Goal: Task Accomplishment & Management: Manage account settings

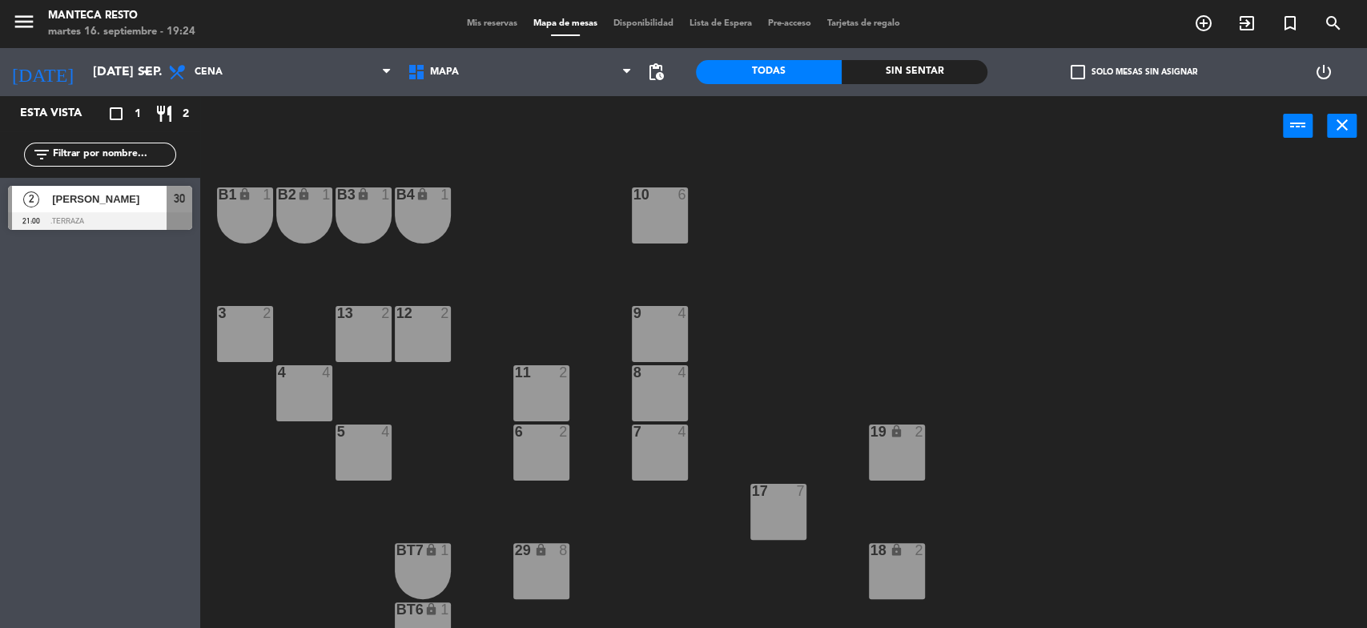
click at [468, 21] on span "Mis reservas" at bounding box center [492, 23] width 66 height 9
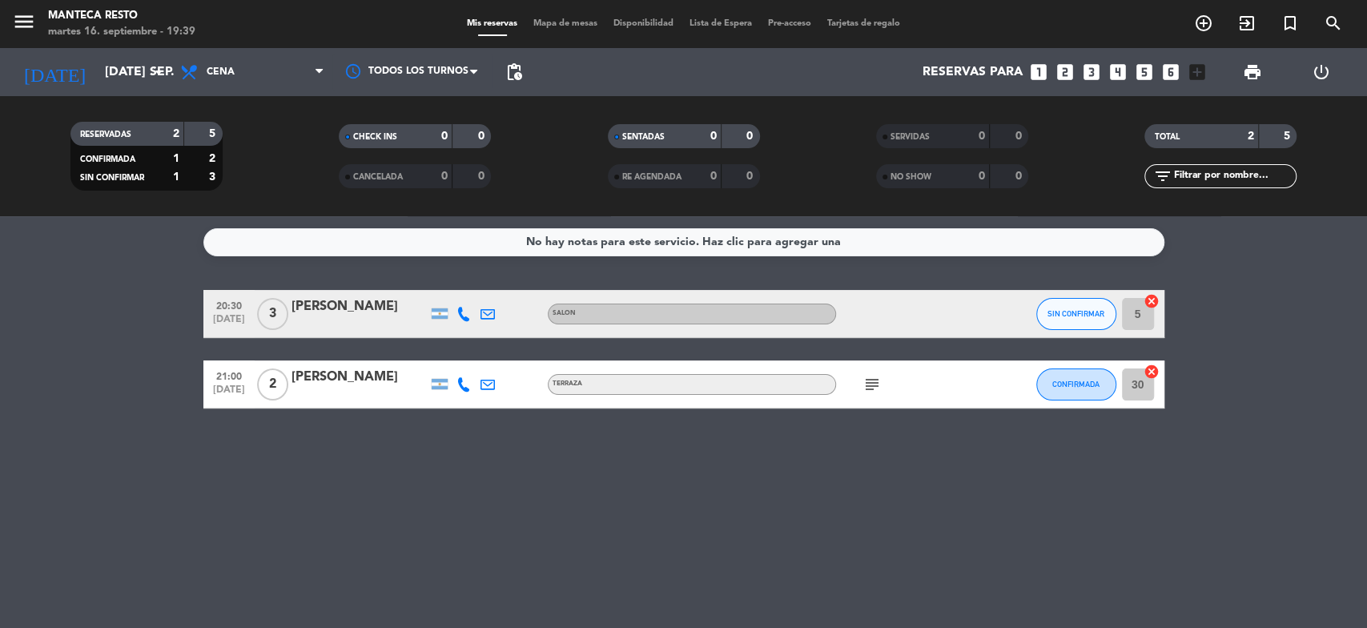
click at [460, 316] on icon at bounding box center [463, 314] width 14 height 14
click at [447, 290] on span "Copiar" at bounding box center [452, 287] width 34 height 17
click at [469, 495] on div "No hay notas para este servicio. Haz clic para agregar una 20:30 [DATE] 3 [PERS…" at bounding box center [683, 422] width 1367 height 412
click at [559, 22] on span "Mapa de mesas" at bounding box center [565, 23] width 80 height 9
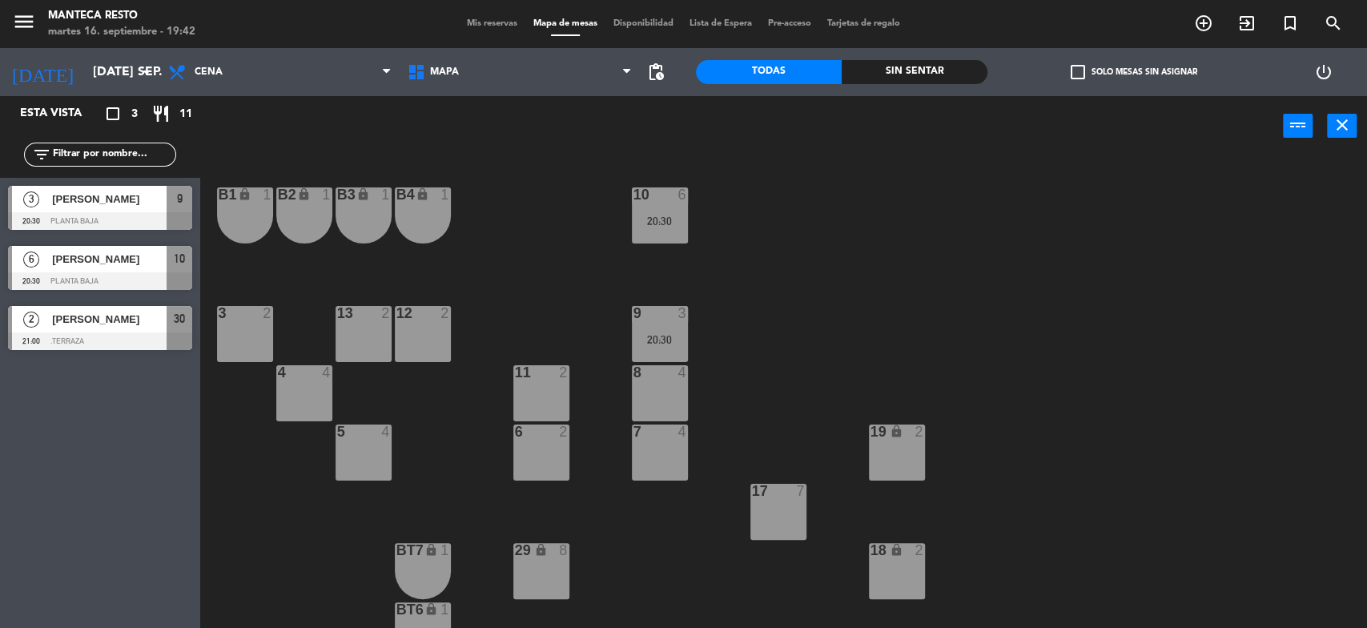
click at [493, 29] on div "Mis reservas Mapa de mesas Disponibilidad Lista de Espera Pre-acceso Tarjetas d…" at bounding box center [683, 24] width 449 height 14
click at [480, 23] on span "Mis reservas" at bounding box center [492, 23] width 66 height 9
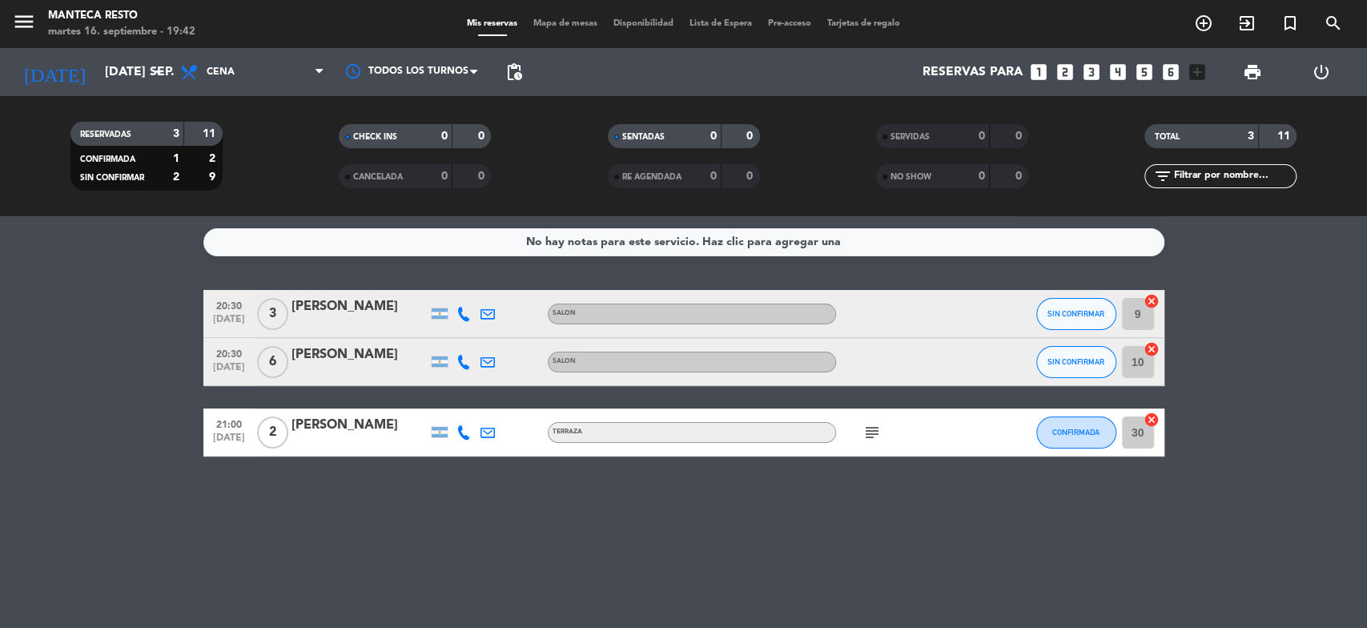
click at [465, 361] on icon at bounding box center [463, 362] width 14 height 14
click at [50, 283] on div "No hay notas para este servicio. Haz clic para agregar una 20:30 [DATE] 3 [PERS…" at bounding box center [683, 422] width 1367 height 412
click at [471, 316] on div at bounding box center [464, 313] width 24 height 47
click at [461, 316] on icon at bounding box center [463, 314] width 14 height 14
click at [461, 367] on icon at bounding box center [463, 362] width 14 height 14
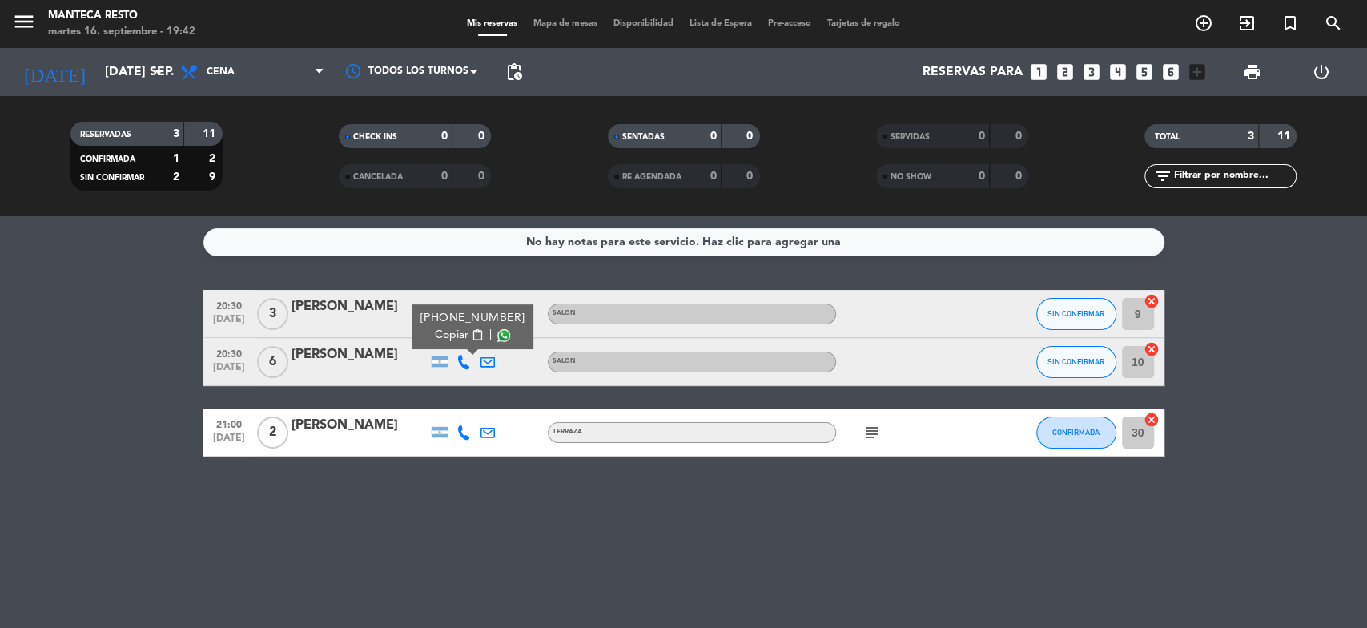
click at [443, 335] on span "Copiar" at bounding box center [452, 335] width 34 height 17
drag, startPoint x: 387, startPoint y: 533, endPoint x: 395, endPoint y: 530, distance: 8.6
click at [390, 532] on div "No hay notas para este servicio. Haz clic para agregar una 20:30 [DATE] 3 [PERS…" at bounding box center [683, 422] width 1367 height 412
click at [468, 361] on icon at bounding box center [463, 362] width 14 height 14
click at [1067, 365] on span "SIN CONFIRMAR" at bounding box center [1075, 361] width 57 height 9
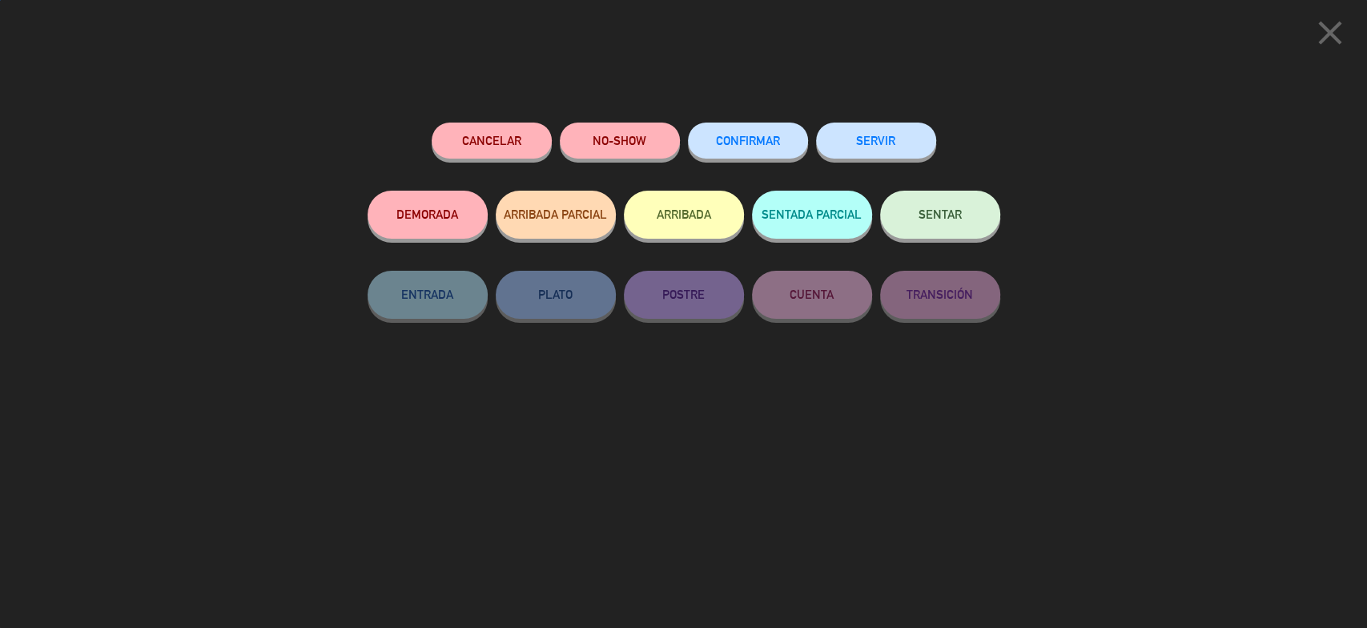
click at [759, 143] on span "CONFIRMAR" at bounding box center [748, 141] width 64 height 14
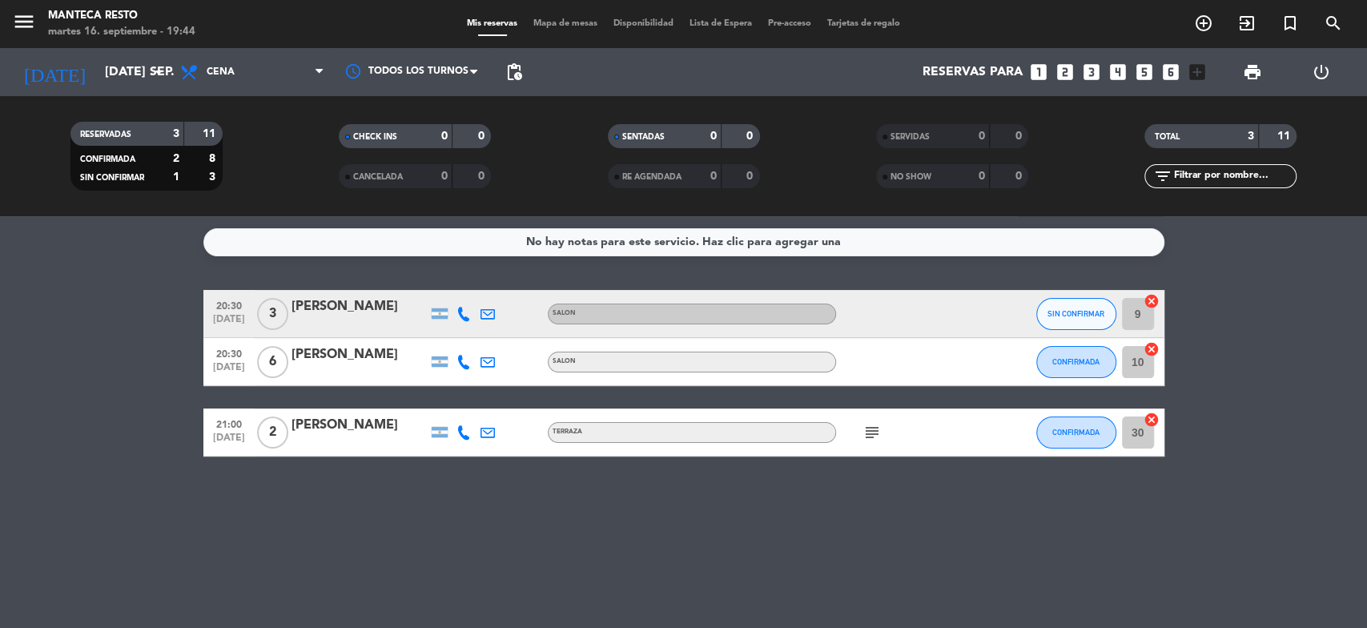
click at [465, 363] on icon at bounding box center [463, 362] width 14 height 14
drag, startPoint x: 0, startPoint y: 335, endPoint x: 26, endPoint y: 282, distance: 59.1
click at [0, 335] on bookings-row "20:30 [DATE] 3 [PERSON_NAME] SALON SIN CONFIRMAR 9 cancel 20:30 [DATE] 6 [PERSO…" at bounding box center [683, 373] width 1367 height 167
click at [569, 22] on span "Mapa de mesas" at bounding box center [565, 23] width 80 height 9
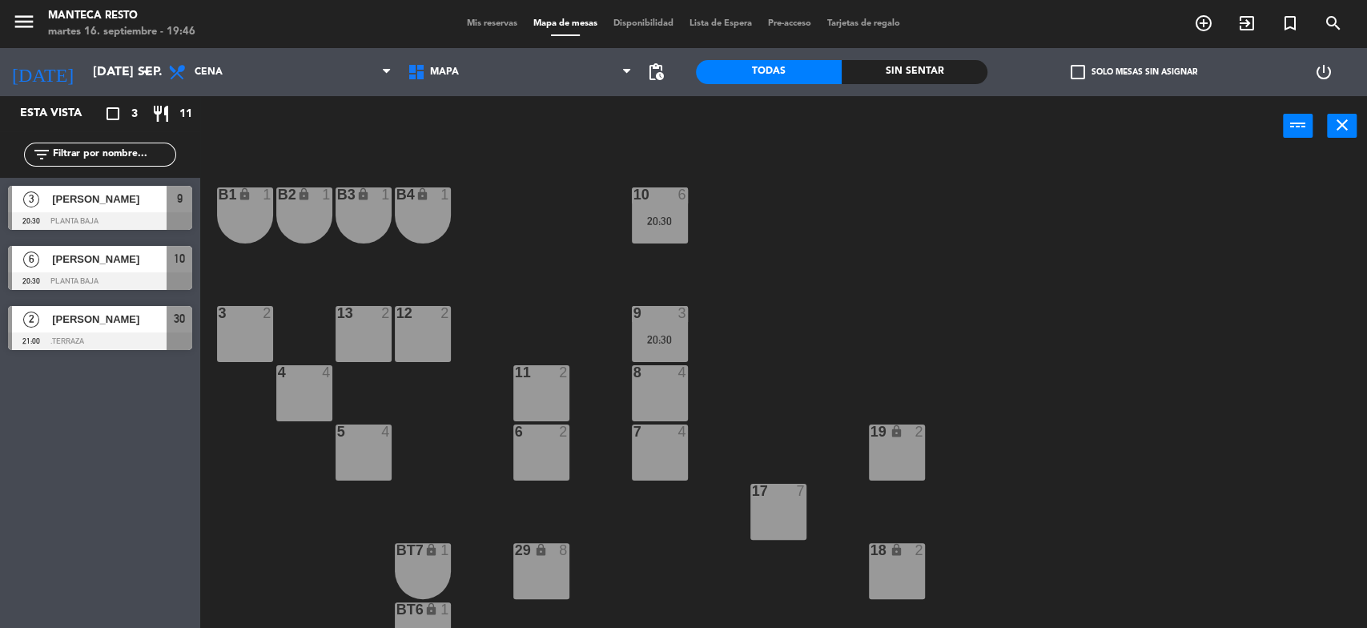
click at [669, 336] on div "20:30" at bounding box center [660, 339] width 56 height 11
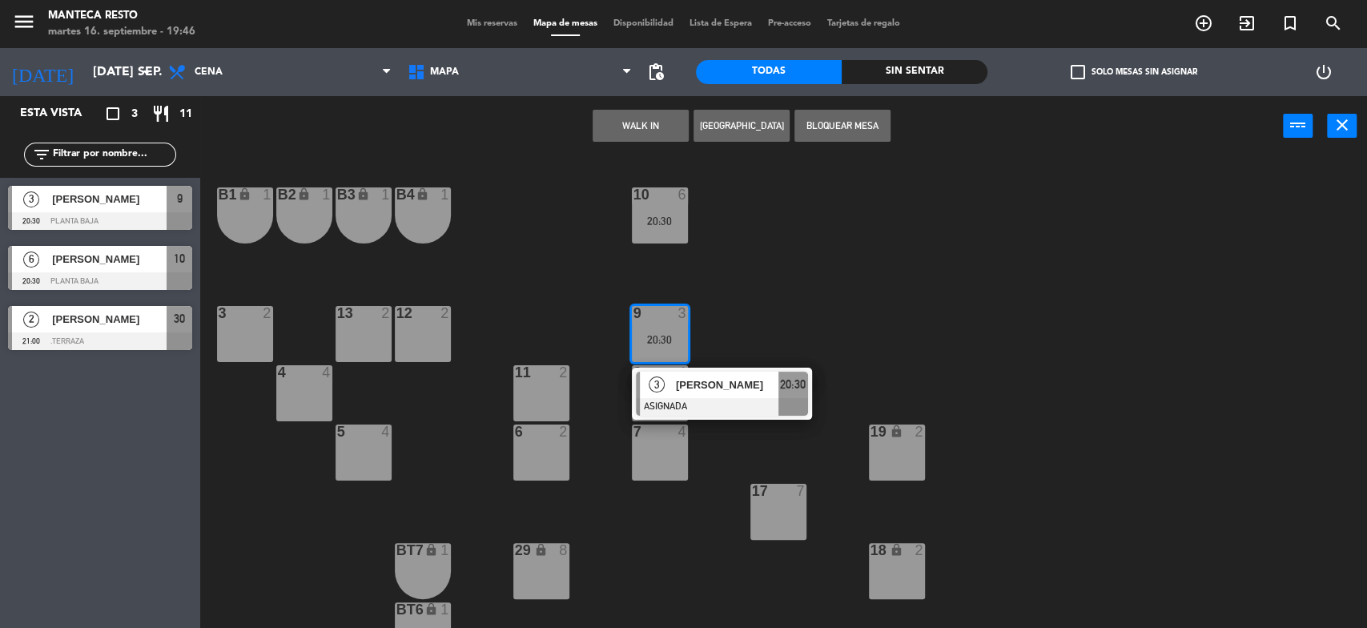
click at [295, 384] on div "4 4" at bounding box center [304, 393] width 56 height 56
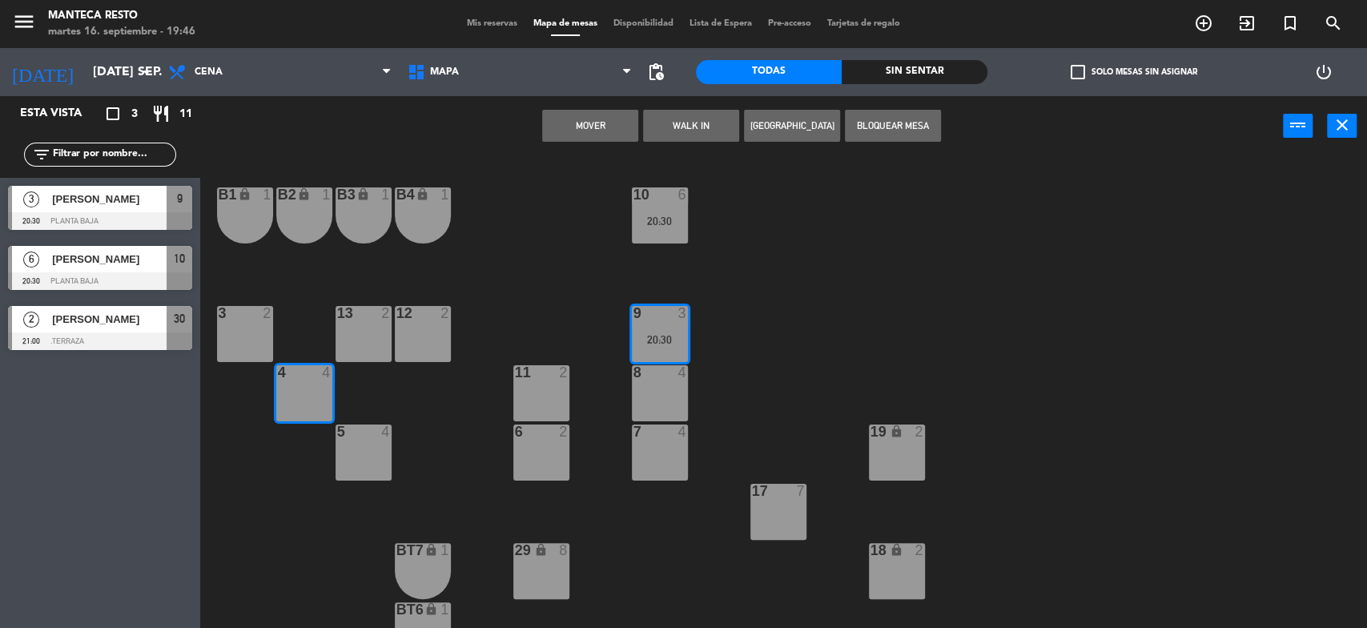
click at [611, 132] on button "Mover" at bounding box center [590, 126] width 96 height 32
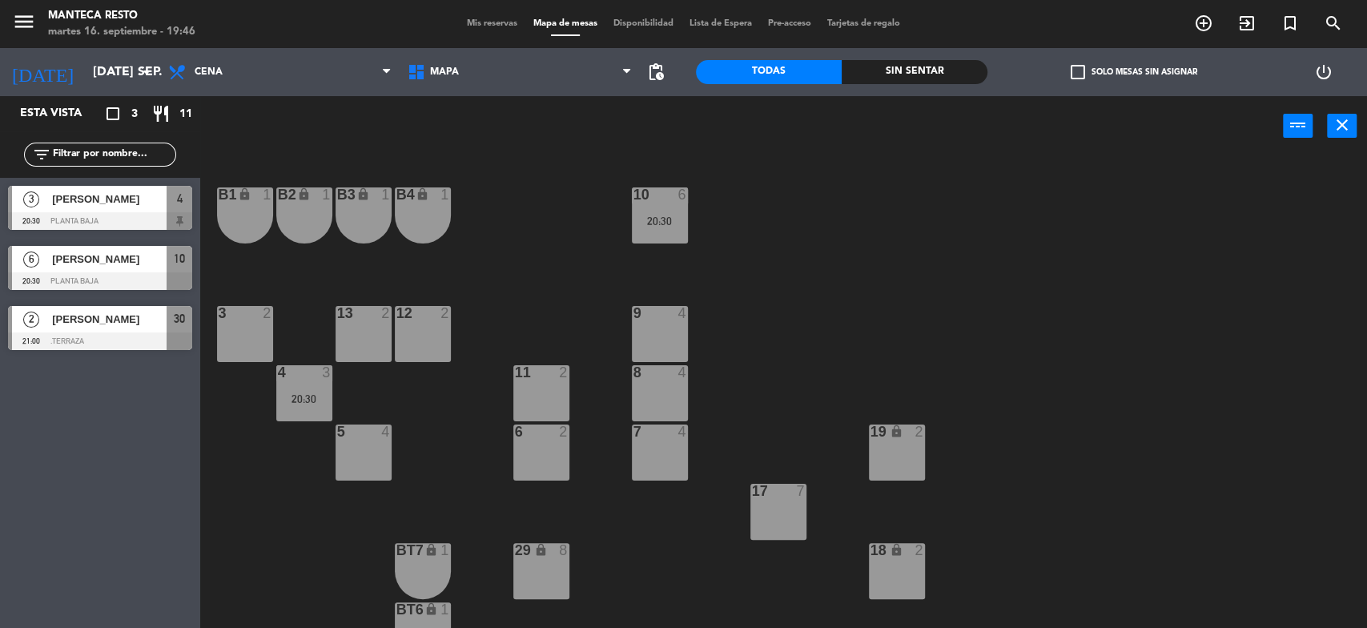
click at [504, 23] on span "Mis reservas" at bounding box center [492, 23] width 66 height 9
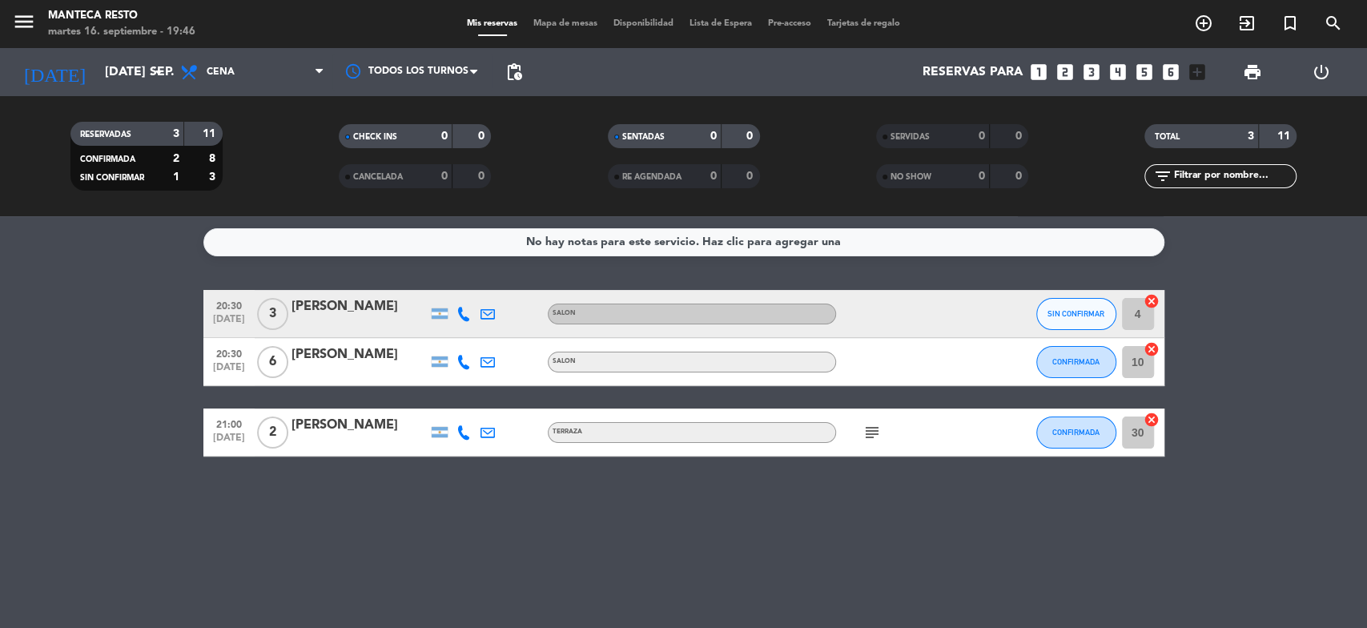
click at [460, 364] on icon at bounding box center [463, 362] width 14 height 14
click at [0, 428] on bookings-row "20:30 [DATE] 3 [PERSON_NAME] SALON SIN CONFIRMAR 4 cancel 20:30 [DATE] 6 [PERSO…" at bounding box center [683, 373] width 1367 height 167
click at [346, 369] on div at bounding box center [359, 372] width 136 height 13
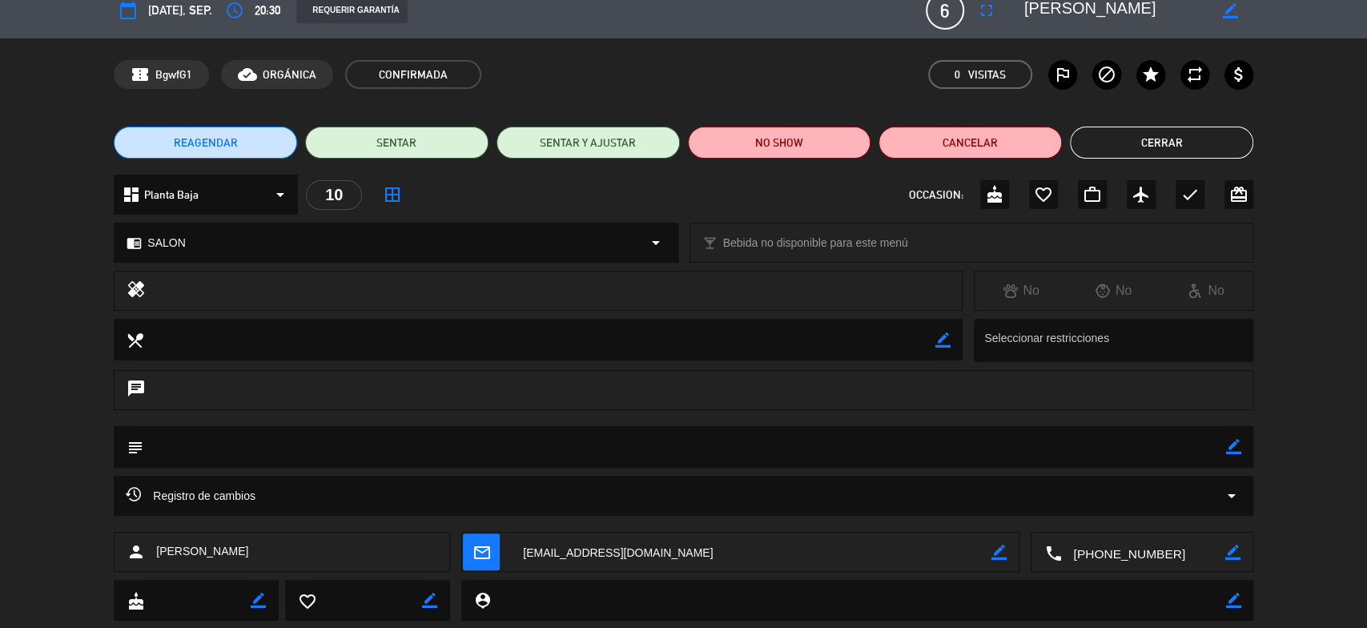
scroll to position [58, 0]
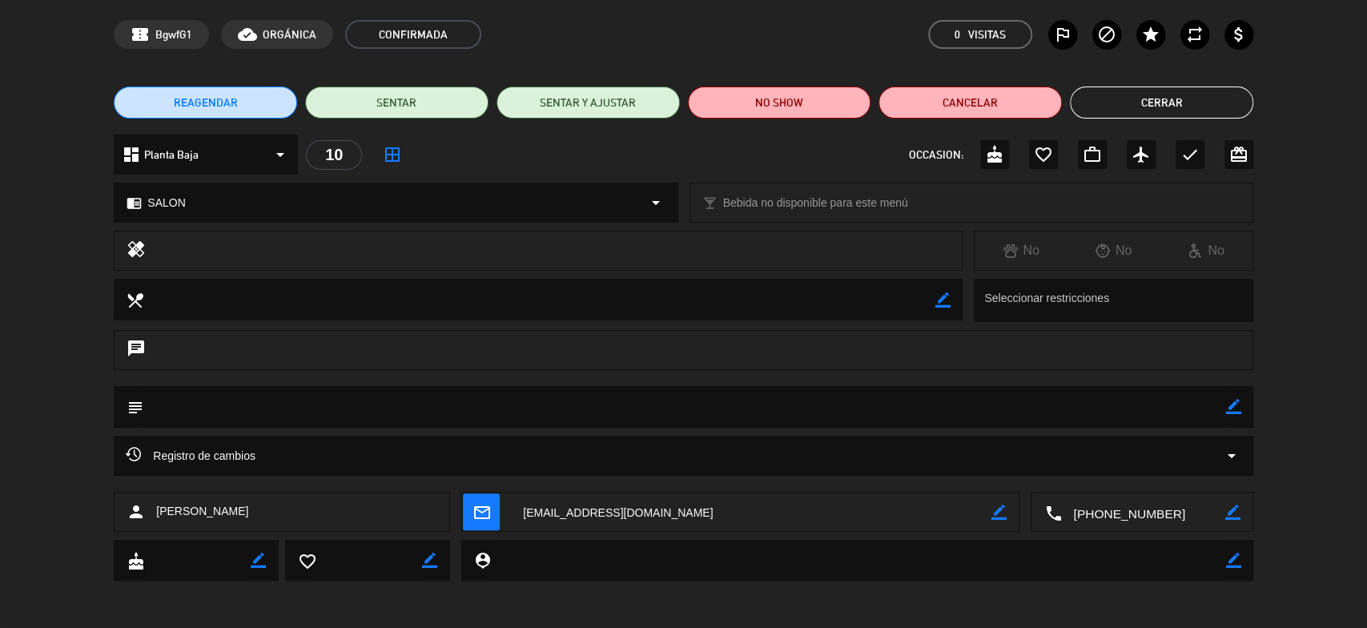
click at [269, 463] on div "Registro de cambios arrow_drop_down" at bounding box center [683, 455] width 1115 height 19
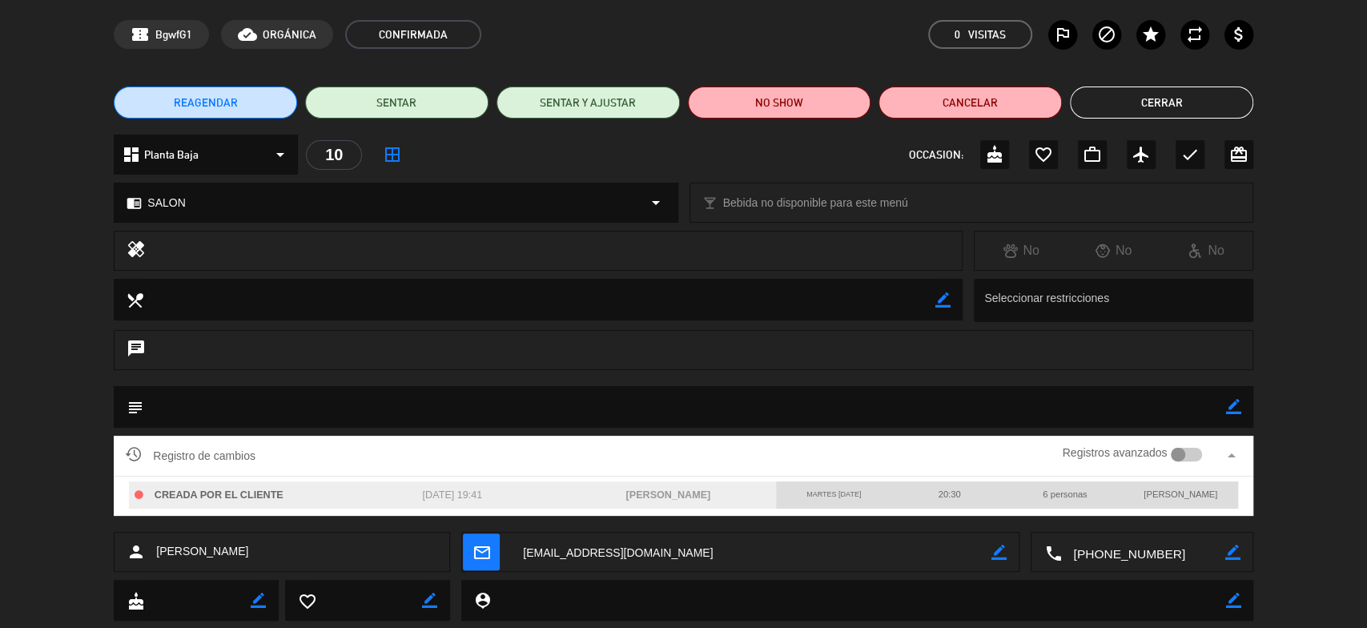
click at [970, 492] on div "20:30" at bounding box center [948, 494] width 115 height 26
click at [961, 484] on div "20:30" at bounding box center [948, 494] width 115 height 26
drag, startPoint x: 961, startPoint y: 484, endPoint x: 1157, endPoint y: 481, distance: 196.2
click at [985, 484] on div "20:30" at bounding box center [948, 494] width 115 height 26
click at [1232, 450] on icon "arrow_drop_up" at bounding box center [1231, 455] width 19 height 19
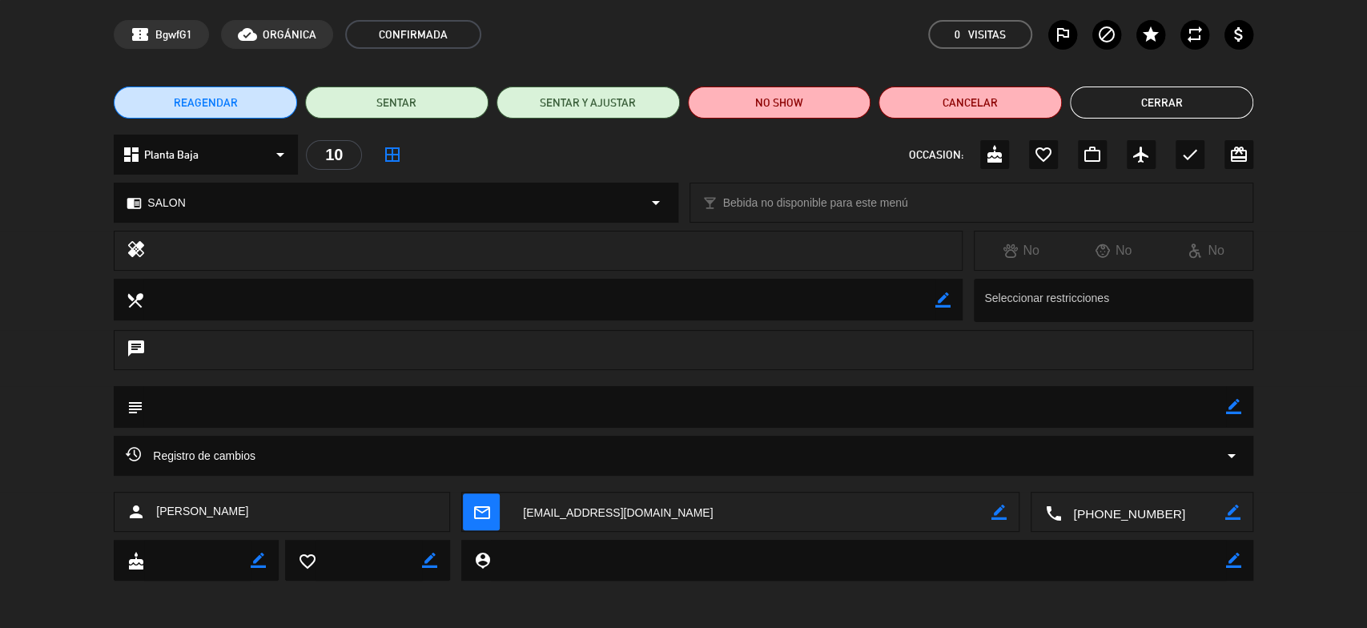
click at [1232, 450] on icon "arrow_drop_down" at bounding box center [1231, 455] width 19 height 19
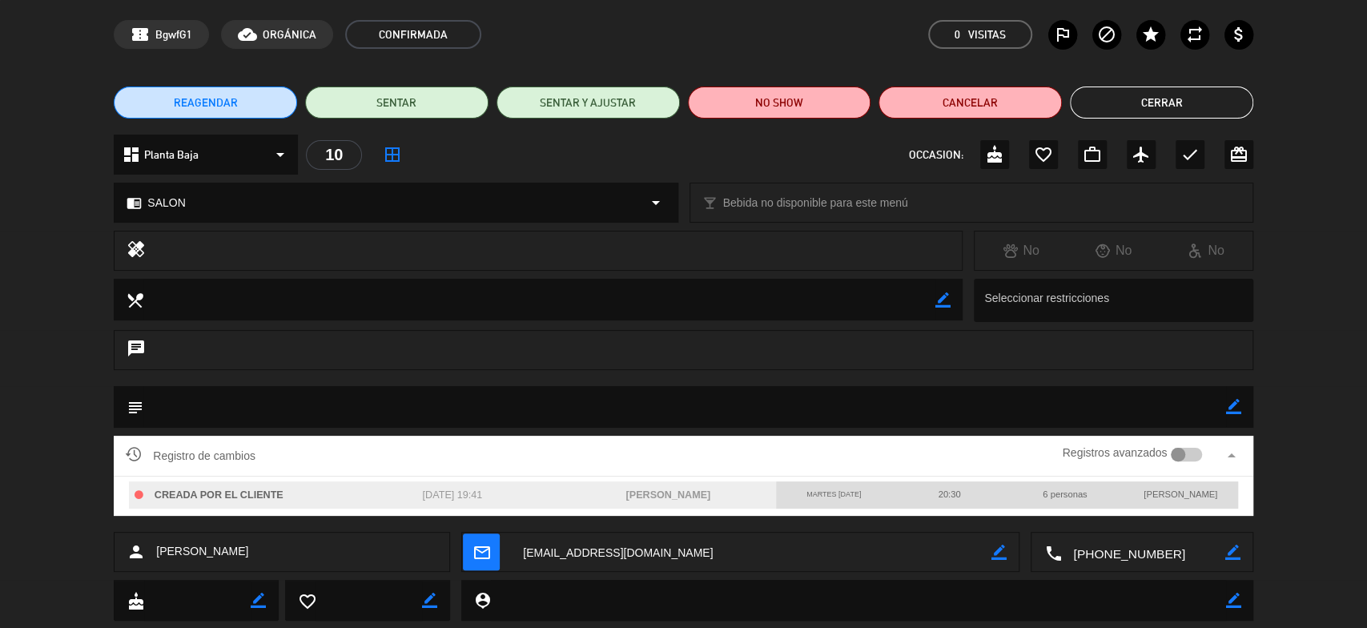
click at [1187, 456] on div at bounding box center [1186, 455] width 31 height 14
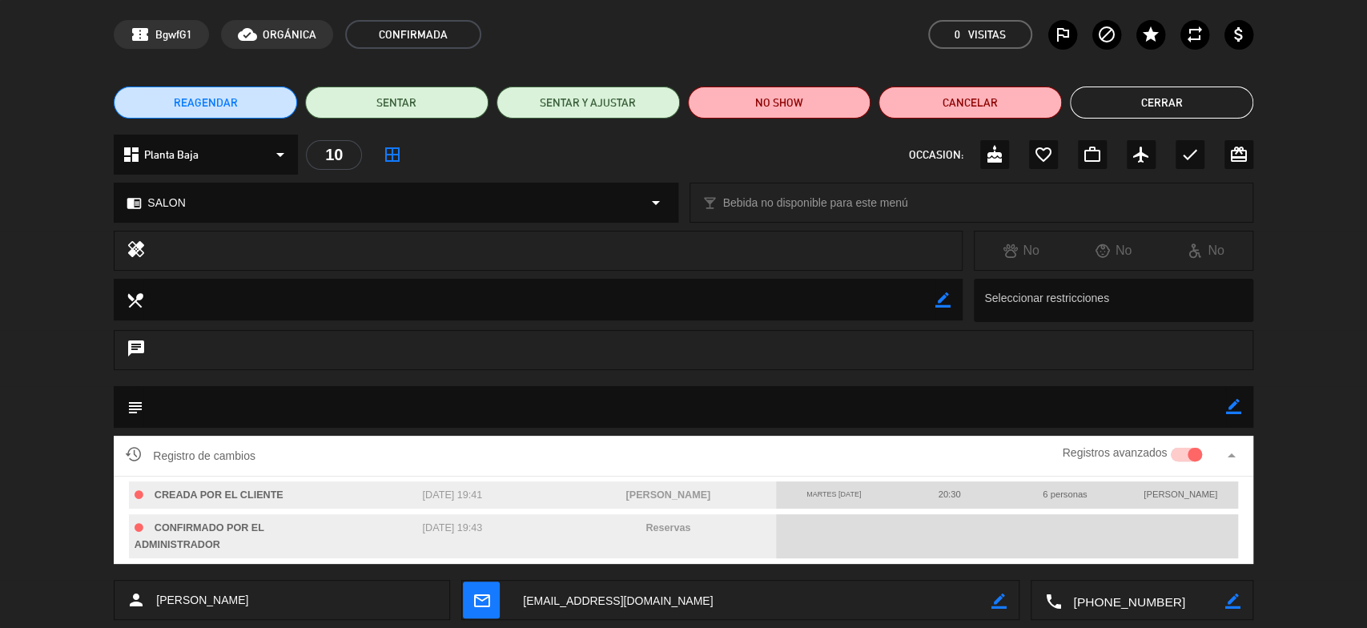
drag, startPoint x: 953, startPoint y: 490, endPoint x: 958, endPoint y: 499, distance: 10.0
click at [953, 492] on span "20:30" at bounding box center [949, 494] width 22 height 10
click at [970, 492] on div "20:30" at bounding box center [948, 494] width 115 height 26
click at [956, 492] on span "20:30" at bounding box center [949, 494] width 22 height 10
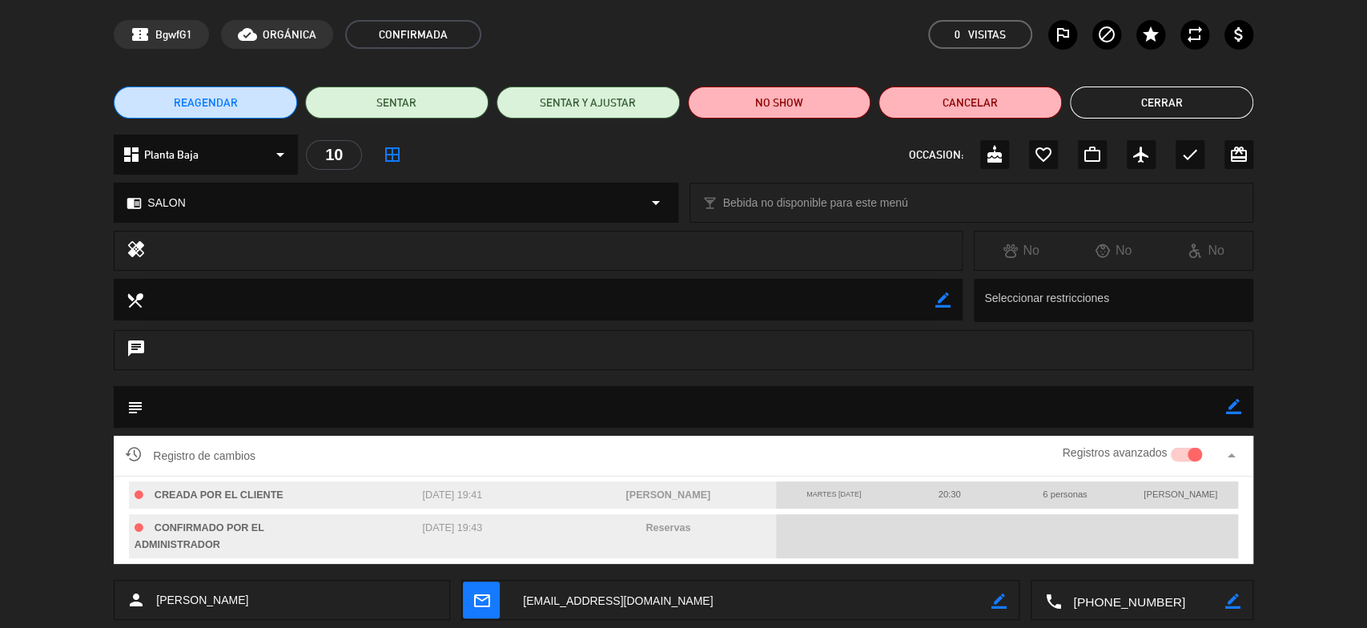
click at [955, 492] on span "20:30" at bounding box center [949, 494] width 22 height 10
click at [934, 491] on div "20:30" at bounding box center [948, 494] width 115 height 26
click at [1188, 454] on div at bounding box center [1195, 455] width 14 height 14
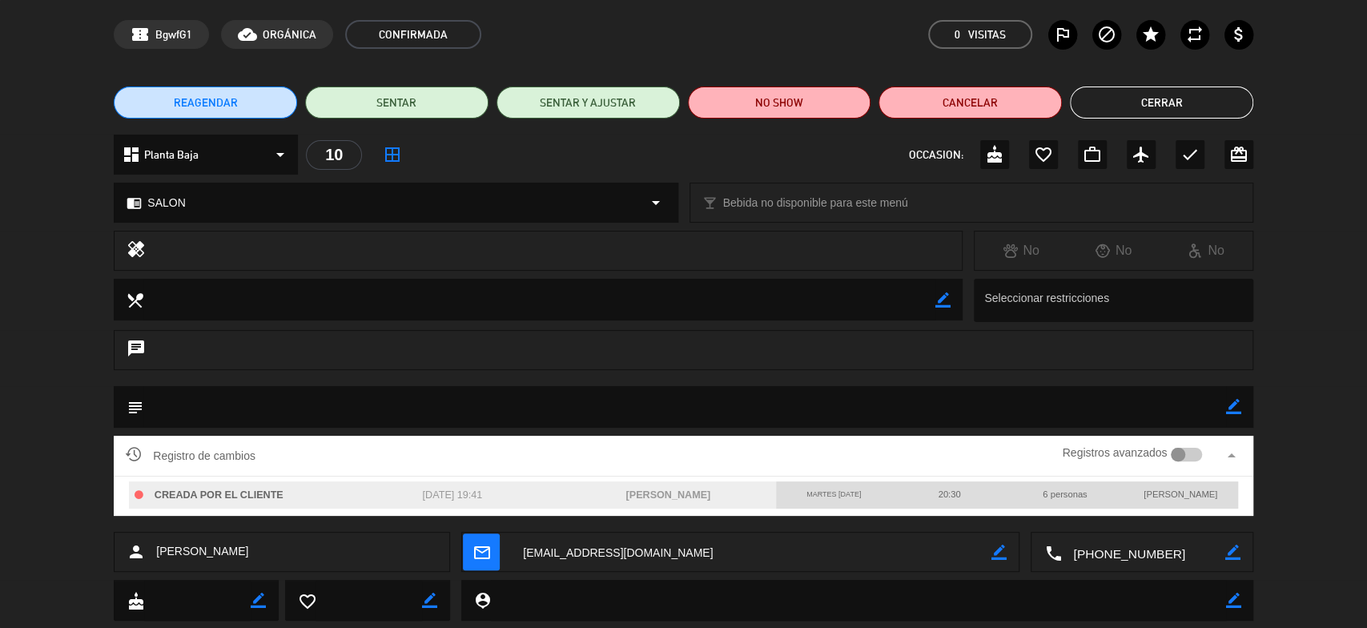
click at [1228, 411] on icon "border_color" at bounding box center [1233, 406] width 15 height 15
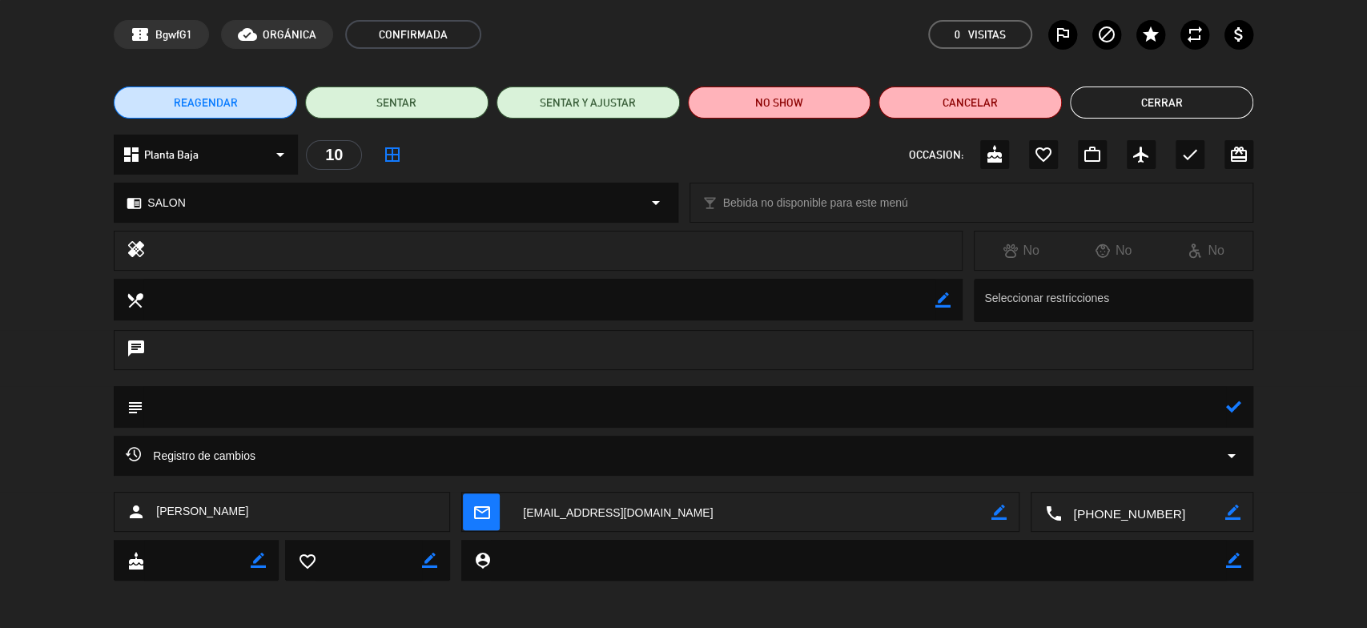
click at [1132, 97] on button "Cerrar" at bounding box center [1161, 102] width 183 height 32
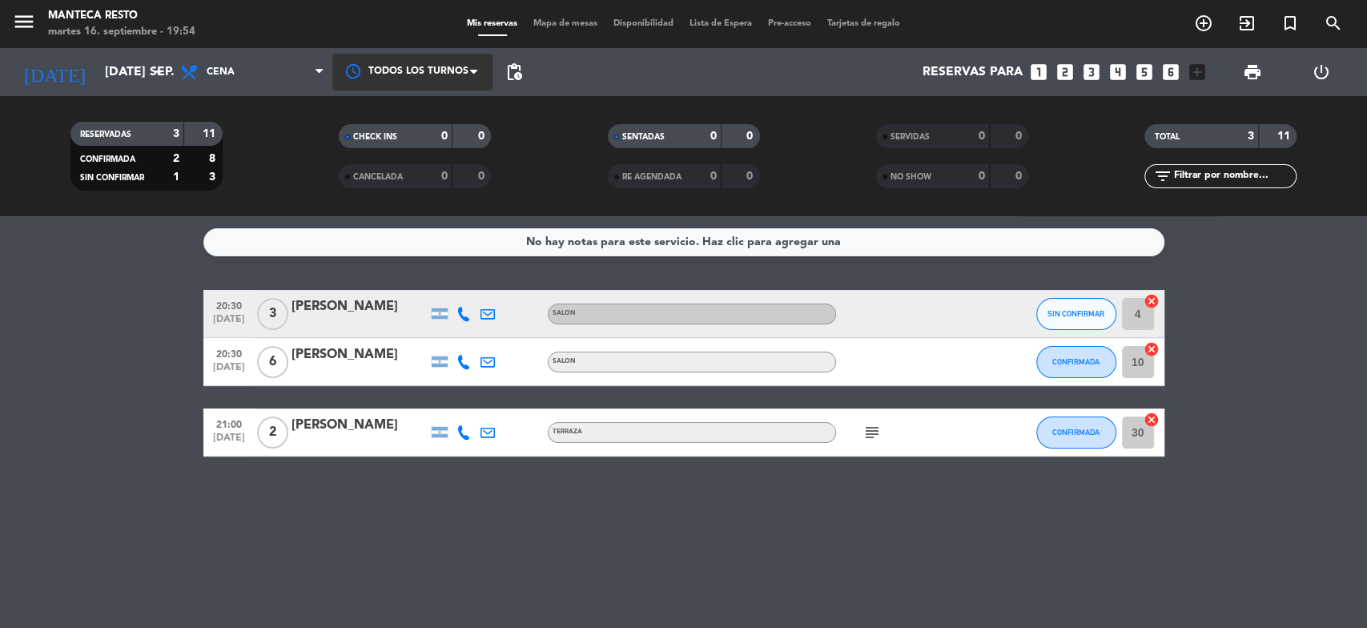
click at [479, 76] on span at bounding box center [478, 72] width 16 height 16
click at [909, 529] on div "No hay notas para este servicio. Haz clic para agregar una 20:30 [DATE] 3 [PERS…" at bounding box center [683, 422] width 1367 height 412
click at [356, 362] on div "[PERSON_NAME]" at bounding box center [359, 354] width 136 height 21
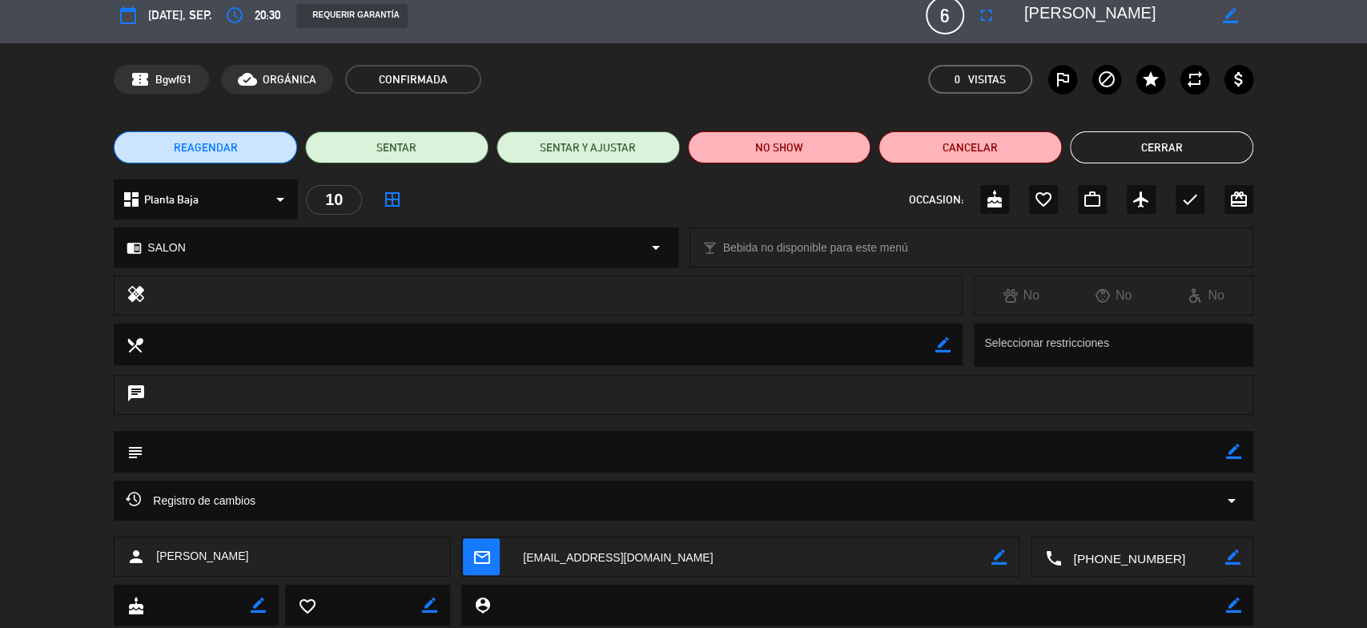
scroll to position [0, 0]
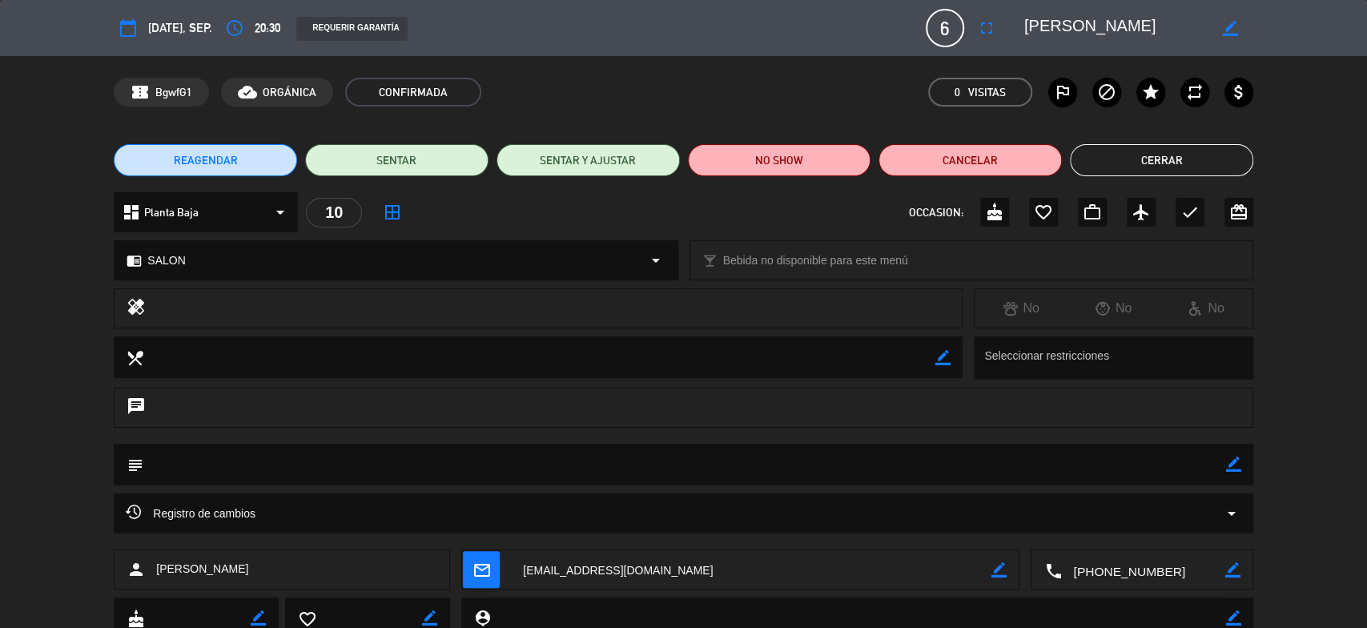
click at [269, 30] on span "20:30" at bounding box center [268, 28] width 26 height 20
click at [244, 26] on icon "access_time" at bounding box center [234, 27] width 19 height 19
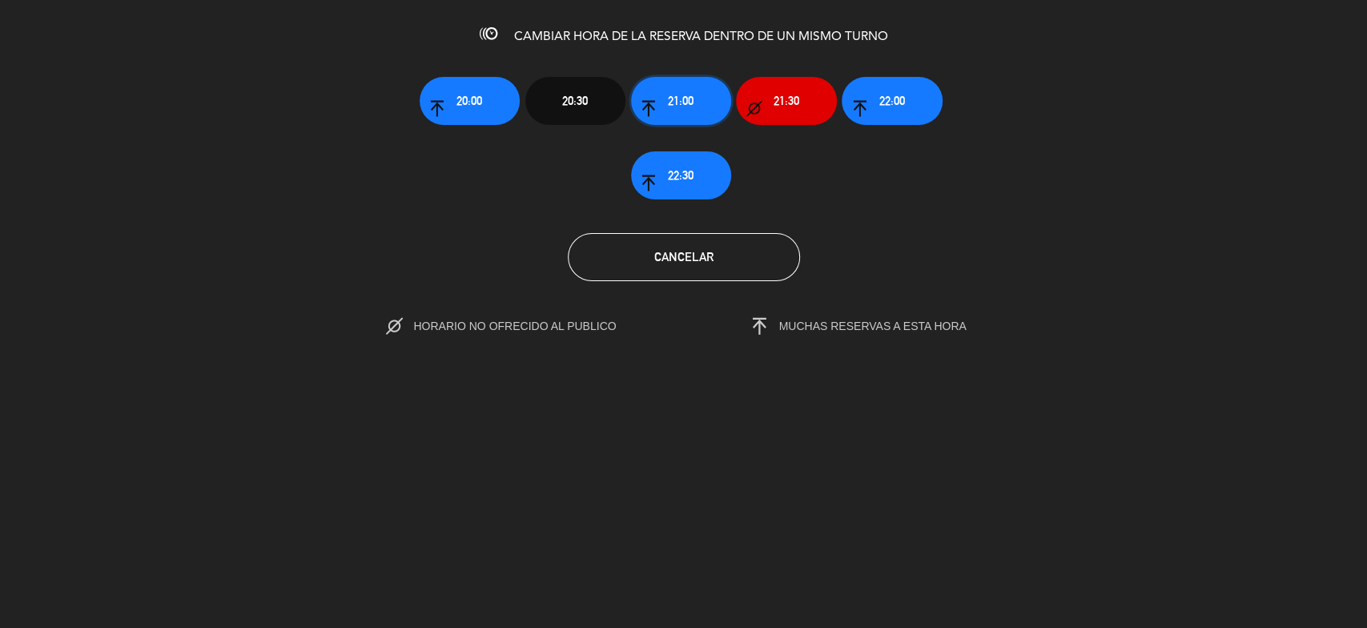
click at [691, 97] on span "21:00" at bounding box center [681, 100] width 26 height 18
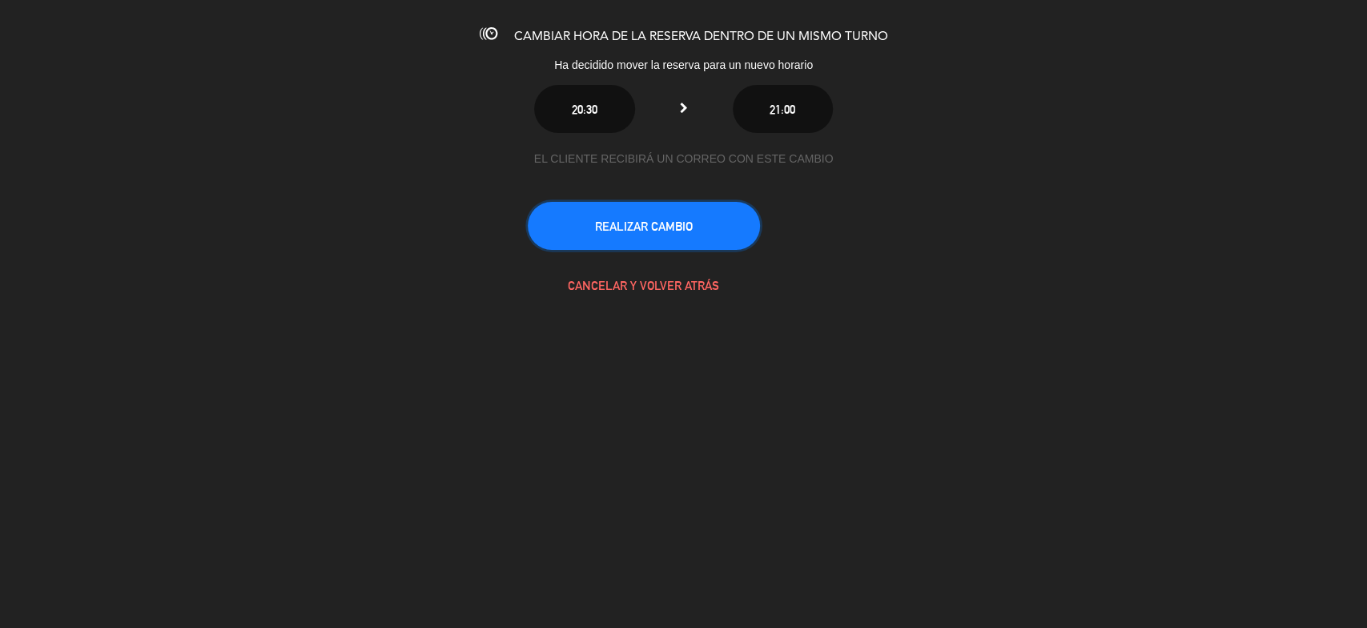
click at [666, 229] on button "REALIZAR CAMBIO" at bounding box center [644, 226] width 232 height 48
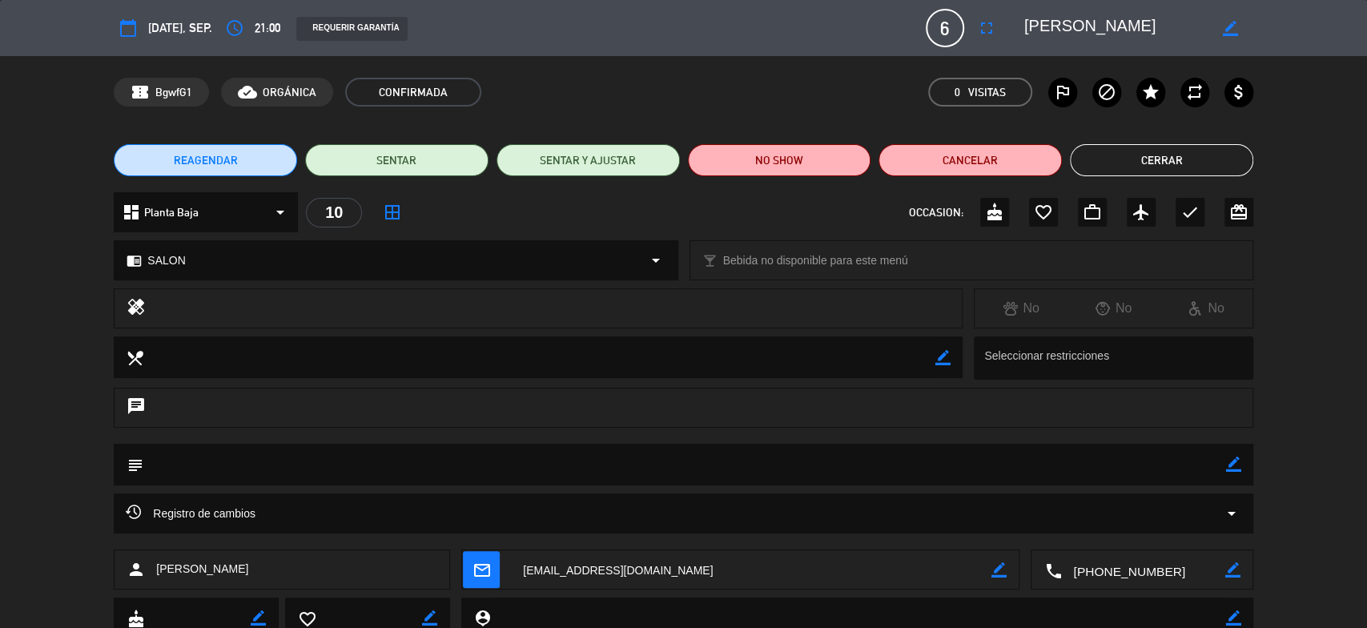
click at [1148, 164] on button "Cerrar" at bounding box center [1161, 160] width 183 height 32
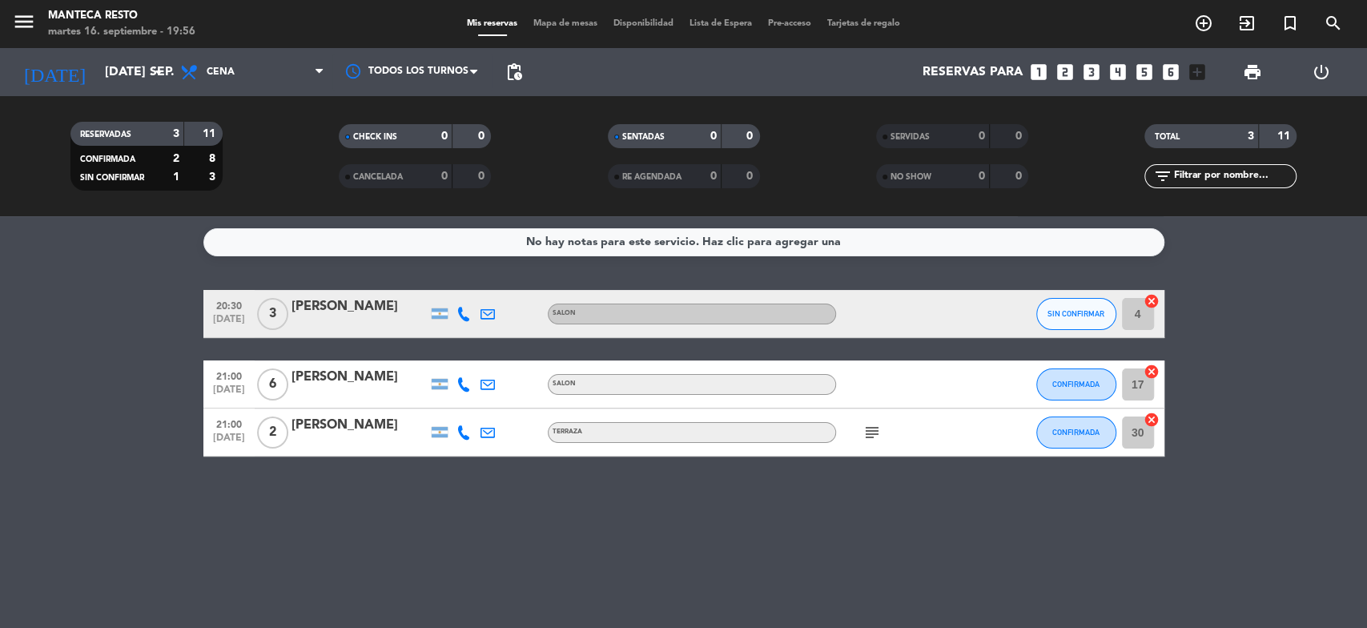
click at [330, 384] on div "[PERSON_NAME]" at bounding box center [359, 377] width 136 height 21
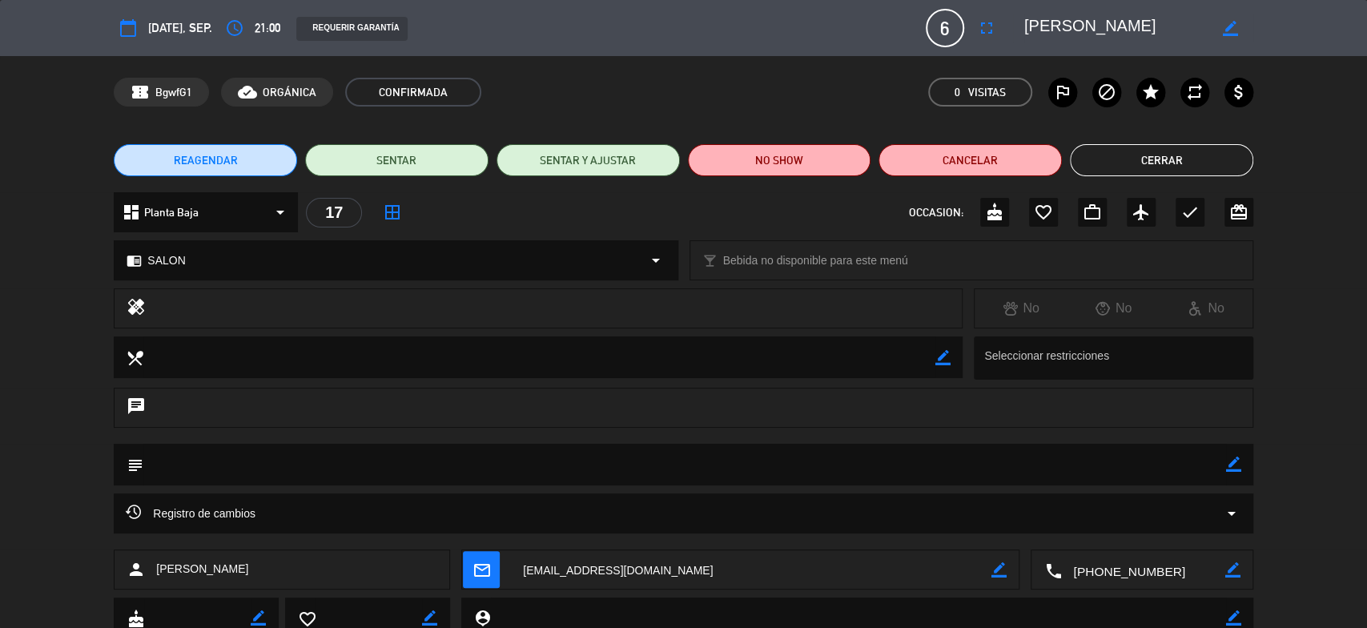
drag, startPoint x: 332, startPoint y: 208, endPoint x: 404, endPoint y: 212, distance: 72.2
click at [333, 208] on div "17" at bounding box center [334, 213] width 56 height 30
click at [428, 215] on div "dashboard Planta Baja arrow_drop_down 17 border_all OCCASION: cake favorite_bor…" at bounding box center [683, 212] width 1139 height 40
click at [392, 211] on icon "border_all" at bounding box center [392, 212] width 19 height 19
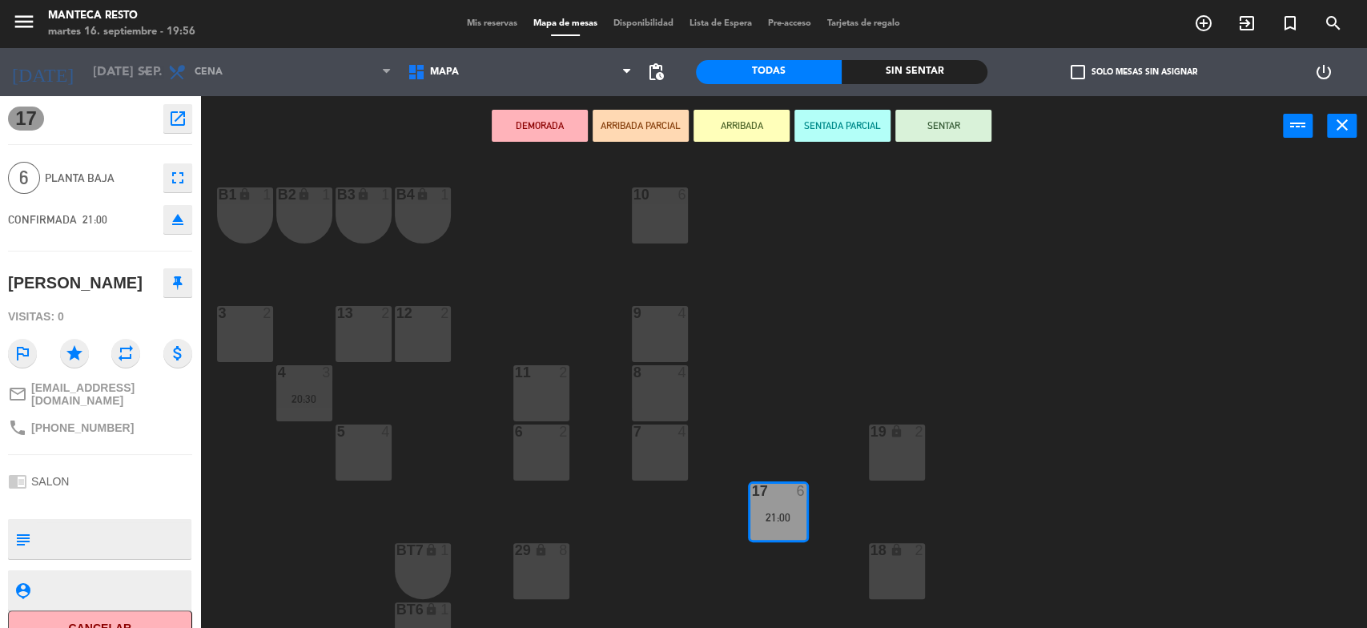
click at [663, 203] on div "10 6" at bounding box center [660, 215] width 56 height 56
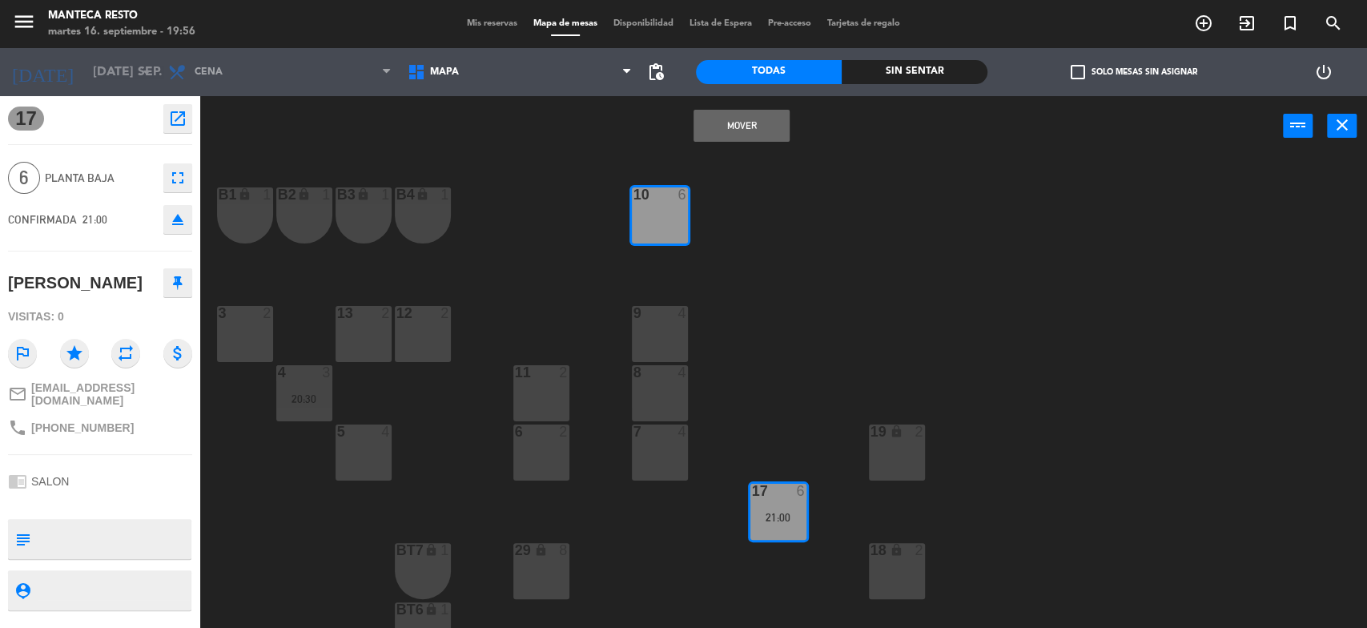
click at [730, 119] on button "Mover" at bounding box center [741, 126] width 96 height 32
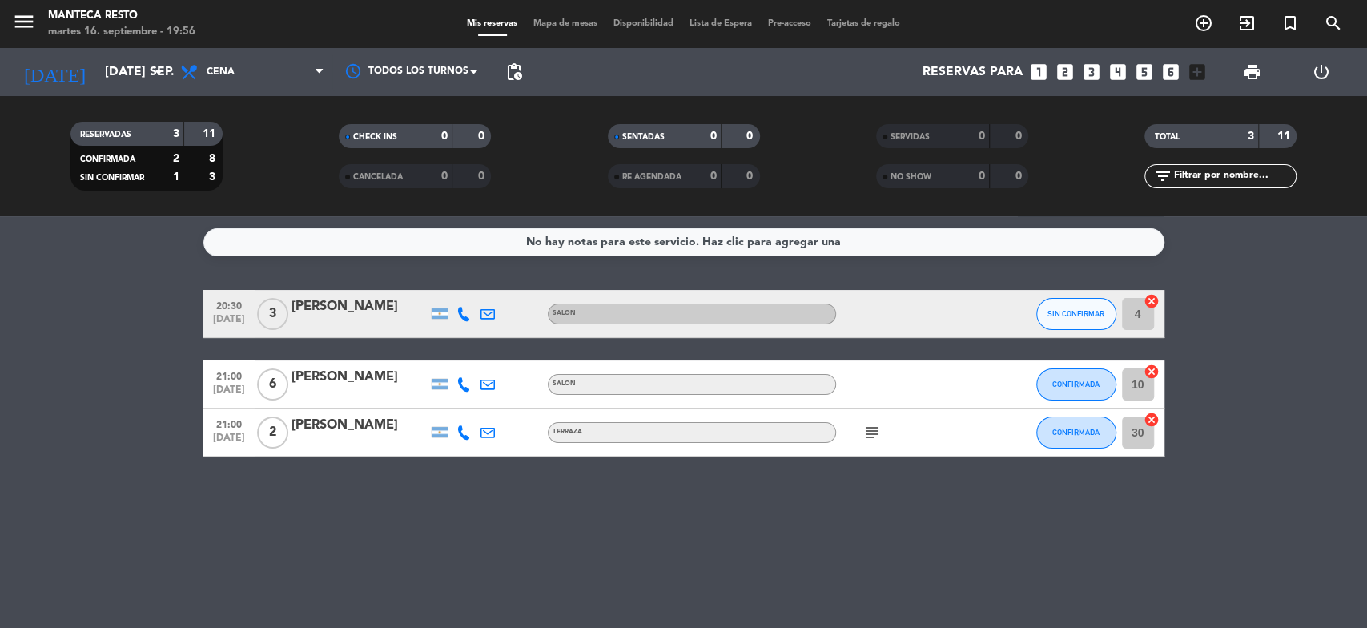
click at [128, 431] on bookings-row "20:30 [DATE] 3 [PERSON_NAME] SALON SIN CONFIRMAR 4 cancel 21:00 [DATE] 6 [PERSO…" at bounding box center [683, 373] width 1367 height 167
click at [364, 387] on div "[PERSON_NAME]" at bounding box center [359, 377] width 136 height 21
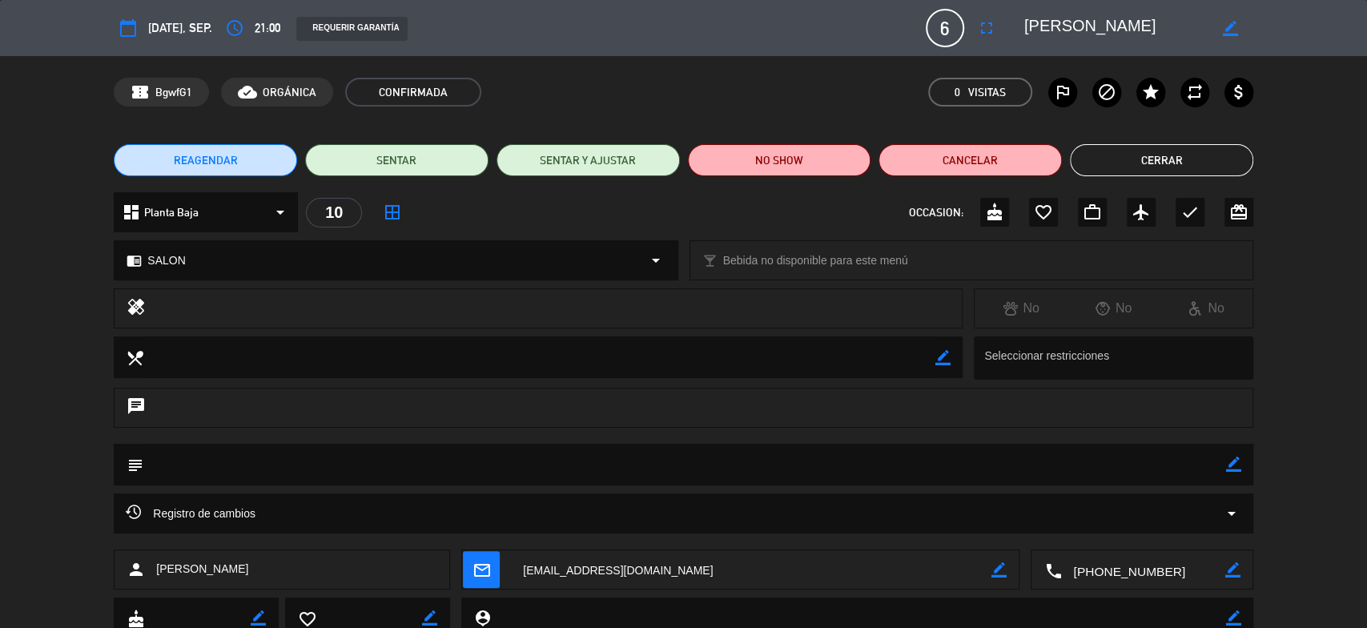
click at [273, 30] on span "21:00" at bounding box center [268, 28] width 26 height 20
click at [244, 30] on icon "access_time" at bounding box center [234, 27] width 19 height 19
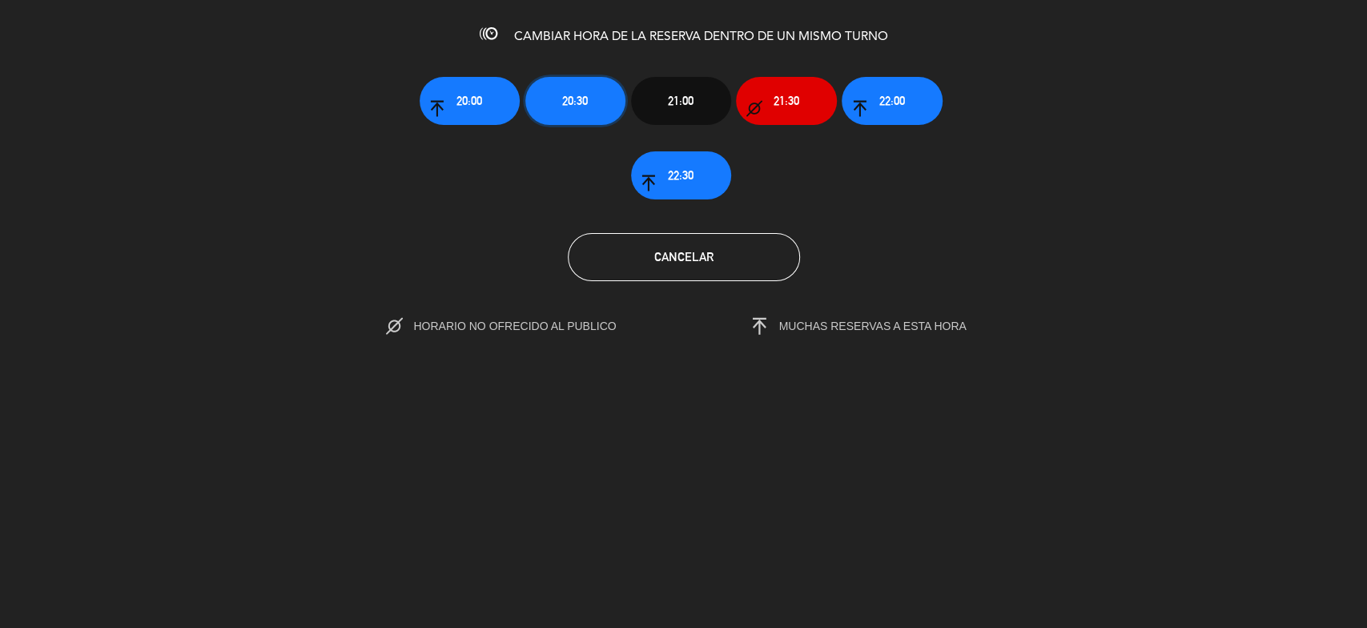
click at [602, 102] on button "20:30" at bounding box center [575, 101] width 100 height 48
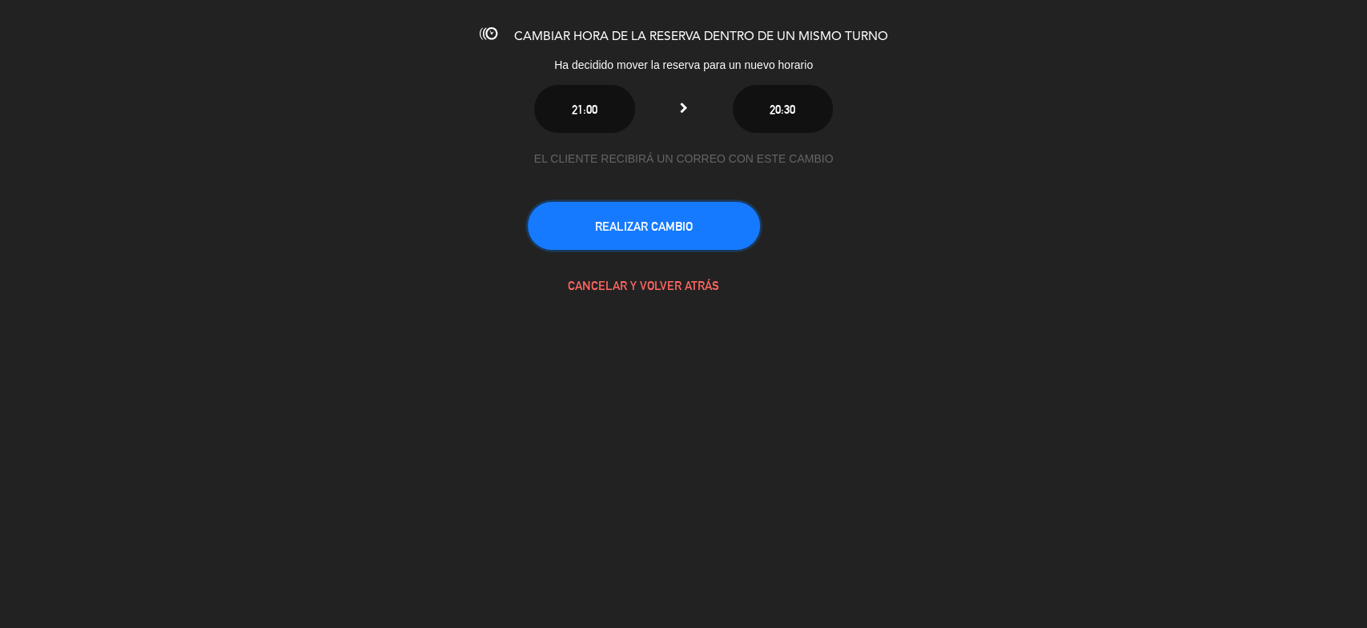
click at [692, 228] on button "REALIZAR CAMBIO" at bounding box center [644, 226] width 232 height 48
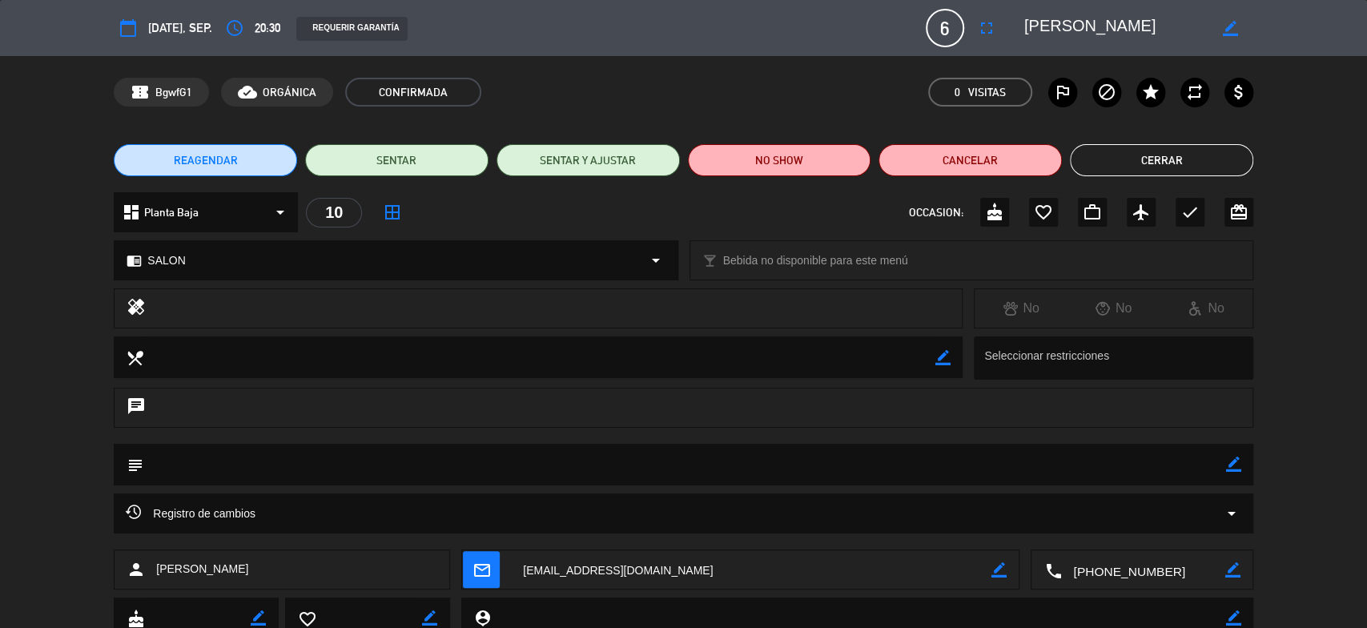
click at [1225, 160] on button "Cerrar" at bounding box center [1161, 160] width 183 height 32
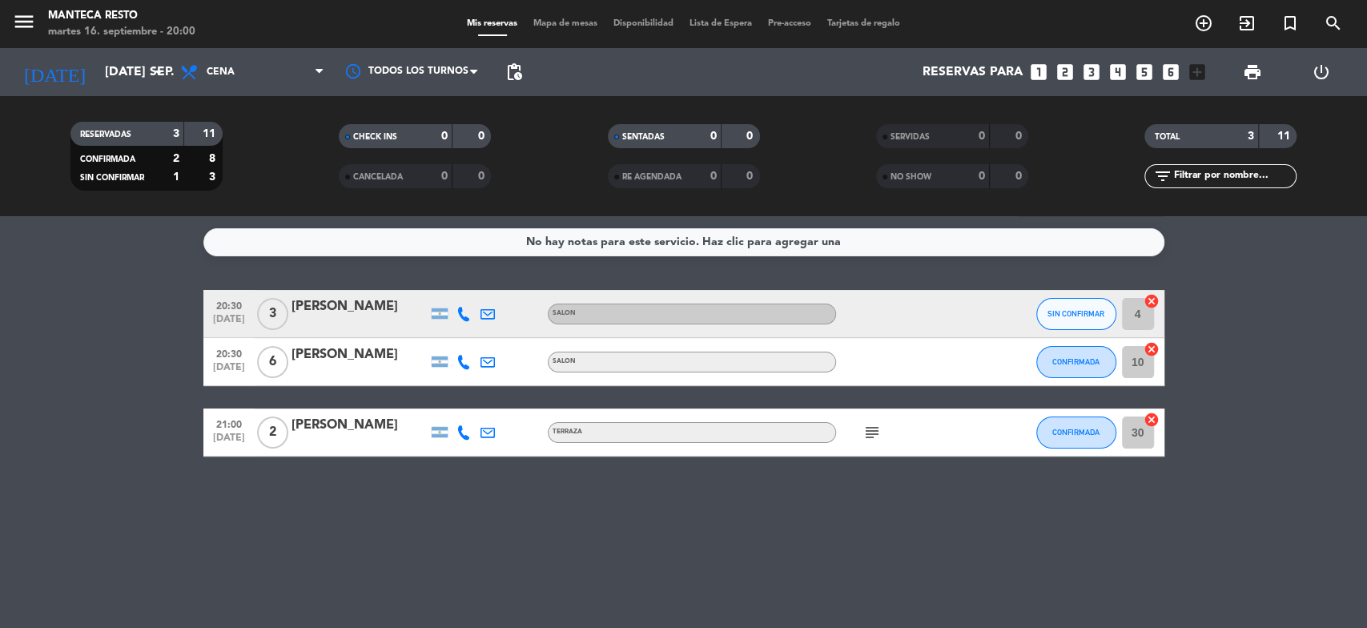
click at [555, 26] on span "Mapa de mesas" at bounding box center [565, 23] width 80 height 9
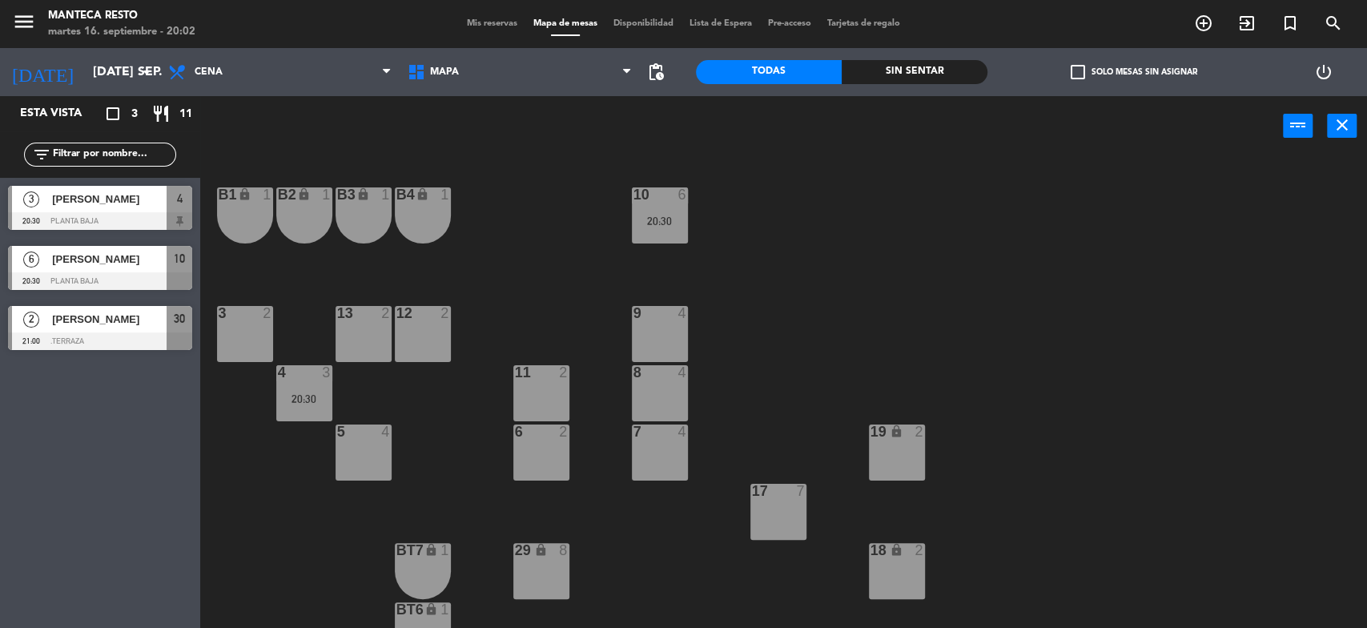
click at [661, 391] on div "8 4" at bounding box center [660, 393] width 56 height 56
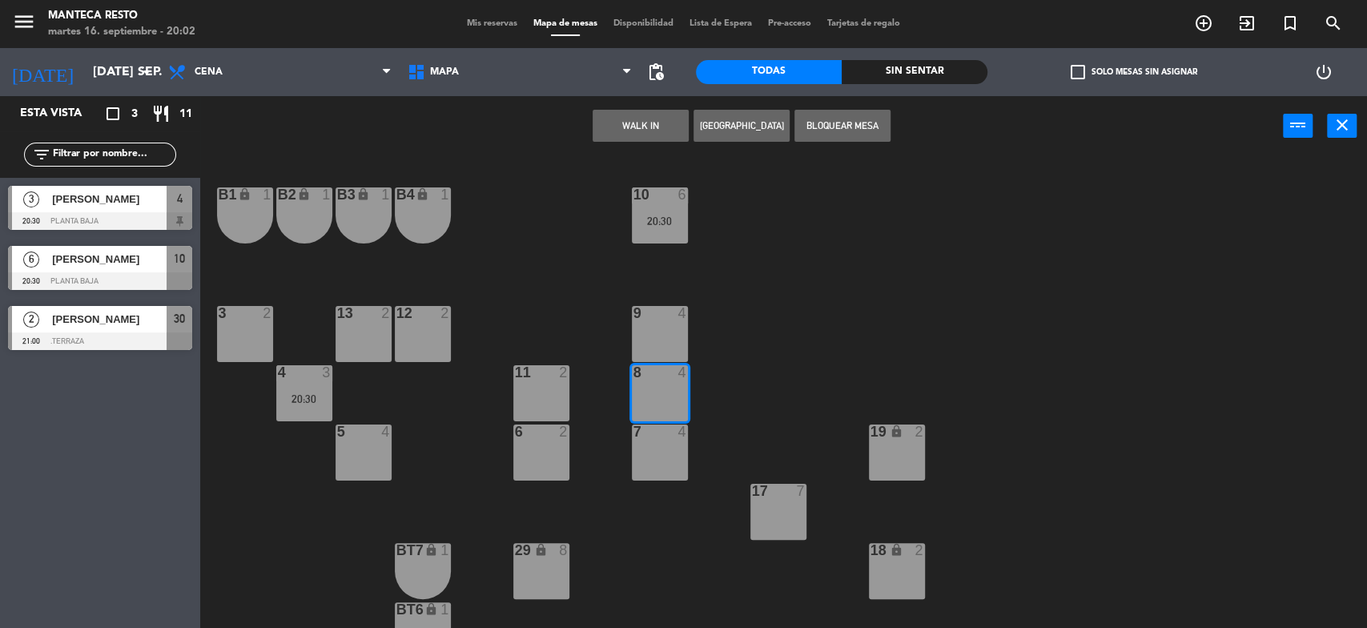
click at [643, 121] on button "WALK IN" at bounding box center [641, 126] width 96 height 32
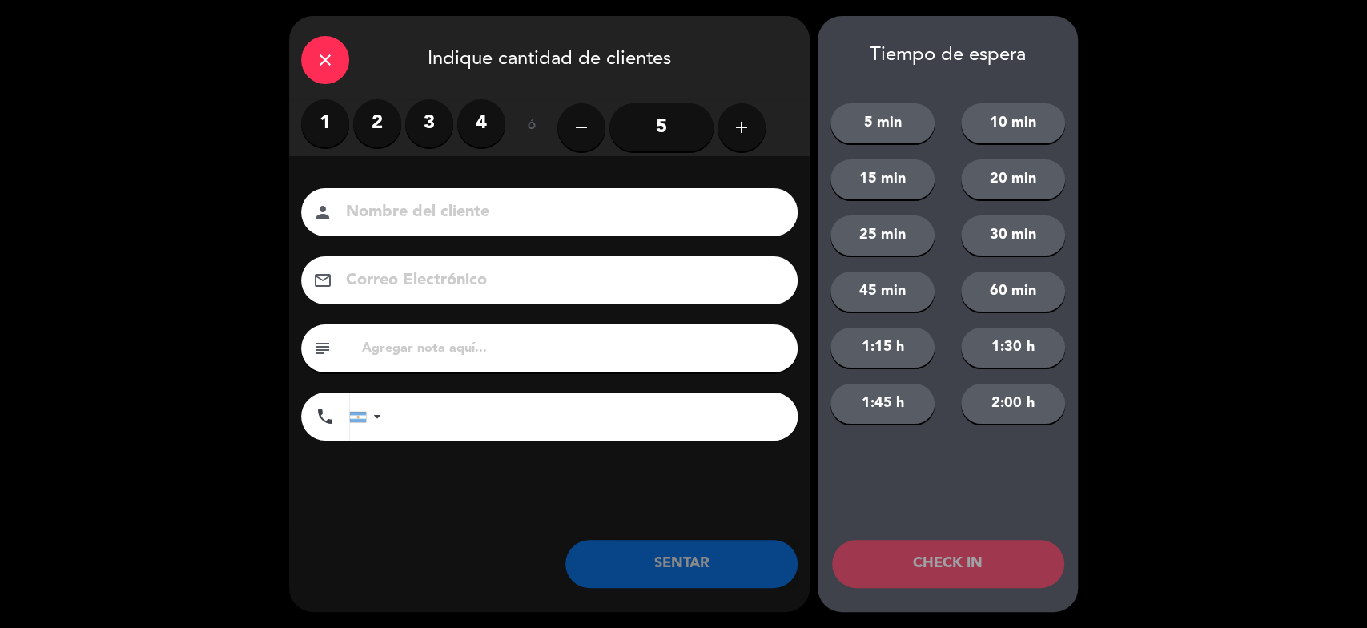
click at [423, 130] on label "3" at bounding box center [429, 123] width 48 height 48
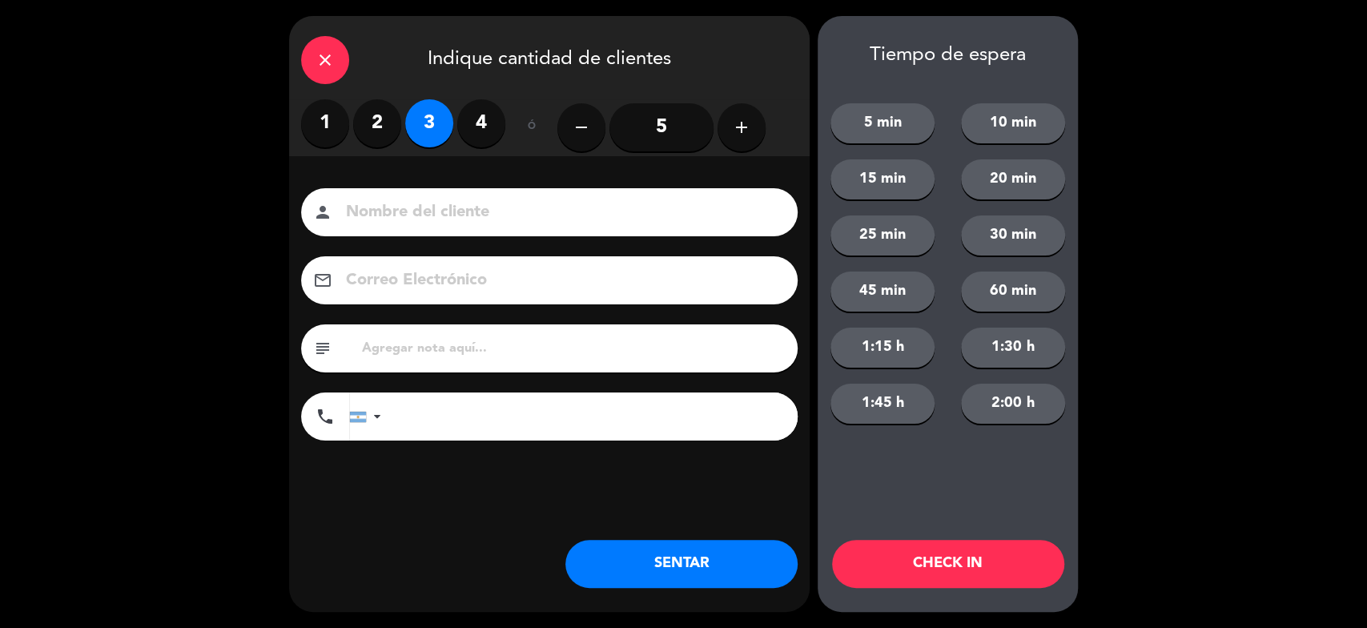
click at [709, 561] on button "SENTAR" at bounding box center [681, 564] width 232 height 48
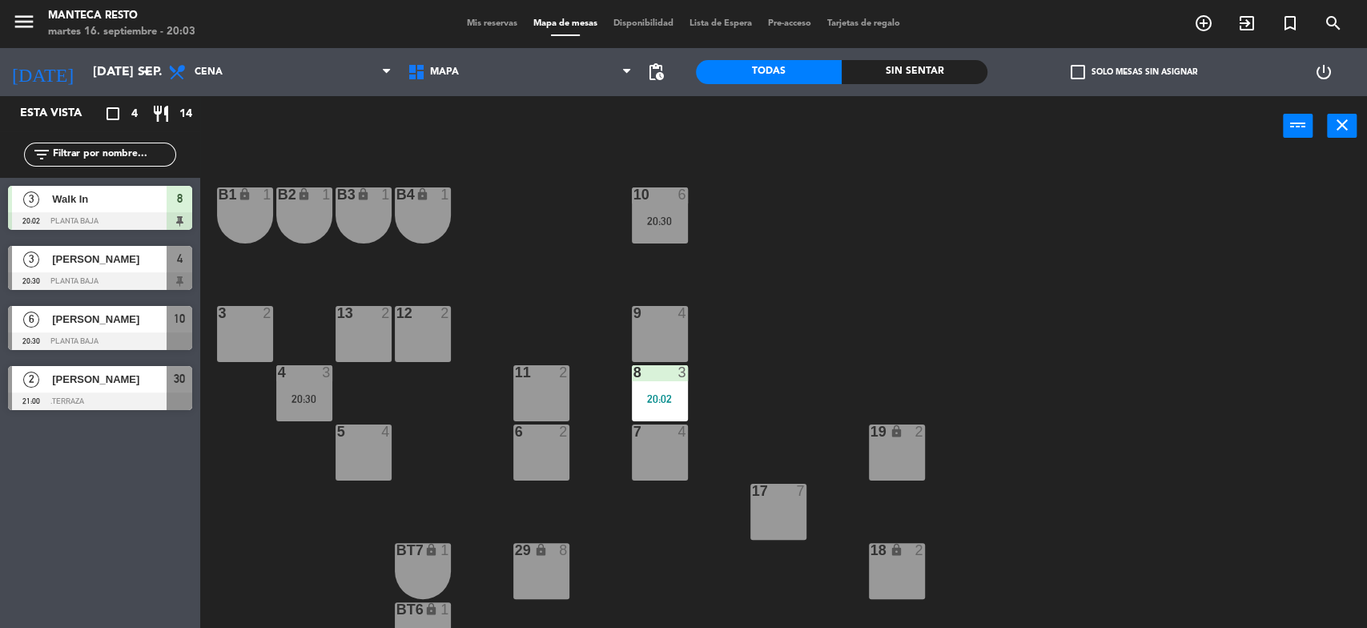
click at [493, 30] on div "Mis reservas Mapa de mesas Disponibilidad Lista de Espera Pre-acceso Tarjetas d…" at bounding box center [683, 24] width 449 height 14
click at [491, 27] on span "Mis reservas" at bounding box center [492, 23] width 66 height 9
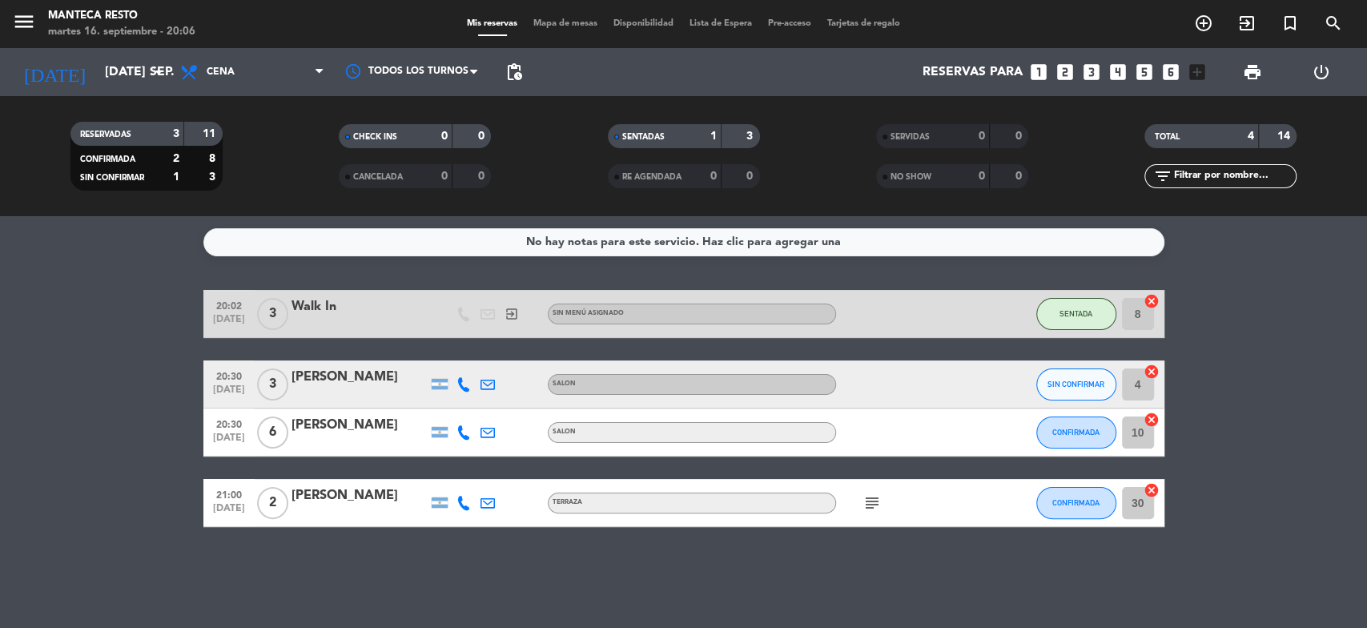
click at [557, 21] on span "Mapa de mesas" at bounding box center [565, 23] width 80 height 9
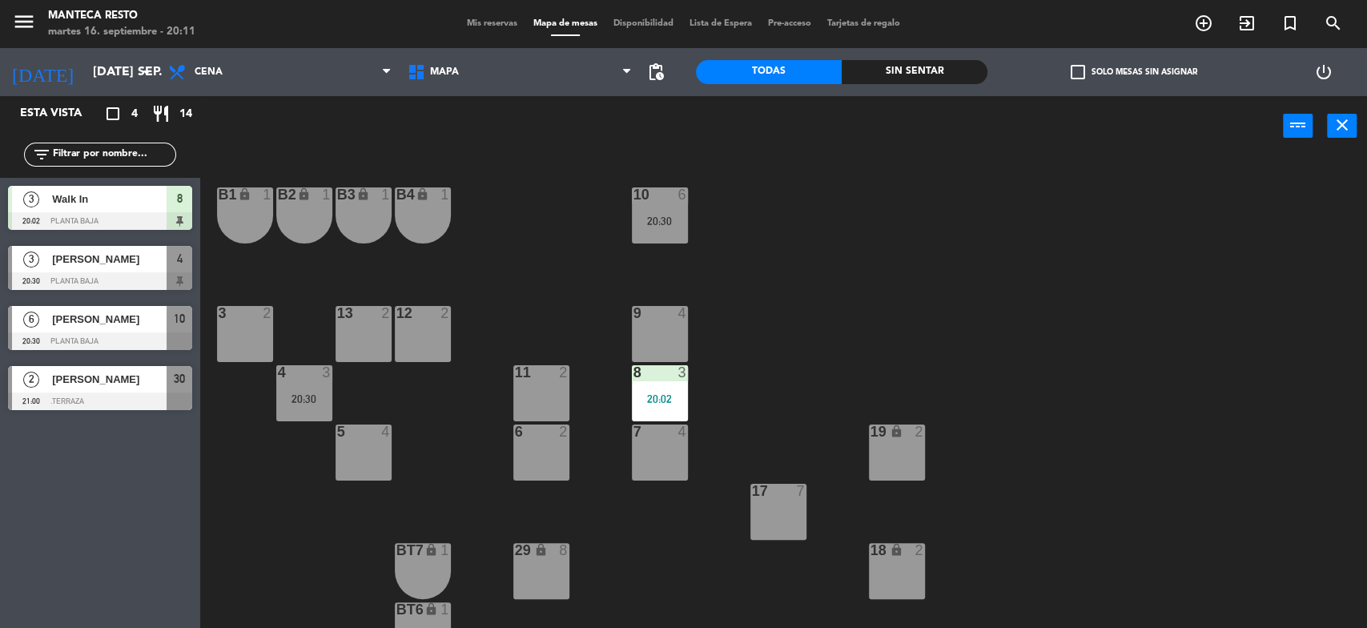
click at [475, 33] on div "menu Manteca Resto martes 16. septiembre - 20:11 Mis reservas Mapa de mesas Dis…" at bounding box center [683, 24] width 1367 height 48
click at [475, 25] on span "Mis reservas" at bounding box center [492, 23] width 66 height 9
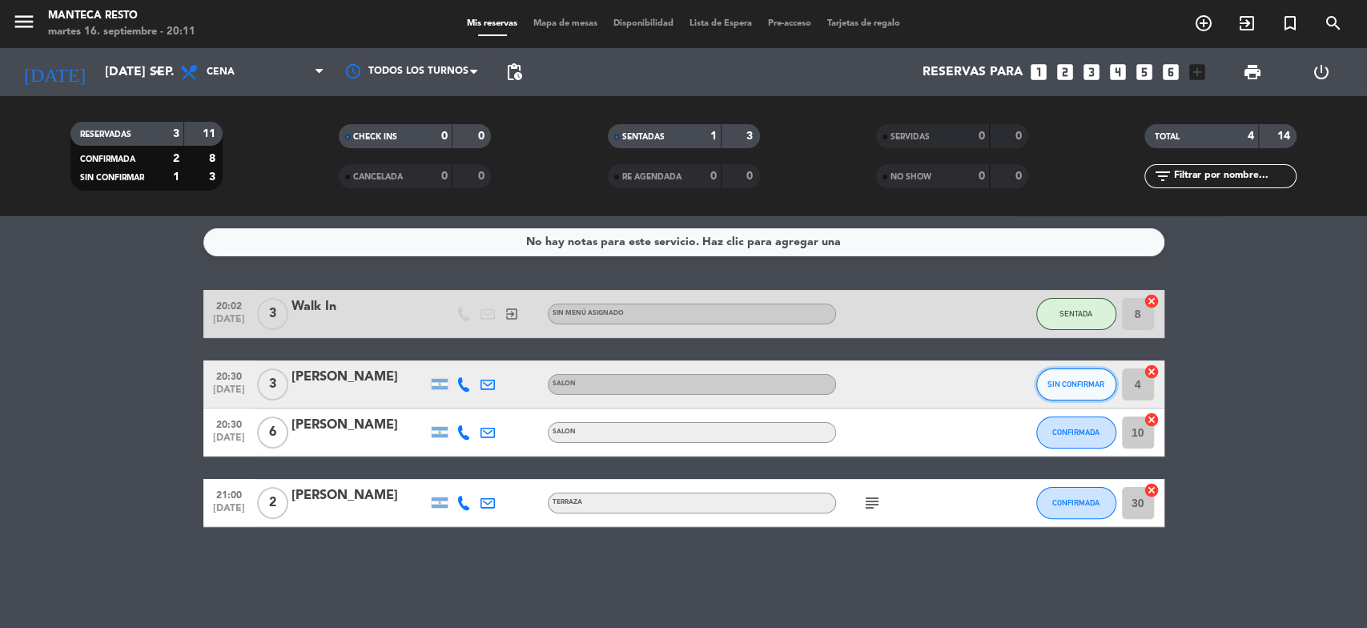
click at [1049, 387] on span "SIN CONFIRMAR" at bounding box center [1075, 384] width 57 height 9
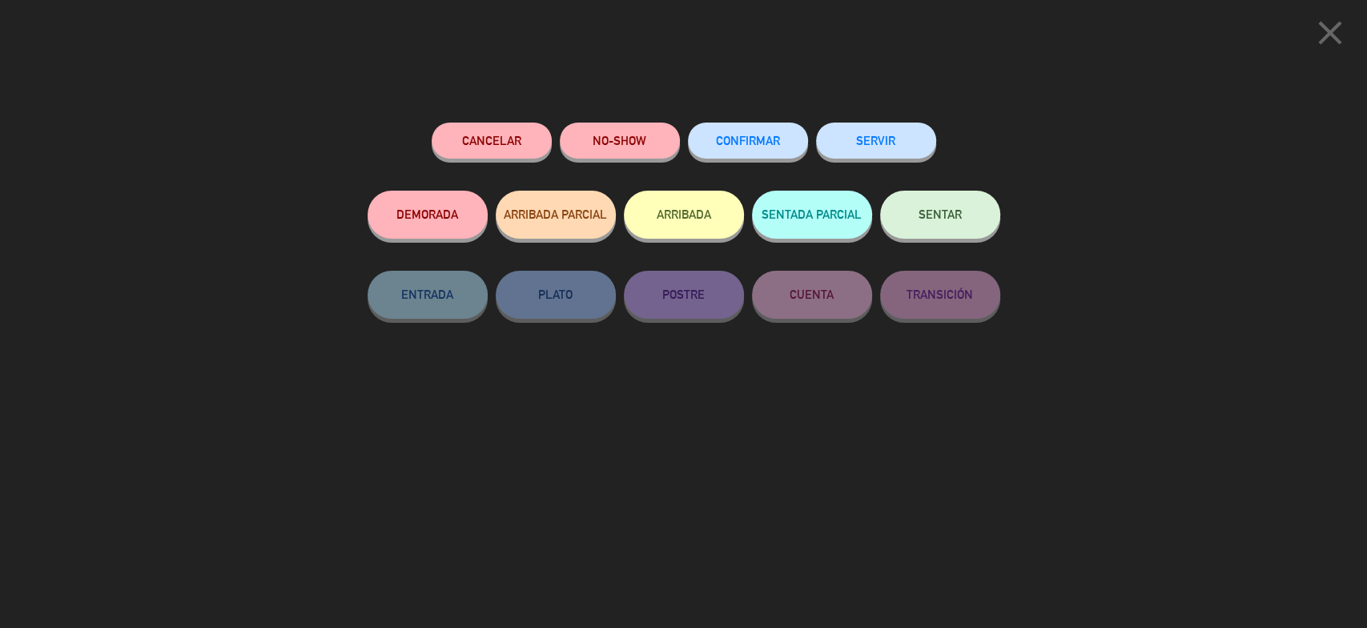
click at [750, 147] on button "CONFIRMAR" at bounding box center [748, 141] width 120 height 36
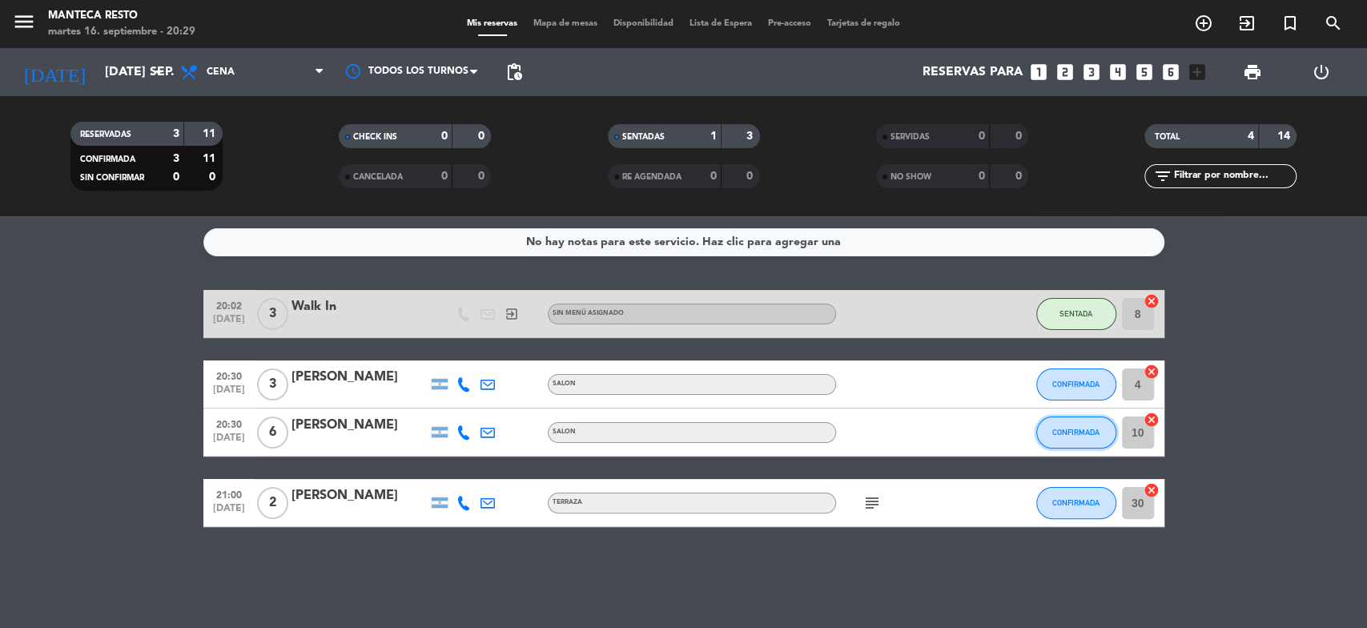
click at [1063, 430] on span "CONFIRMADA" at bounding box center [1075, 432] width 47 height 9
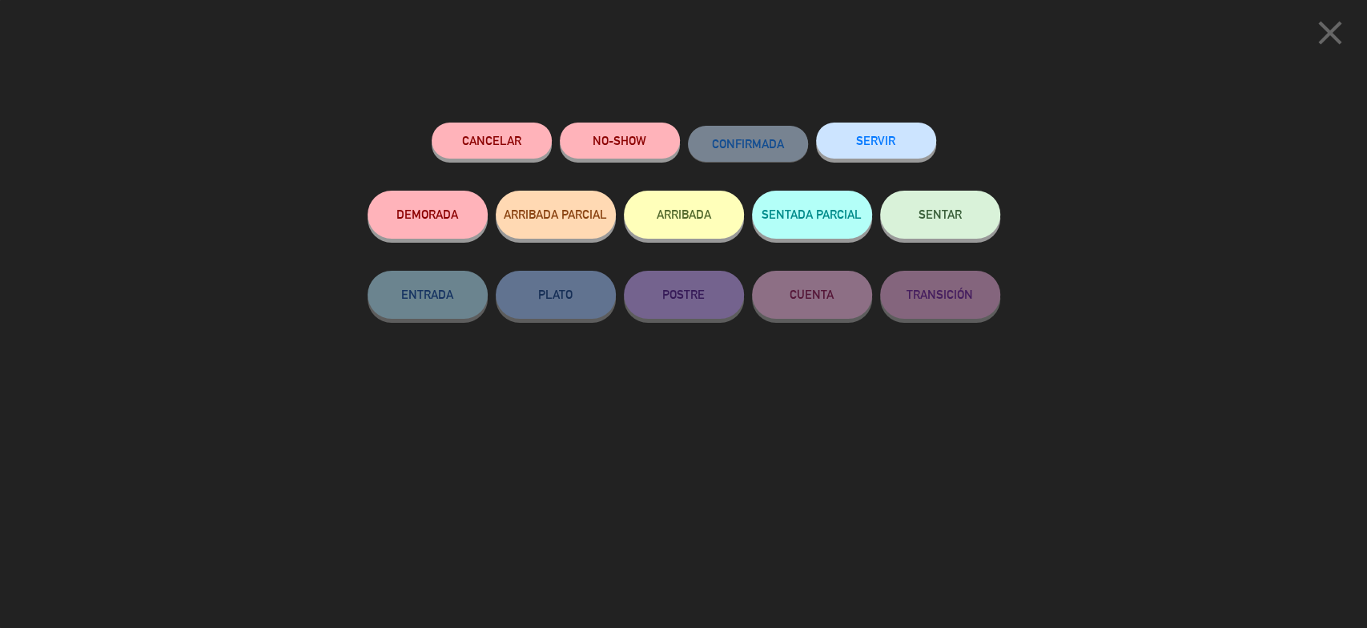
click at [944, 212] on span "SENTAR" at bounding box center [939, 214] width 43 height 14
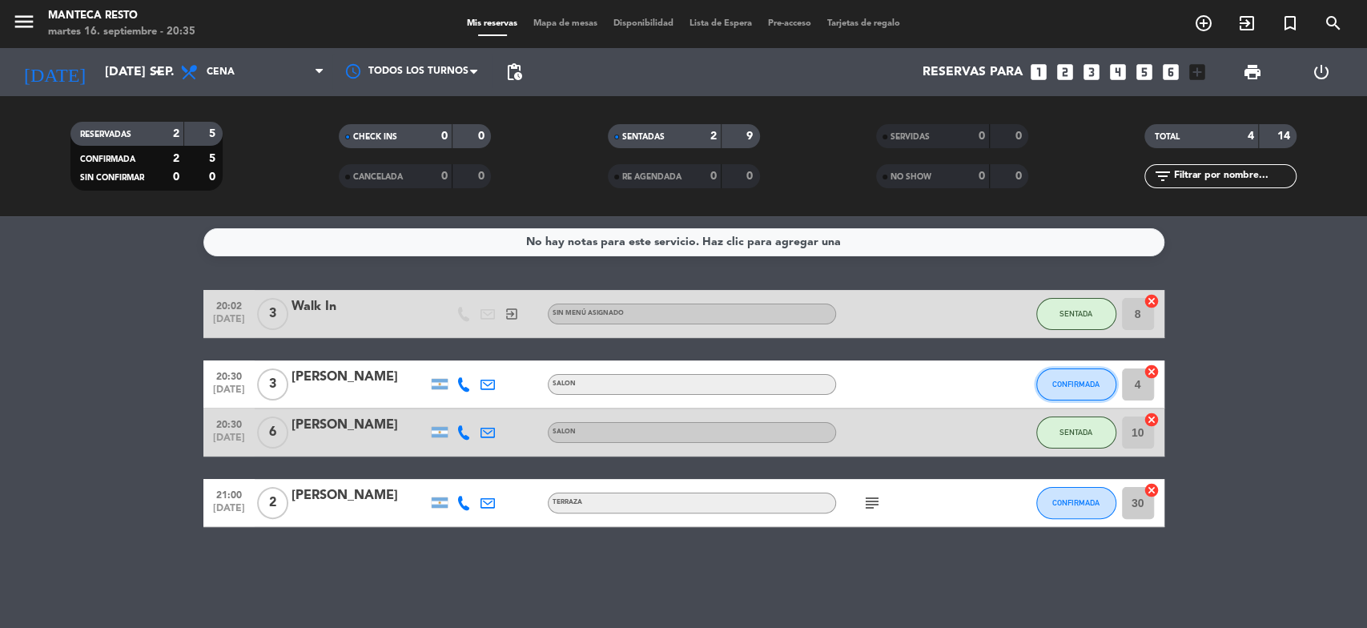
click at [1075, 380] on span "CONFIRMADA" at bounding box center [1075, 384] width 47 height 9
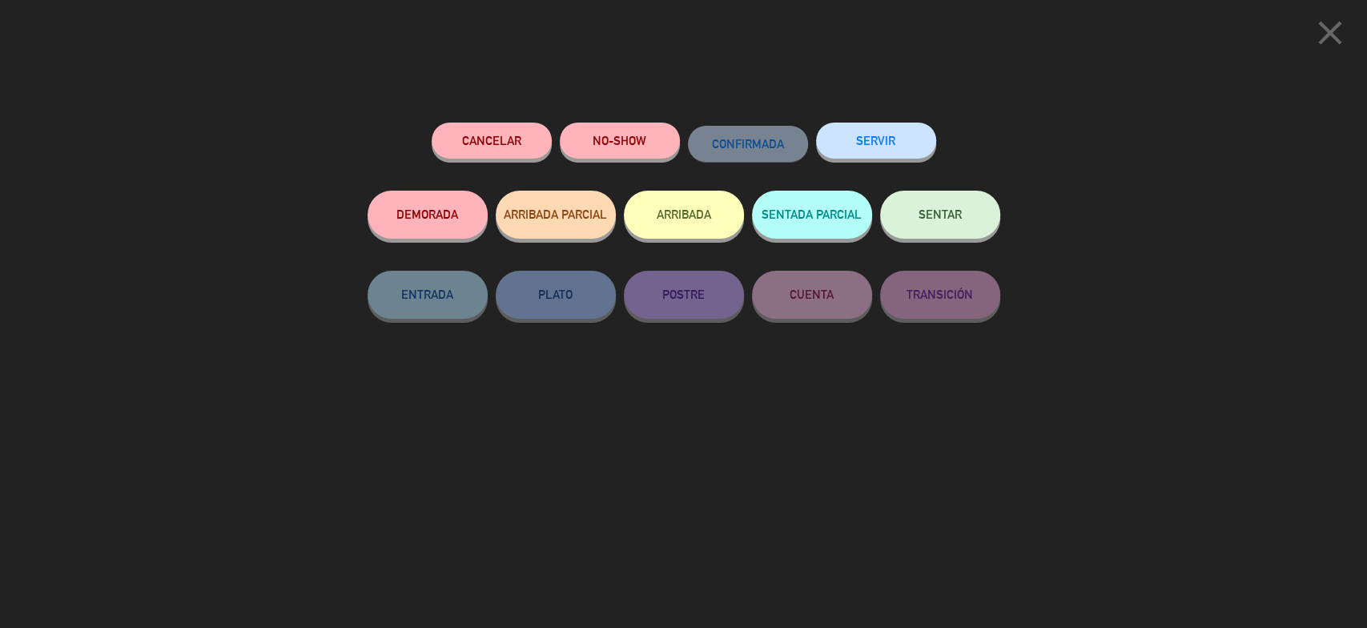
click at [967, 222] on button "SENTAR" at bounding box center [940, 215] width 120 height 48
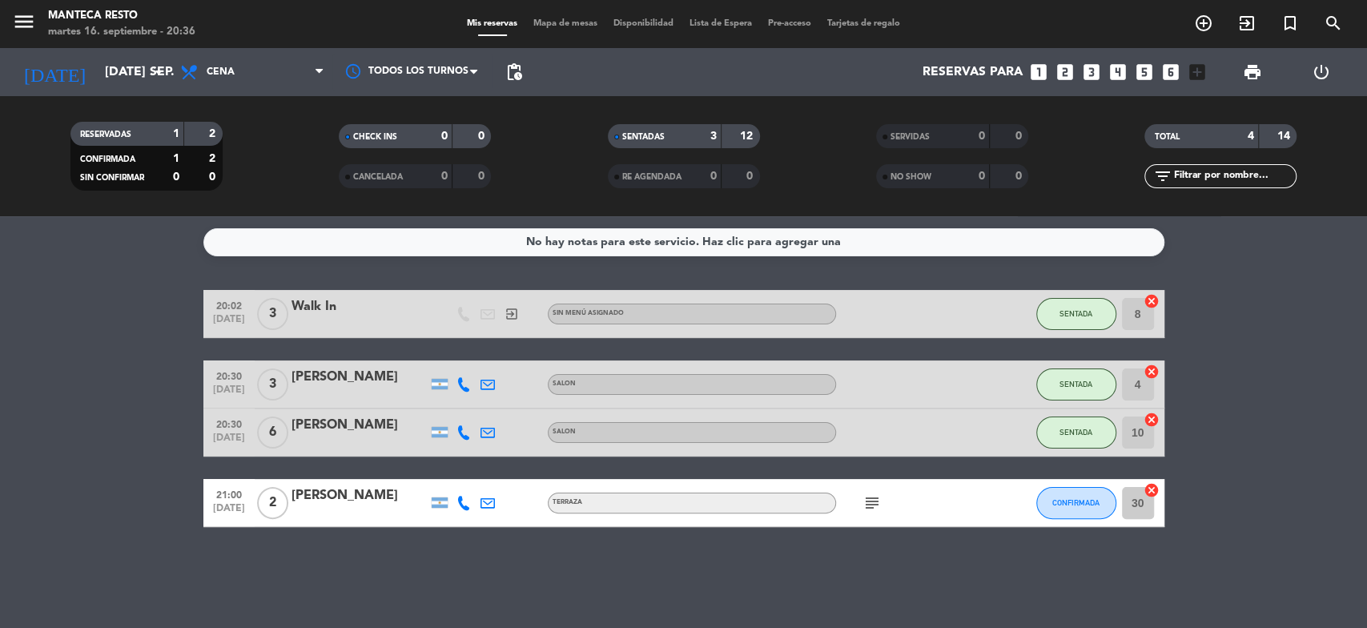
drag, startPoint x: 631, startPoint y: 586, endPoint x: 659, endPoint y: 585, distance: 28.0
click at [634, 586] on div "No hay notas para este servicio. Haz clic para agregar una 20:02 [DATE] 3 Walk …" at bounding box center [683, 422] width 1367 height 412
click at [920, 387] on div at bounding box center [908, 383] width 144 height 47
drag, startPoint x: 689, startPoint y: 556, endPoint x: 1200, endPoint y: 474, distance: 516.6
click at [729, 555] on div "No hay notas para este servicio. Haz clic para agregar una 20:02 [DATE] 3 Walk …" at bounding box center [683, 422] width 1367 height 412
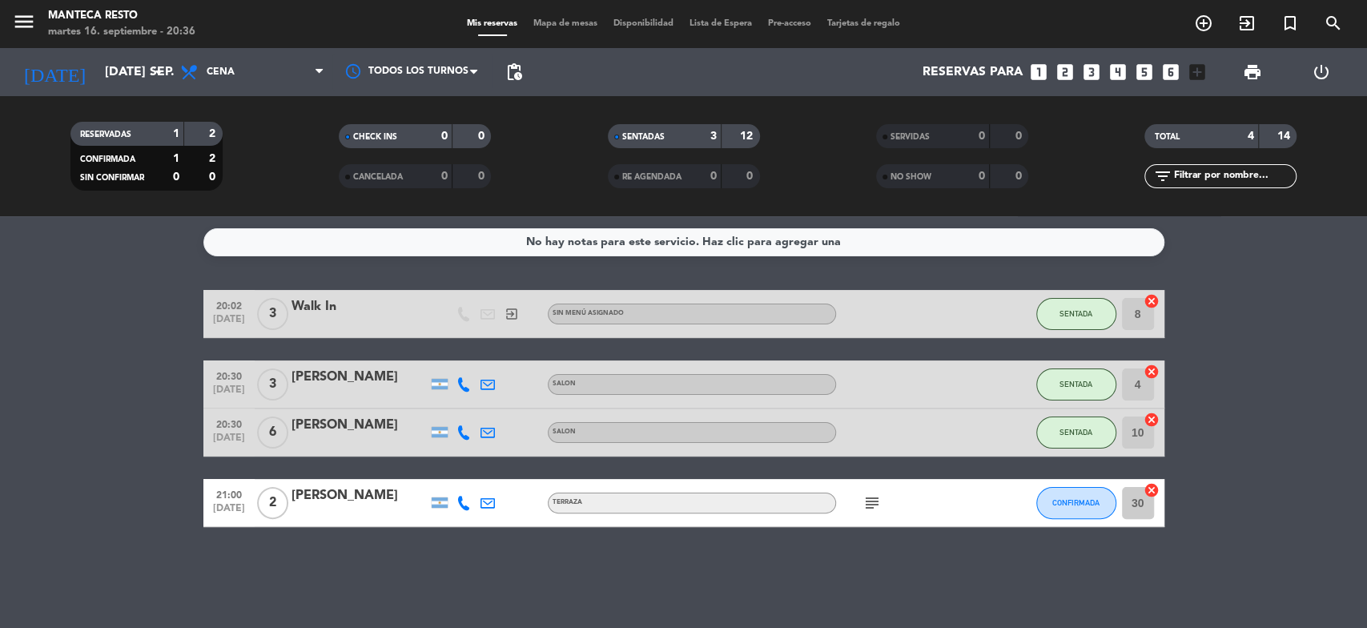
drag, startPoint x: 951, startPoint y: 450, endPoint x: 930, endPoint y: 444, distance: 21.6
click at [949, 450] on div at bounding box center [908, 431] width 144 height 47
drag, startPoint x: 875, startPoint y: 433, endPoint x: 914, endPoint y: 436, distance: 39.3
click at [878, 433] on div at bounding box center [908, 431] width 144 height 47
drag, startPoint x: 1206, startPoint y: 461, endPoint x: 1251, endPoint y: 505, distance: 62.9
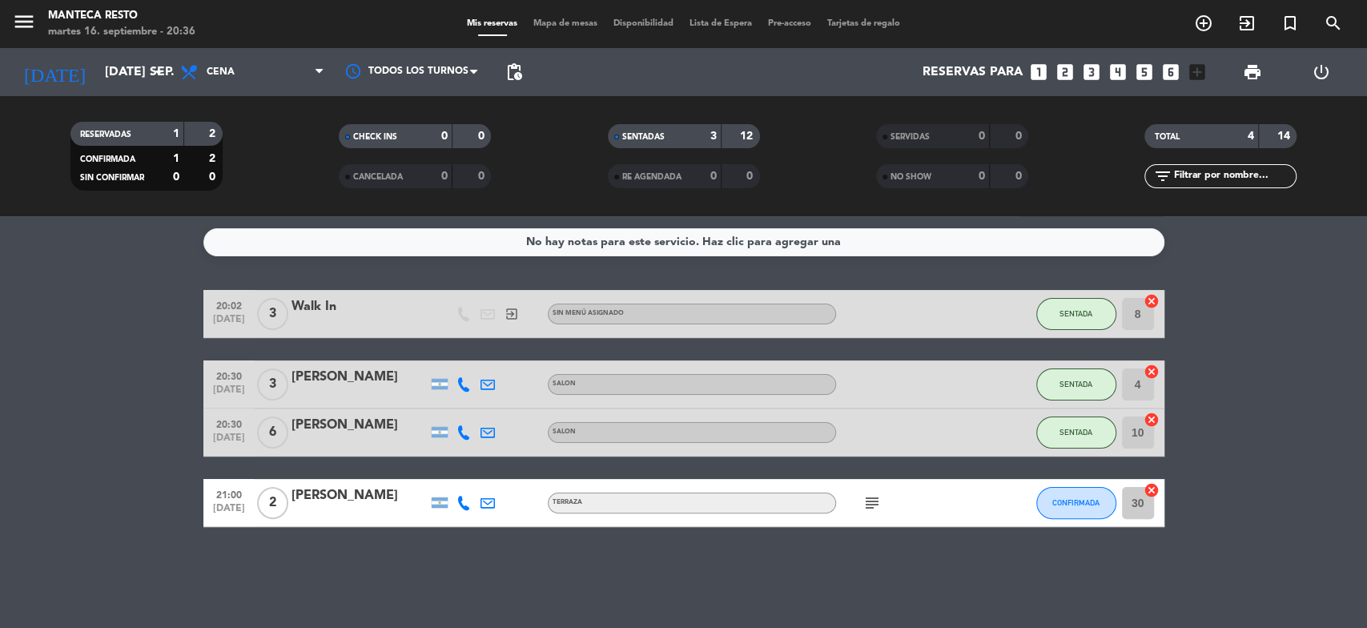
click at [1208, 461] on bookings-row "20:02 [DATE] 3 Walk In exit_to_app Sin menú asignado SENTADA 8 cancel 20:30 [DA…" at bounding box center [683, 408] width 1367 height 237
drag, startPoint x: 806, startPoint y: 550, endPoint x: 801, endPoint y: 565, distance: 16.2
click at [802, 562] on div "No hay notas para este servicio. Haz clic para agregar una 20:02 [DATE] 3 Walk …" at bounding box center [683, 422] width 1367 height 412
click at [502, 557] on div "No hay notas para este servicio. Haz clic para agregar una 20:02 [DATE] 3 Walk …" at bounding box center [683, 422] width 1367 height 412
click at [569, 25] on span "Mapa de mesas" at bounding box center [565, 23] width 80 height 9
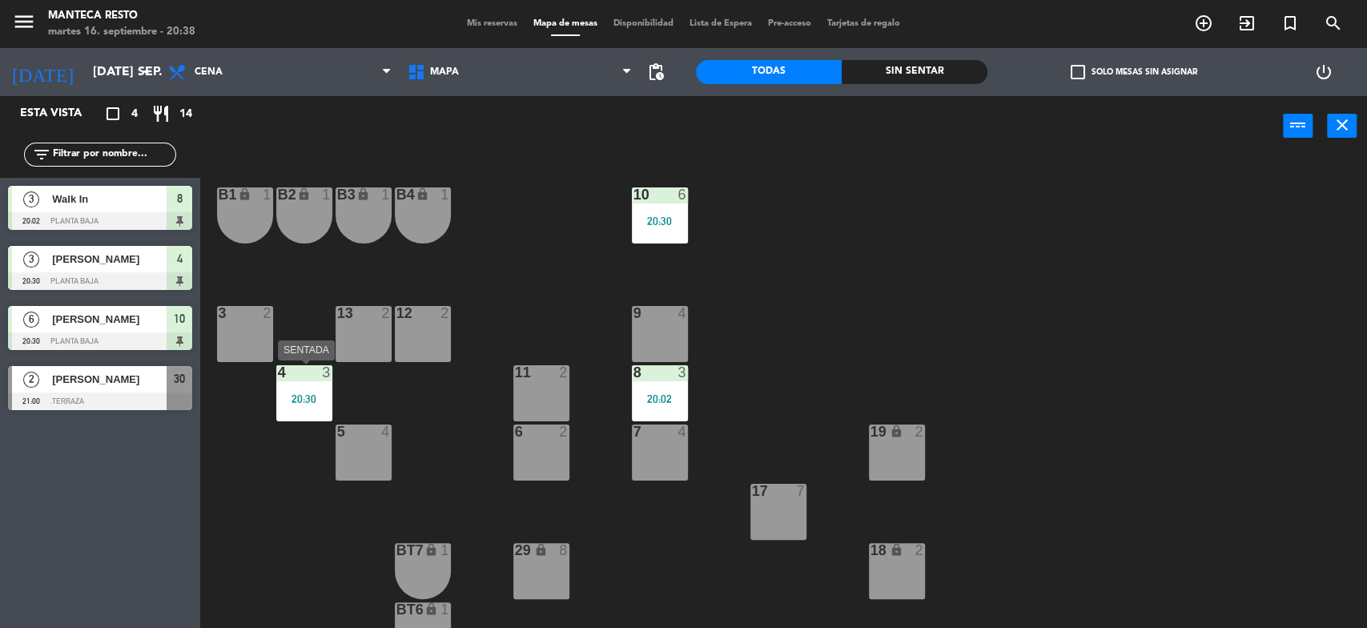
click at [295, 393] on div "20:30" at bounding box center [304, 398] width 56 height 11
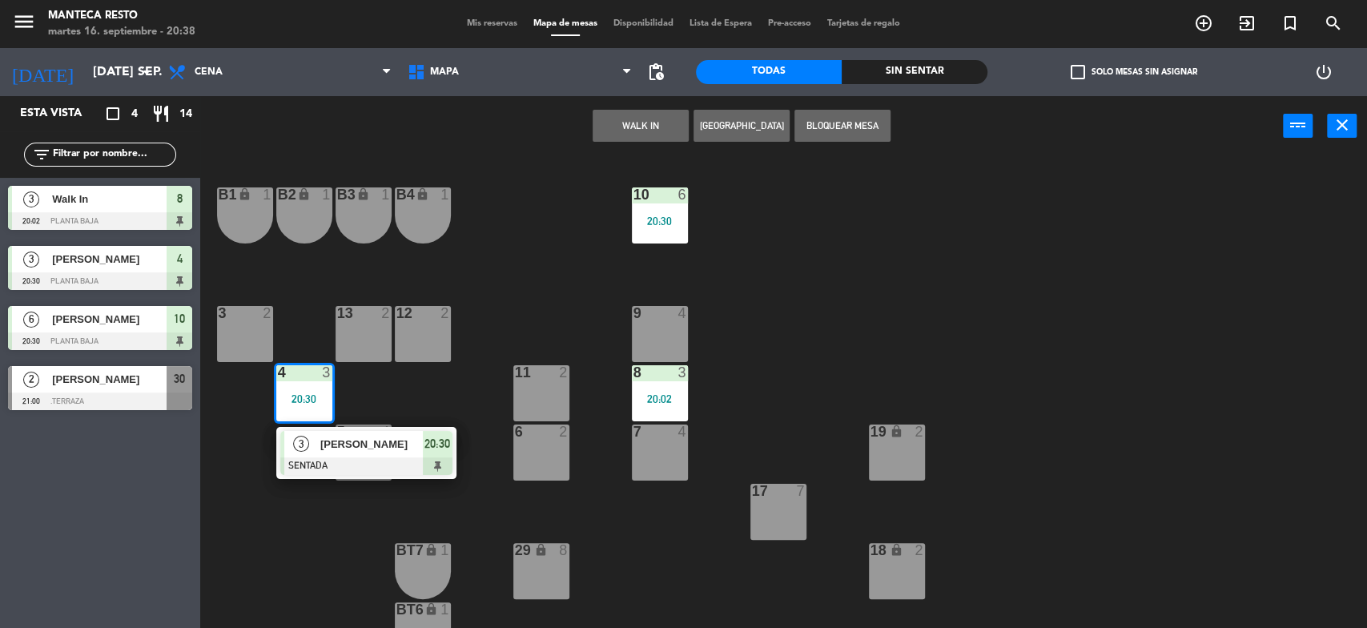
click at [661, 335] on div "9 4" at bounding box center [660, 334] width 56 height 56
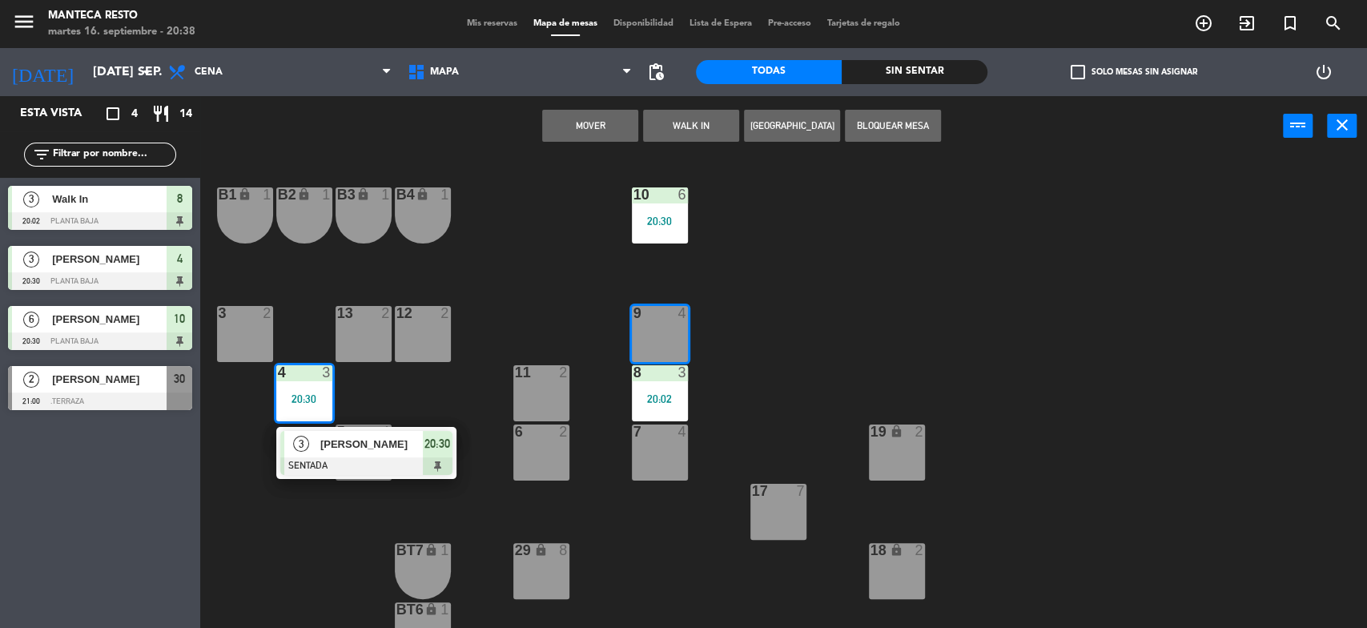
click at [596, 135] on button "Mover" at bounding box center [590, 126] width 96 height 32
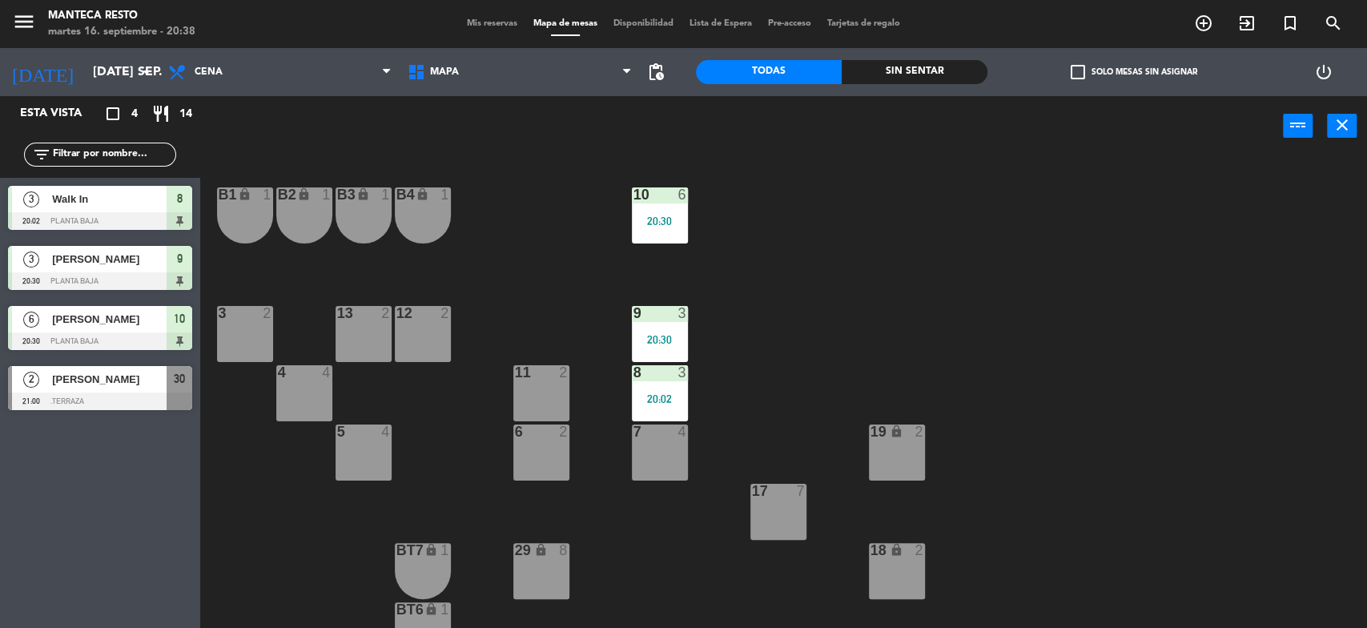
click at [499, 30] on div "Mis reservas Mapa de mesas Disponibilidad Lista de Espera Pre-acceso Tarjetas d…" at bounding box center [683, 24] width 449 height 14
click at [477, 22] on span "Mis reservas" at bounding box center [492, 23] width 66 height 9
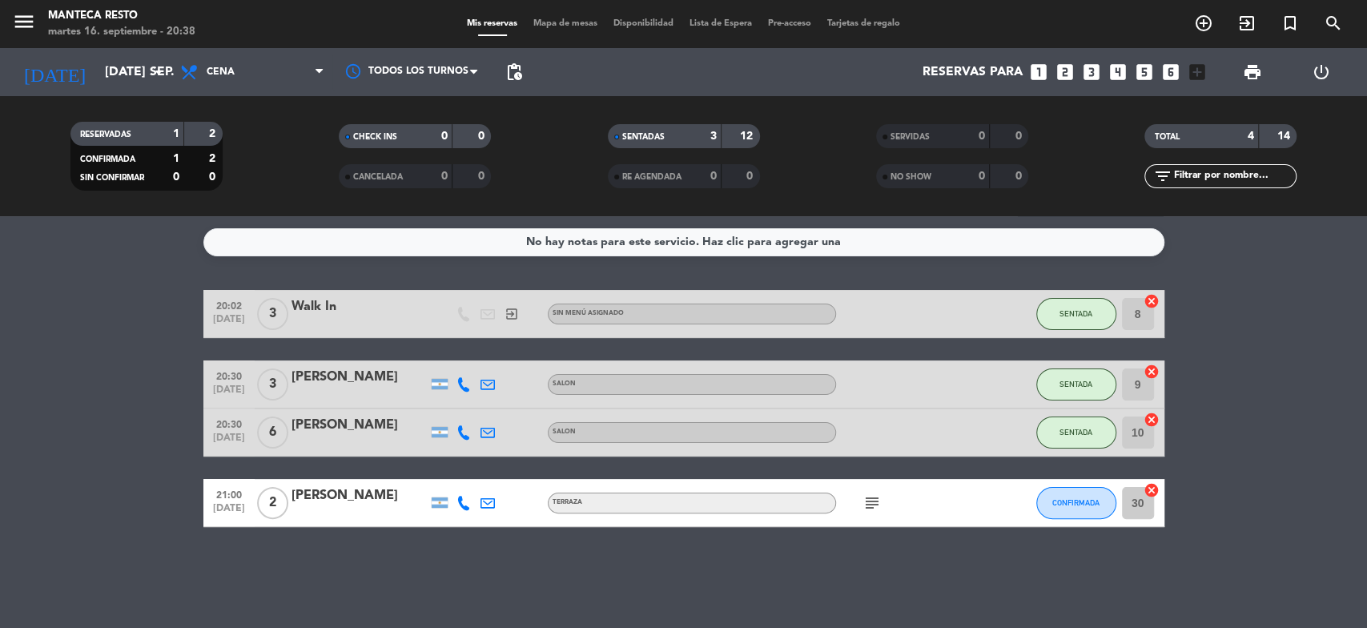
click at [545, 28] on span "Mapa de mesas" at bounding box center [565, 23] width 80 height 9
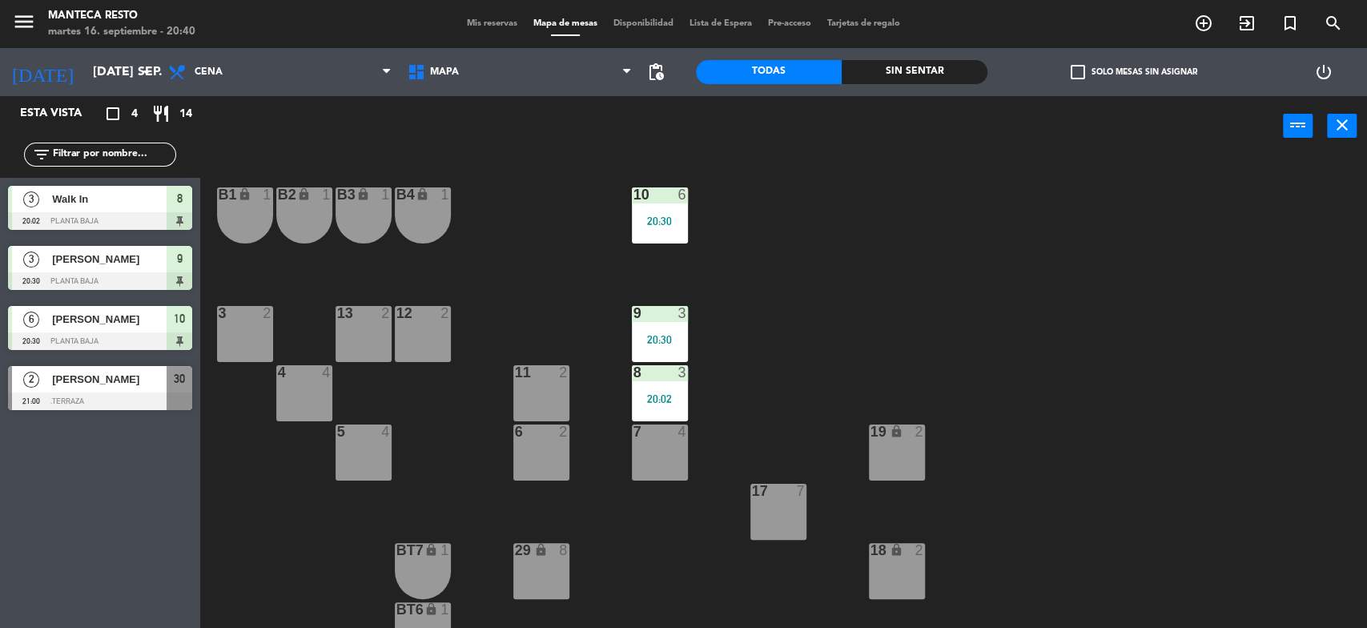
click at [501, 21] on span "Mis reservas" at bounding box center [492, 23] width 66 height 9
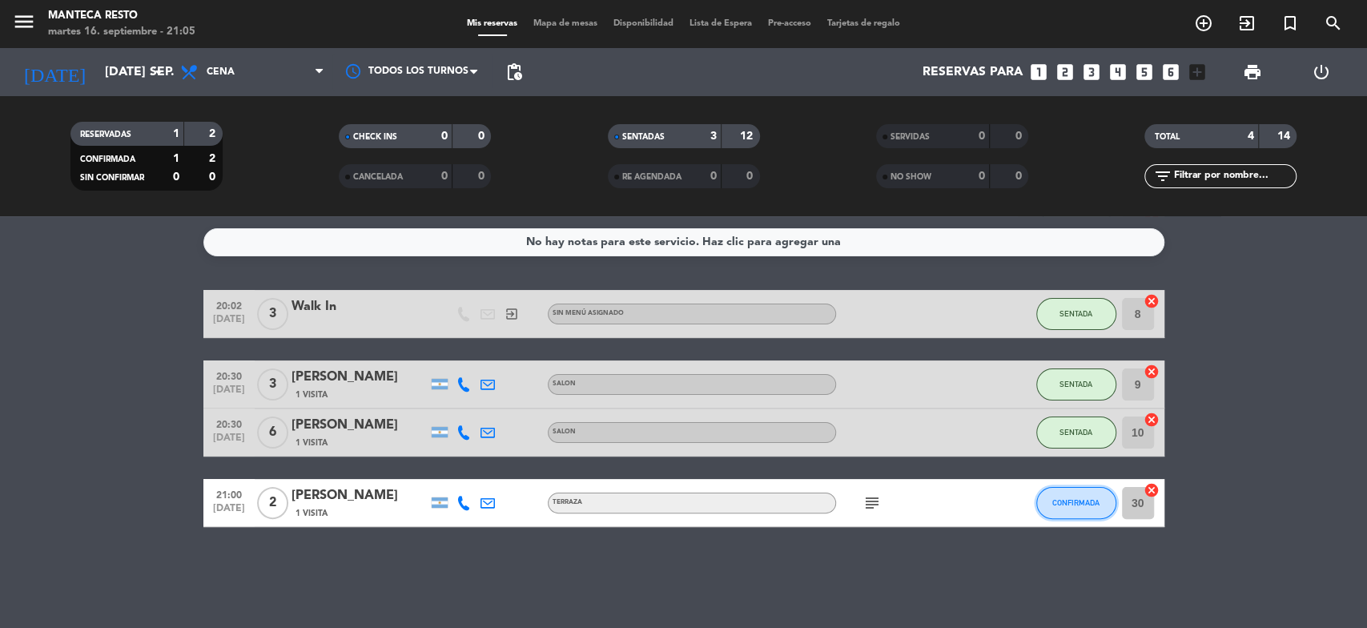
click at [1067, 498] on span "CONFIRMADA" at bounding box center [1075, 502] width 47 height 9
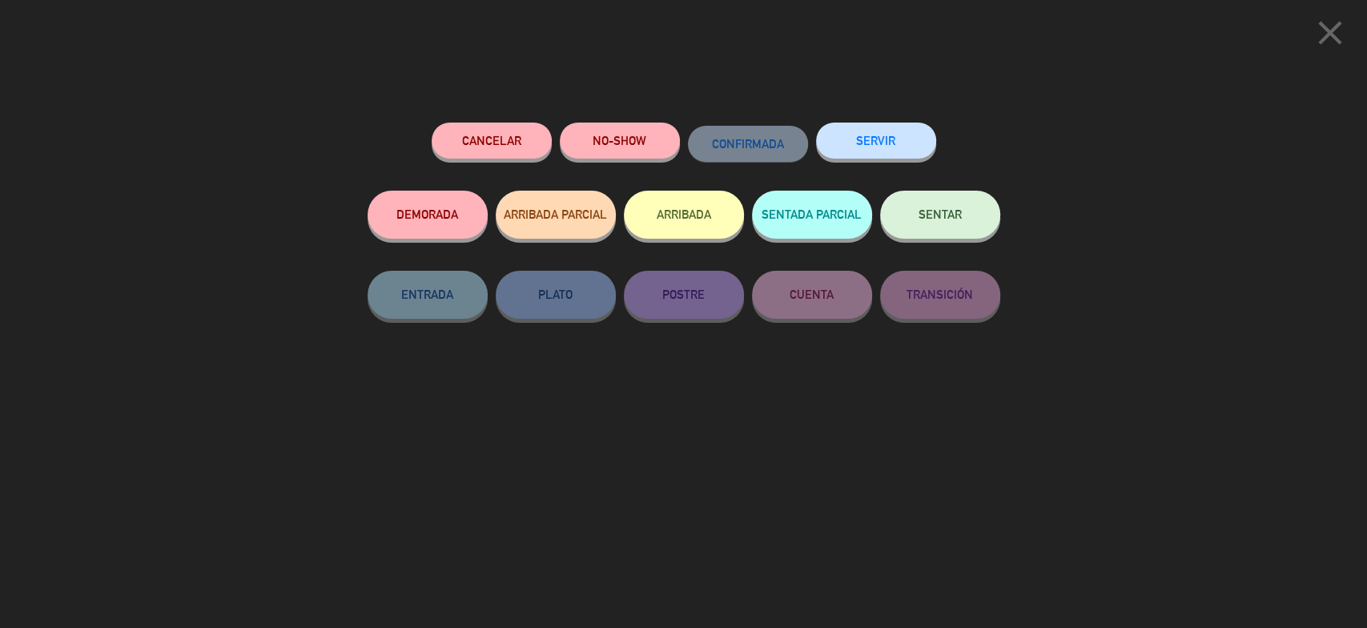
click at [970, 226] on button "SENTAR" at bounding box center [940, 215] width 120 height 48
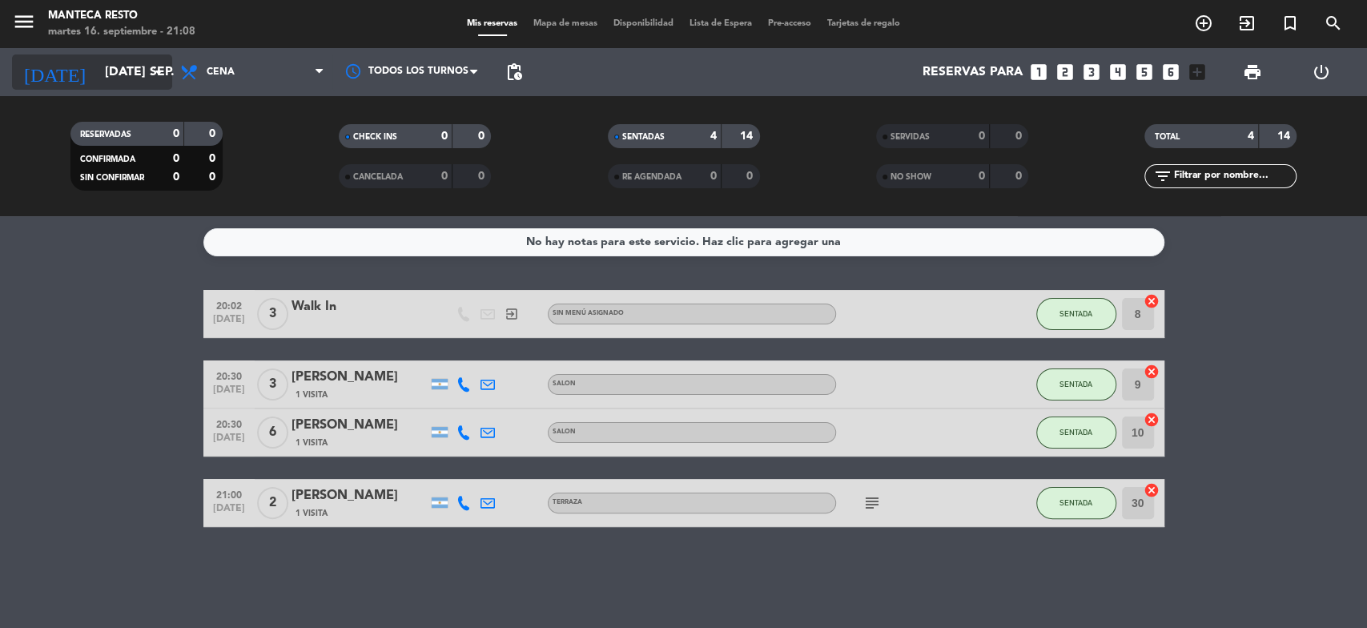
click at [144, 72] on input "[DATE] sep." at bounding box center [181, 72] width 169 height 31
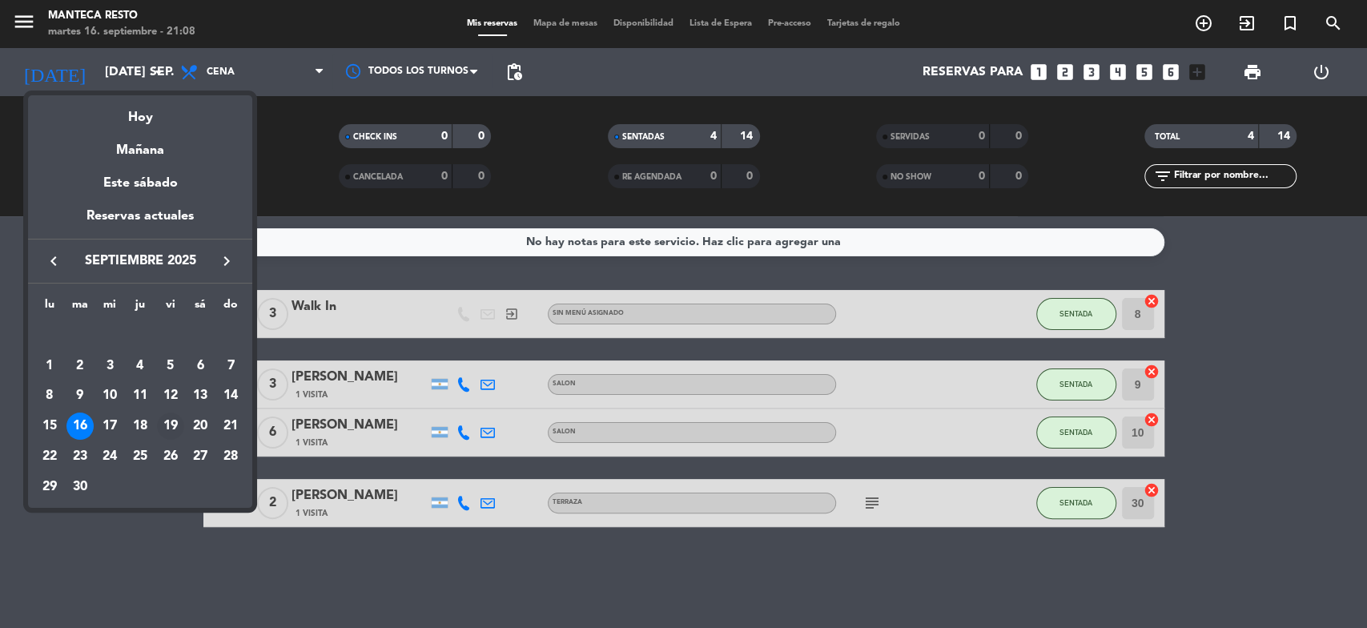
click at [173, 428] on div "19" at bounding box center [170, 425] width 27 height 27
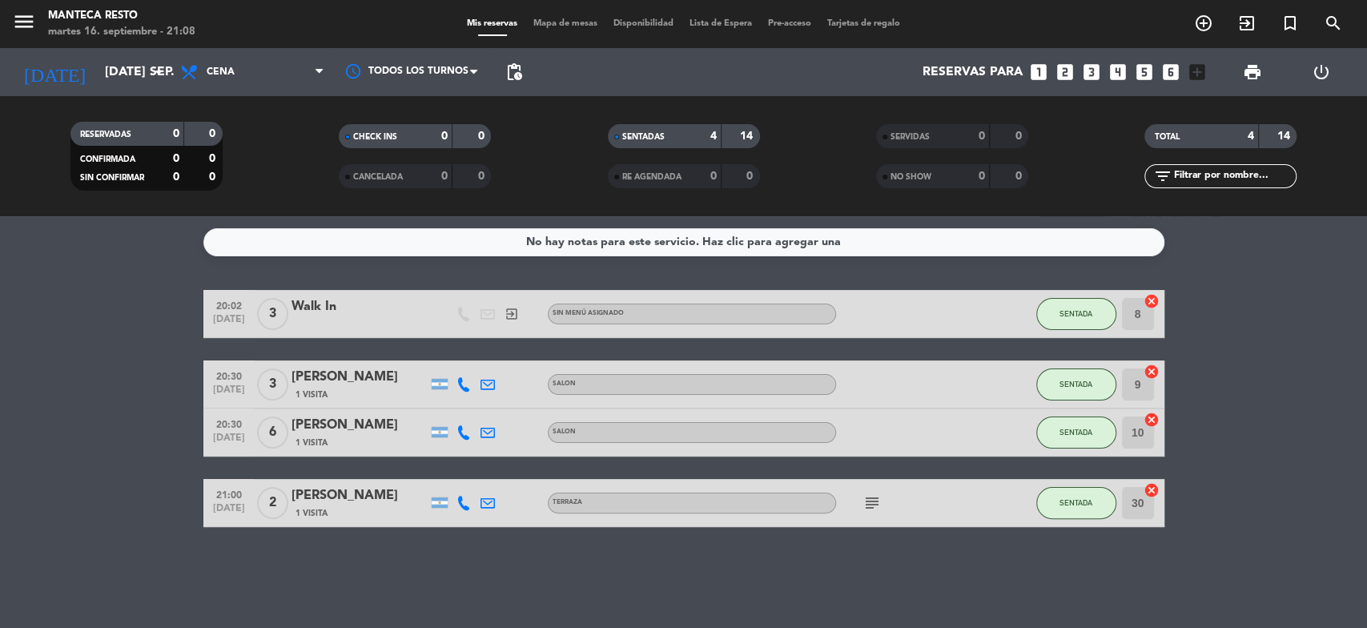
type input "vie. [DATE]"
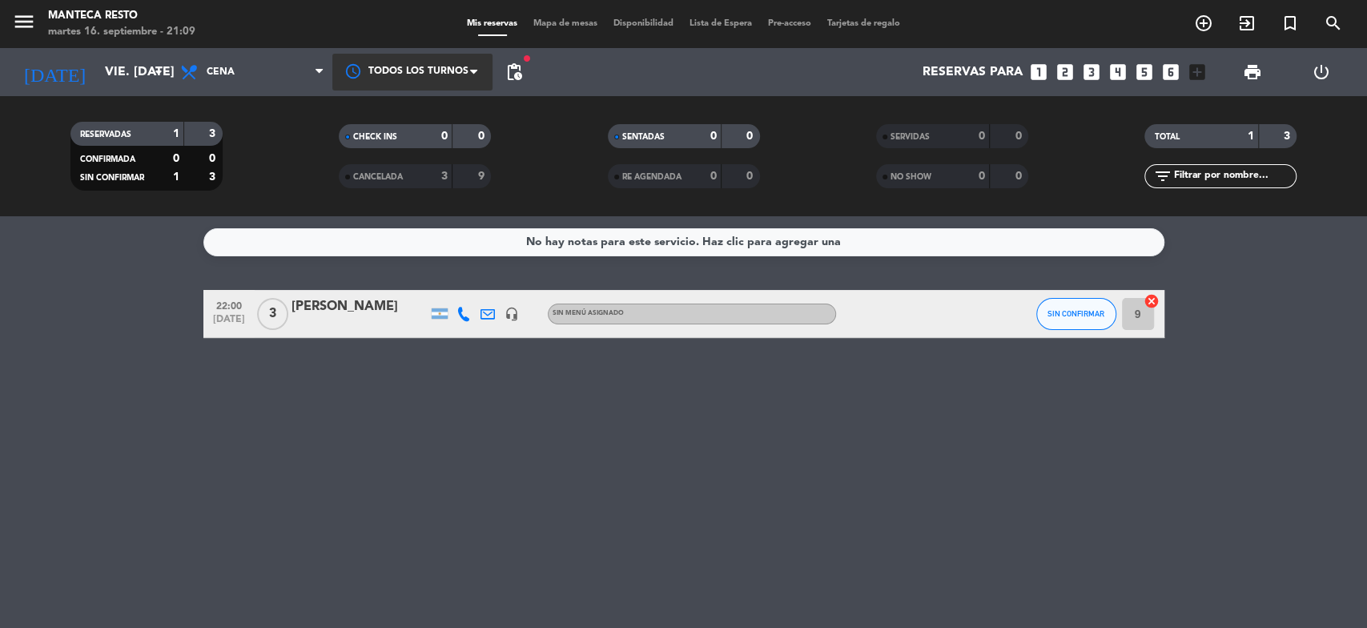
click at [418, 72] on div at bounding box center [412, 72] width 160 height 36
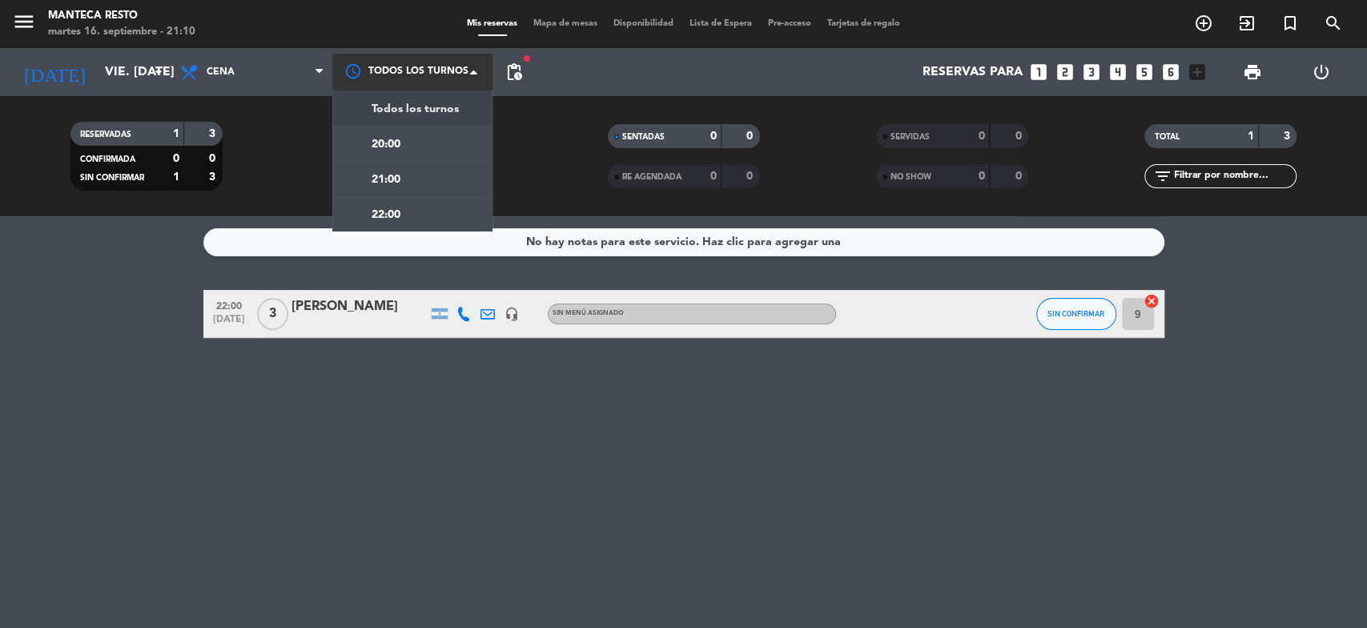
click at [423, 102] on span "Todos los turnos" at bounding box center [415, 109] width 87 height 18
click at [470, 74] on span at bounding box center [478, 74] width 16 height 16
click at [377, 149] on span "20:00" at bounding box center [386, 140] width 29 height 18
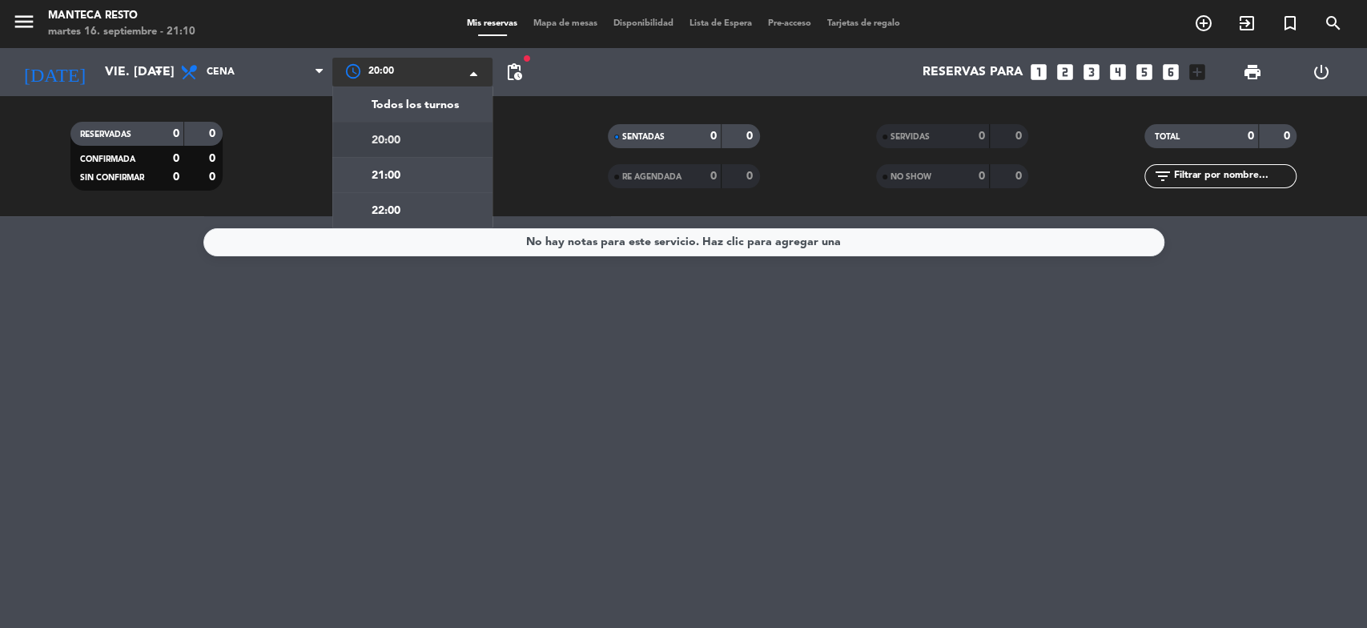
click at [464, 73] on div at bounding box center [412, 72] width 160 height 29
click at [440, 98] on span "Todos los turnos" at bounding box center [415, 105] width 87 height 18
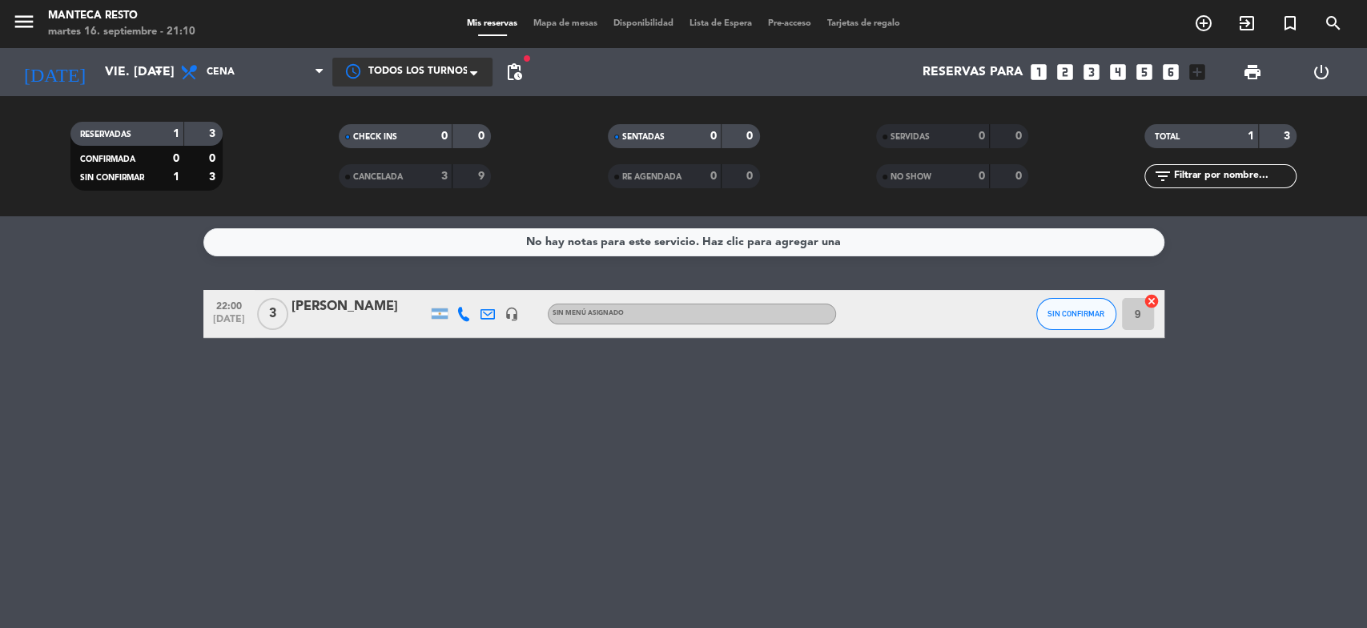
click at [384, 67] on span "Todos los turnos" at bounding box center [418, 72] width 100 height 16
click at [572, 24] on span "Mapa de mesas" at bounding box center [565, 23] width 80 height 9
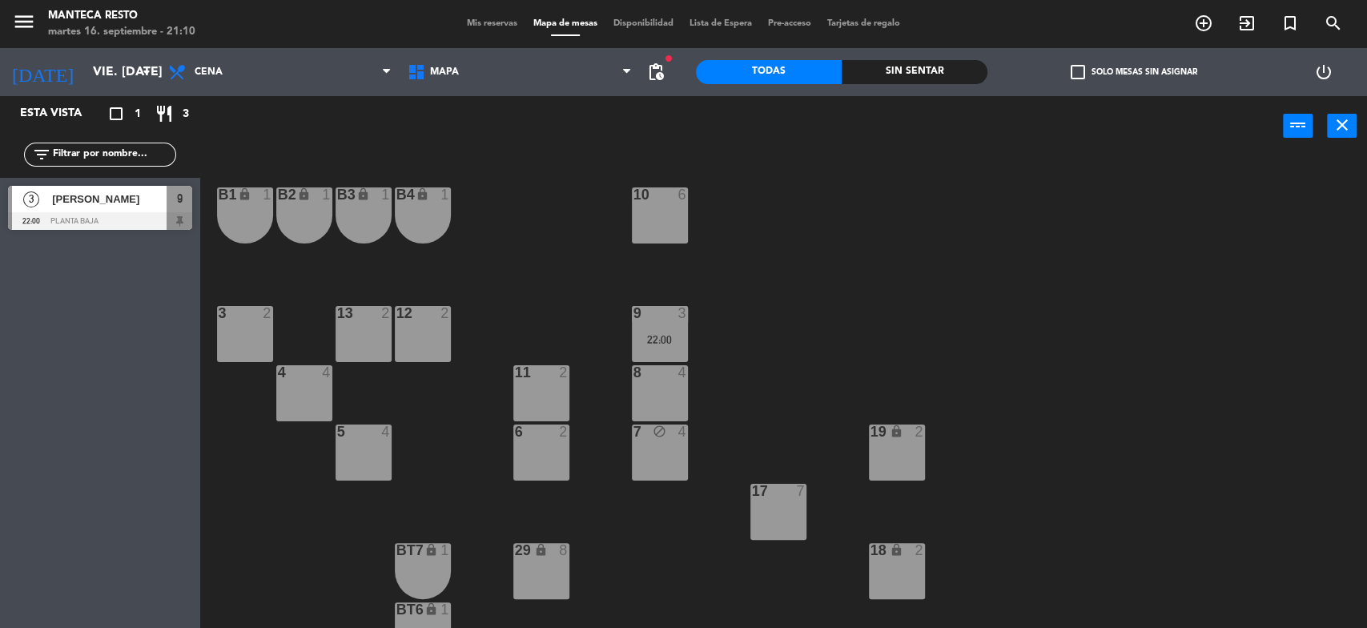
click at [649, 392] on div "8 4" at bounding box center [660, 393] width 56 height 56
click at [673, 122] on button "[GEOGRAPHIC_DATA]" at bounding box center [691, 126] width 96 height 32
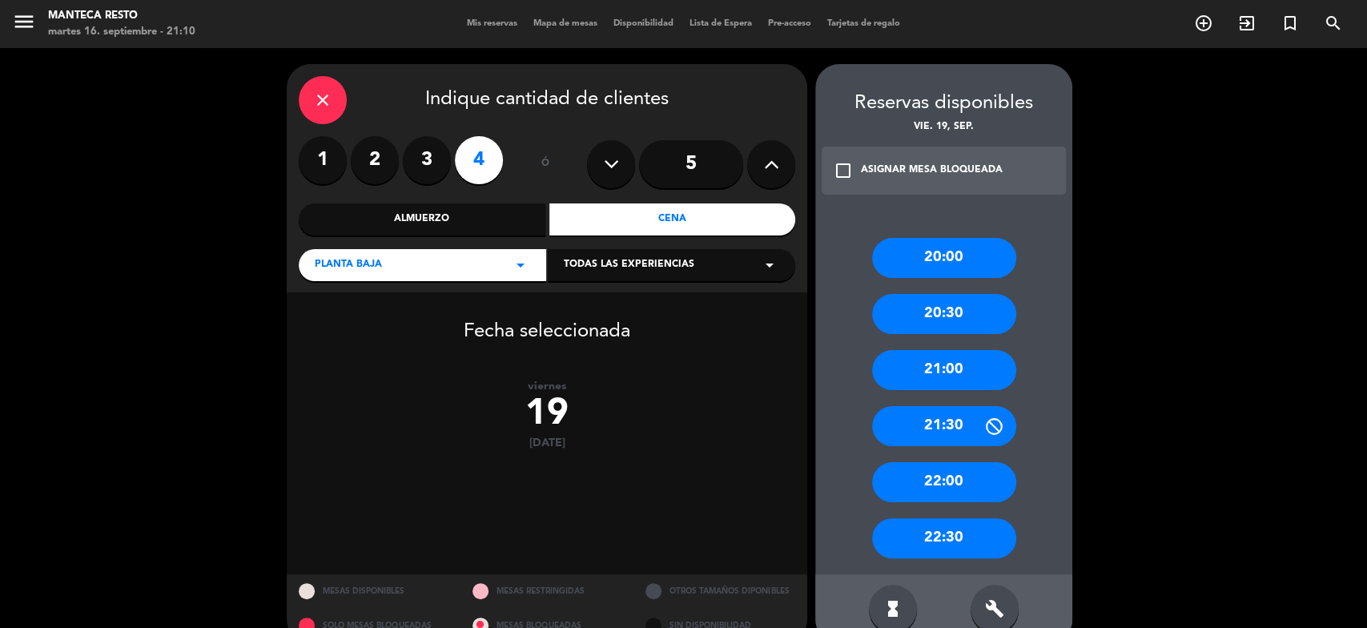
click at [961, 318] on div "20:30" at bounding box center [944, 314] width 144 height 40
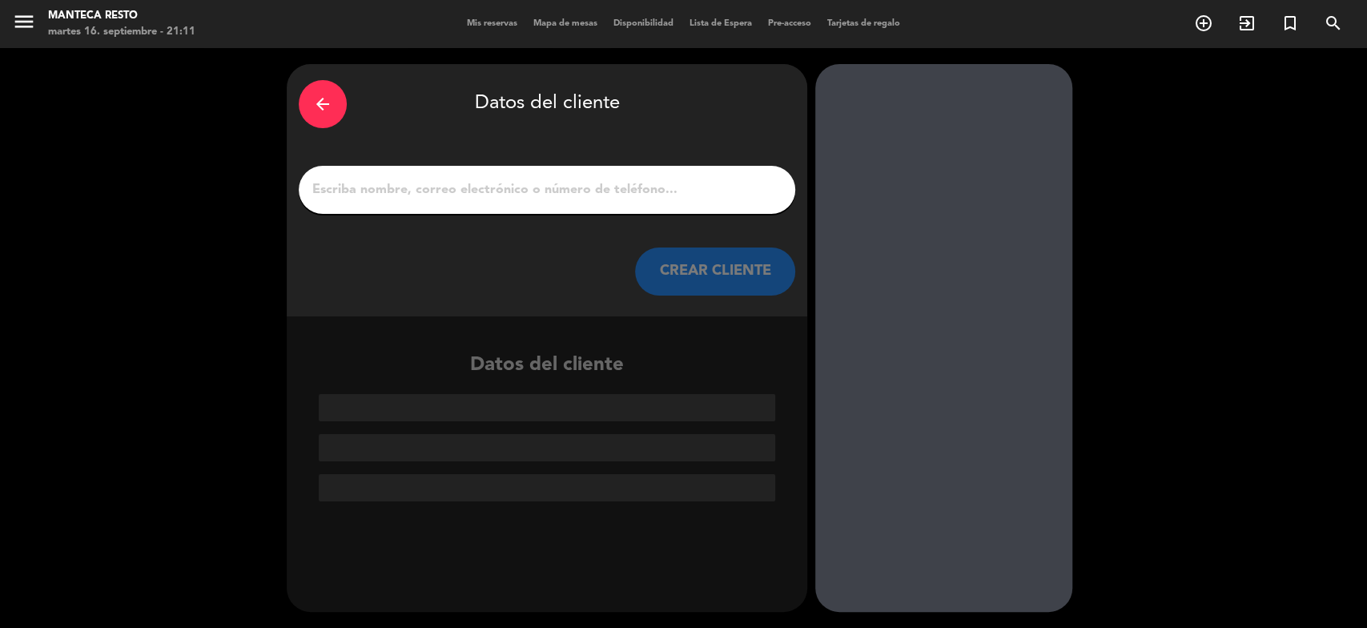
click at [324, 103] on icon "arrow_back" at bounding box center [322, 103] width 19 height 19
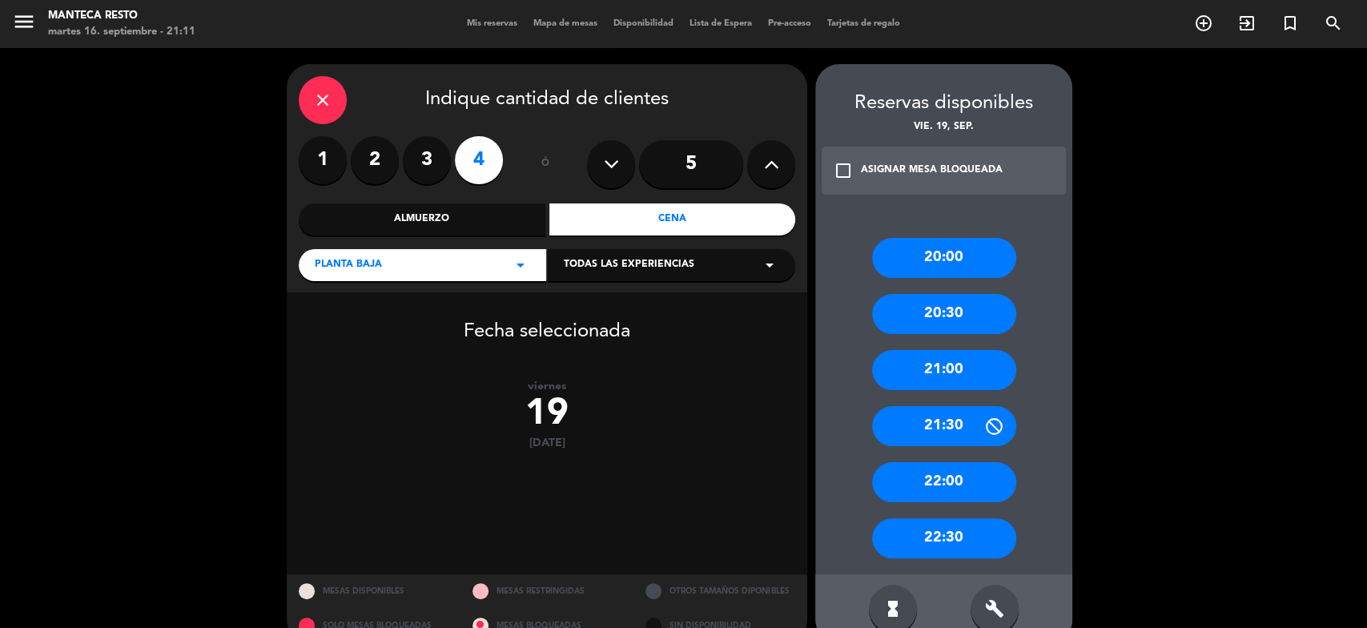
click at [933, 299] on div "20:30" at bounding box center [944, 314] width 144 height 40
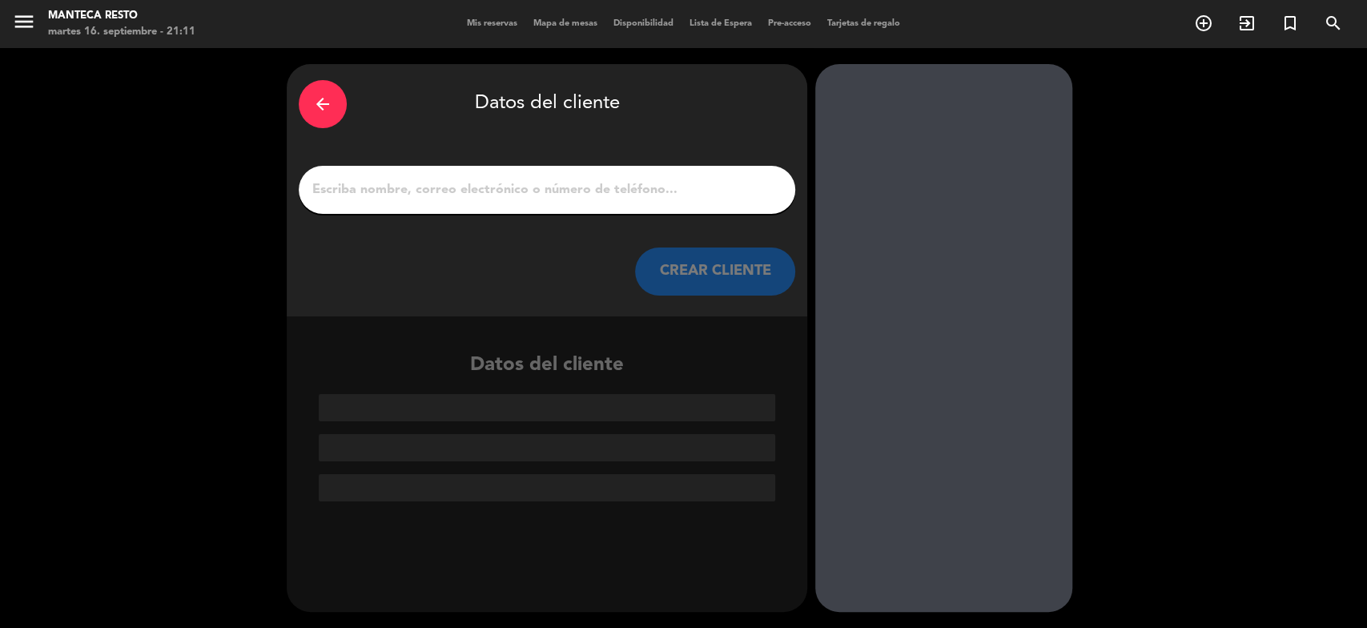
click at [313, 104] on icon "arrow_back" at bounding box center [322, 103] width 19 height 19
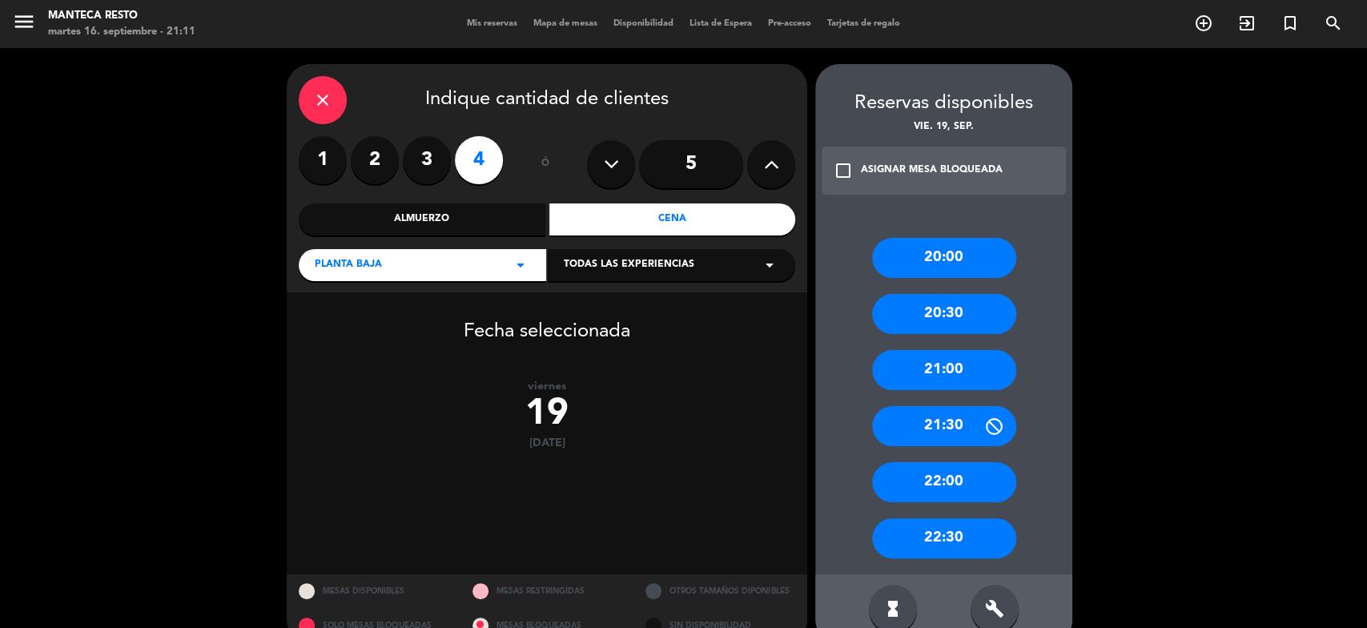
click at [328, 98] on icon "close" at bounding box center [322, 99] width 19 height 19
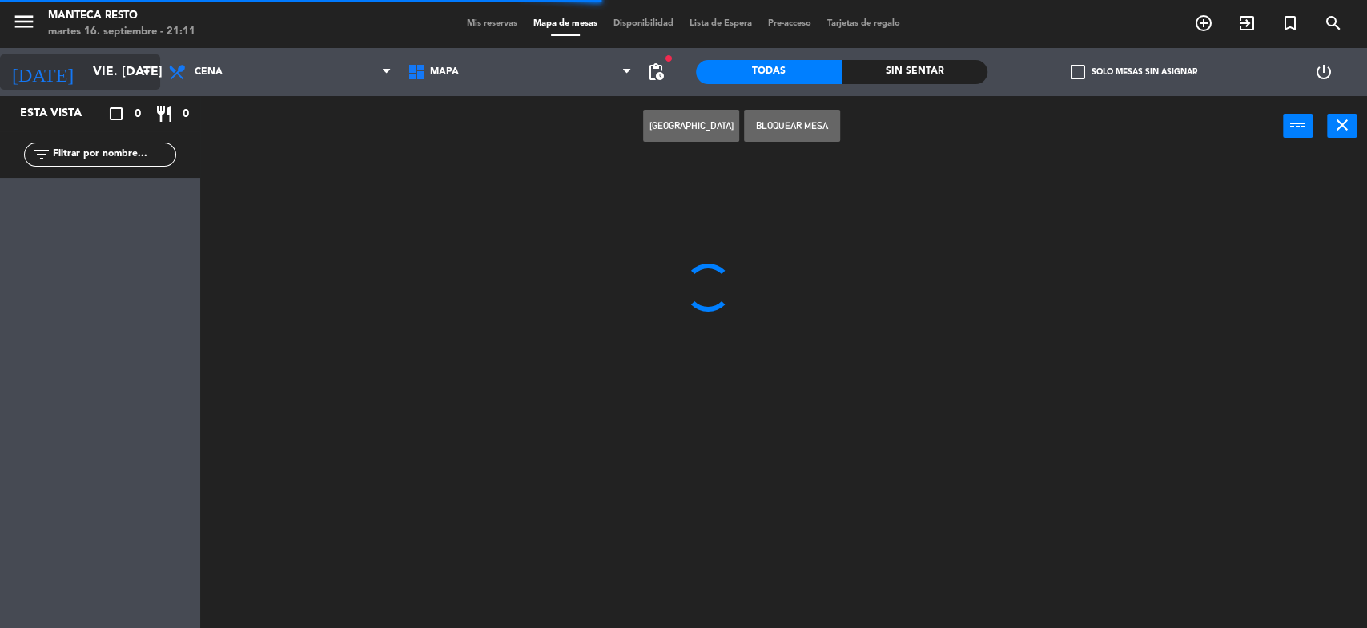
click at [111, 80] on input "vie. [DATE]" at bounding box center [169, 72] width 169 height 31
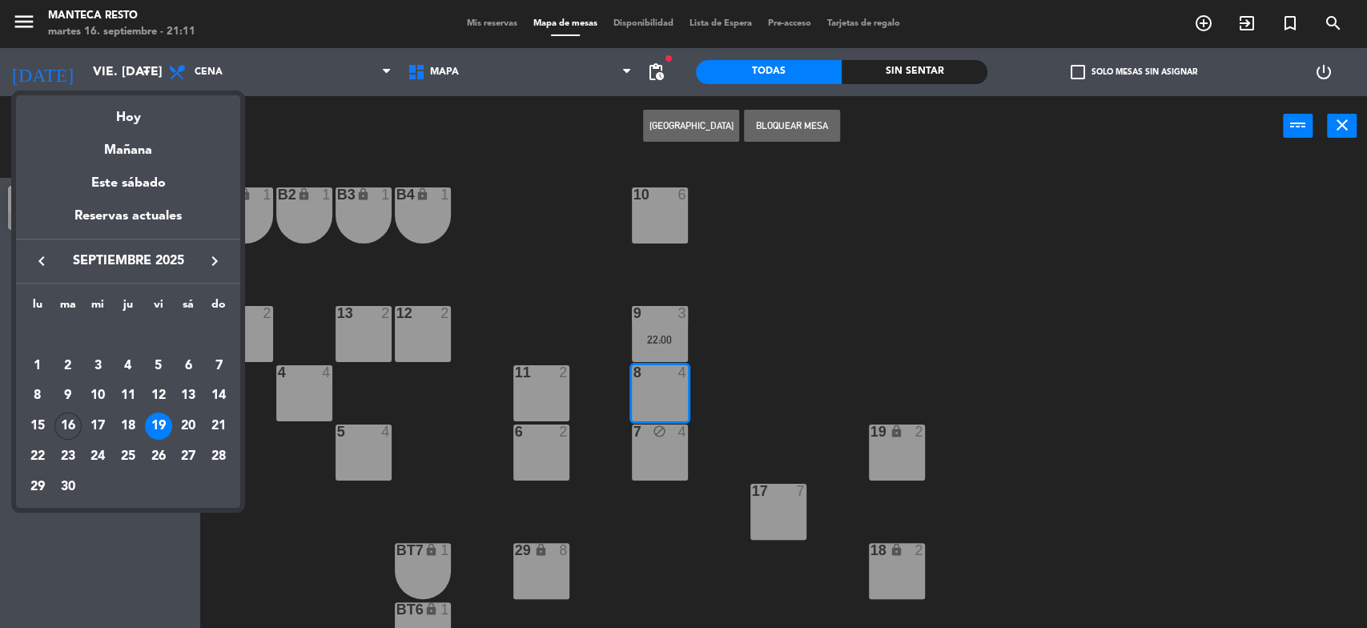
click at [191, 425] on div "20" at bounding box center [188, 425] width 27 height 27
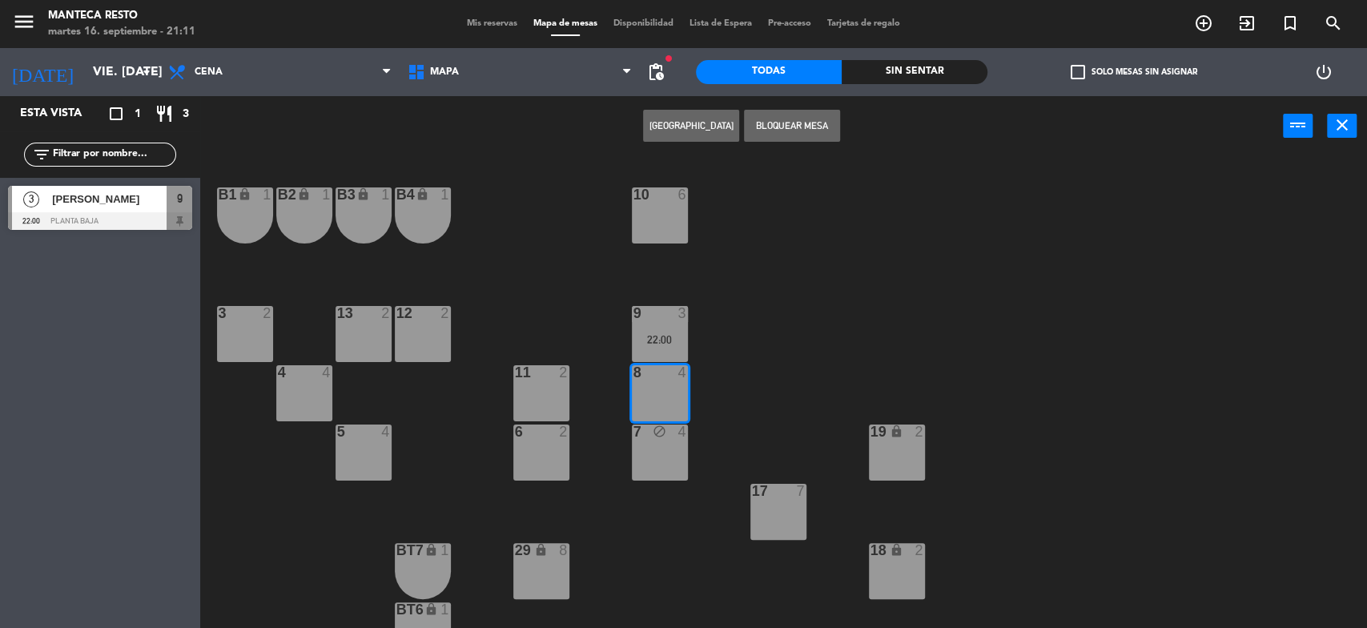
type input "sáb. [DATE]"
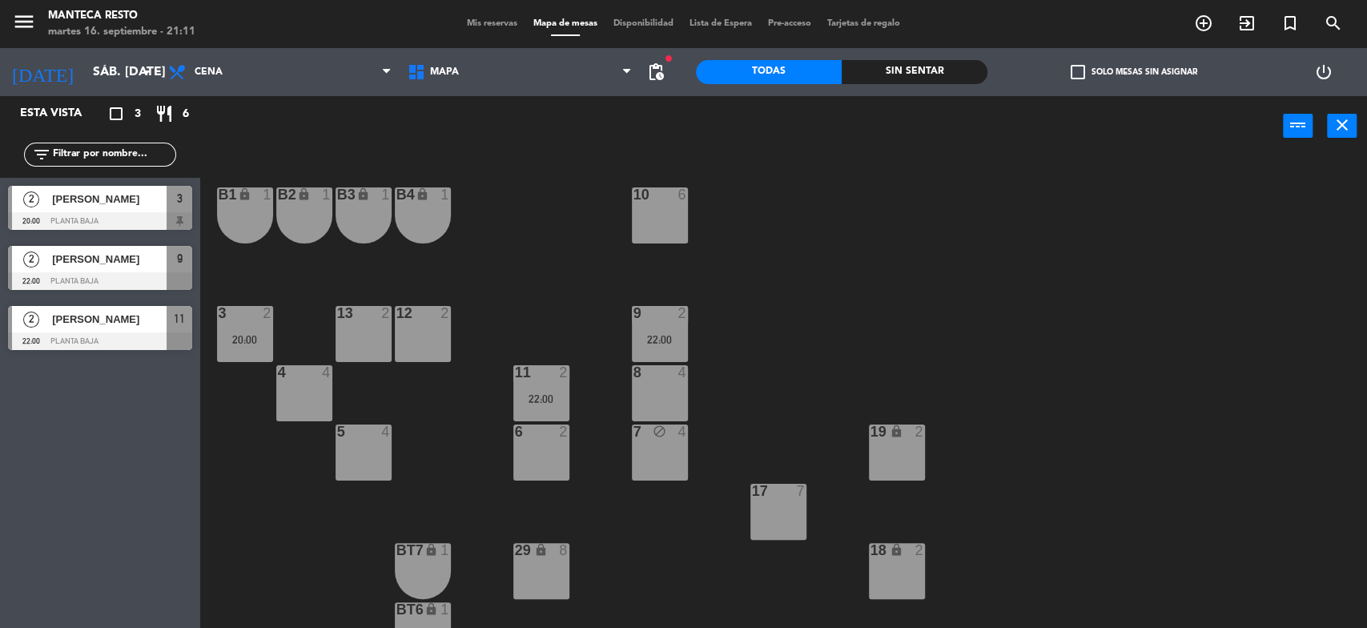
click at [662, 225] on div "10 6" at bounding box center [660, 215] width 56 height 56
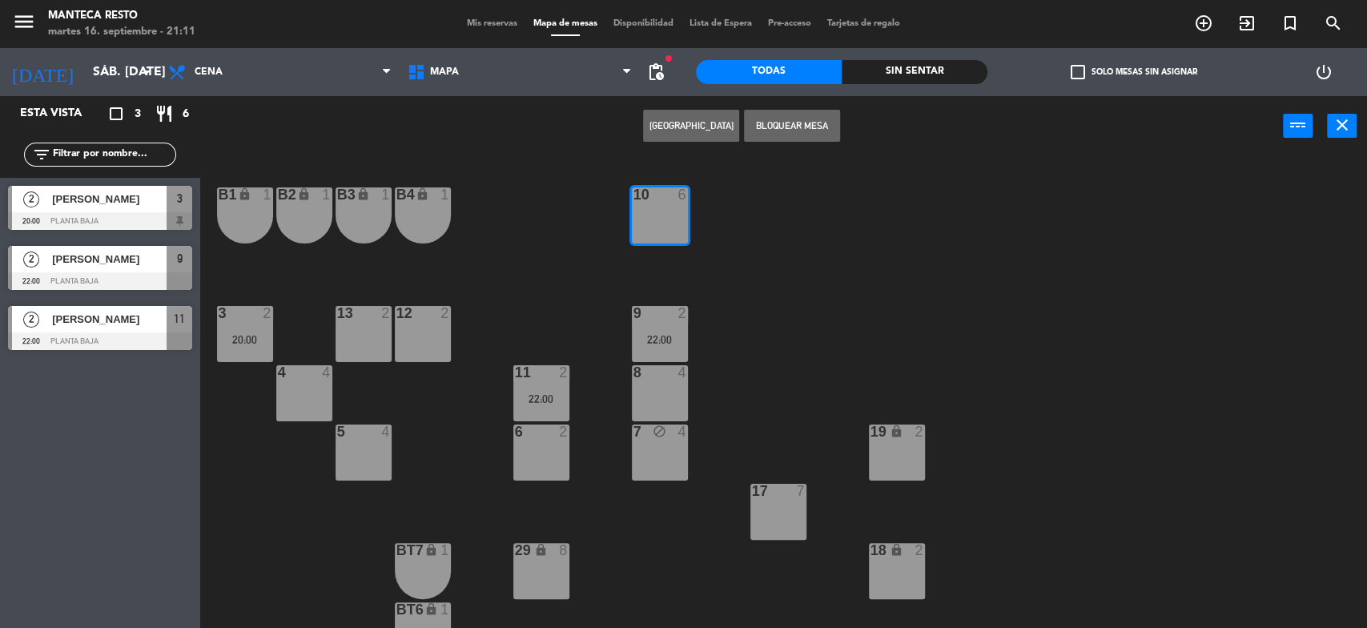
click at [685, 128] on button "[GEOGRAPHIC_DATA]" at bounding box center [691, 126] width 96 height 32
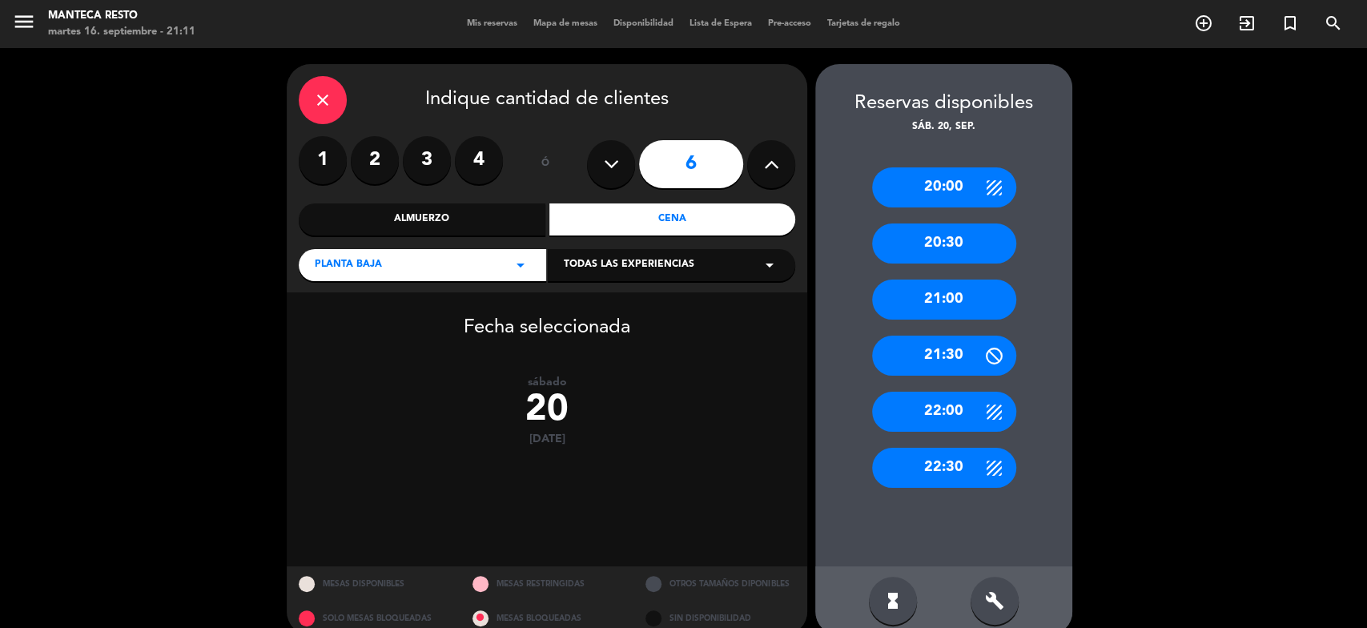
click at [1179, 356] on div "close Indique cantidad de clientes 1 2 3 4 ó 6 Almuerzo Cena Planta Baja arrow_…" at bounding box center [683, 349] width 1367 height 603
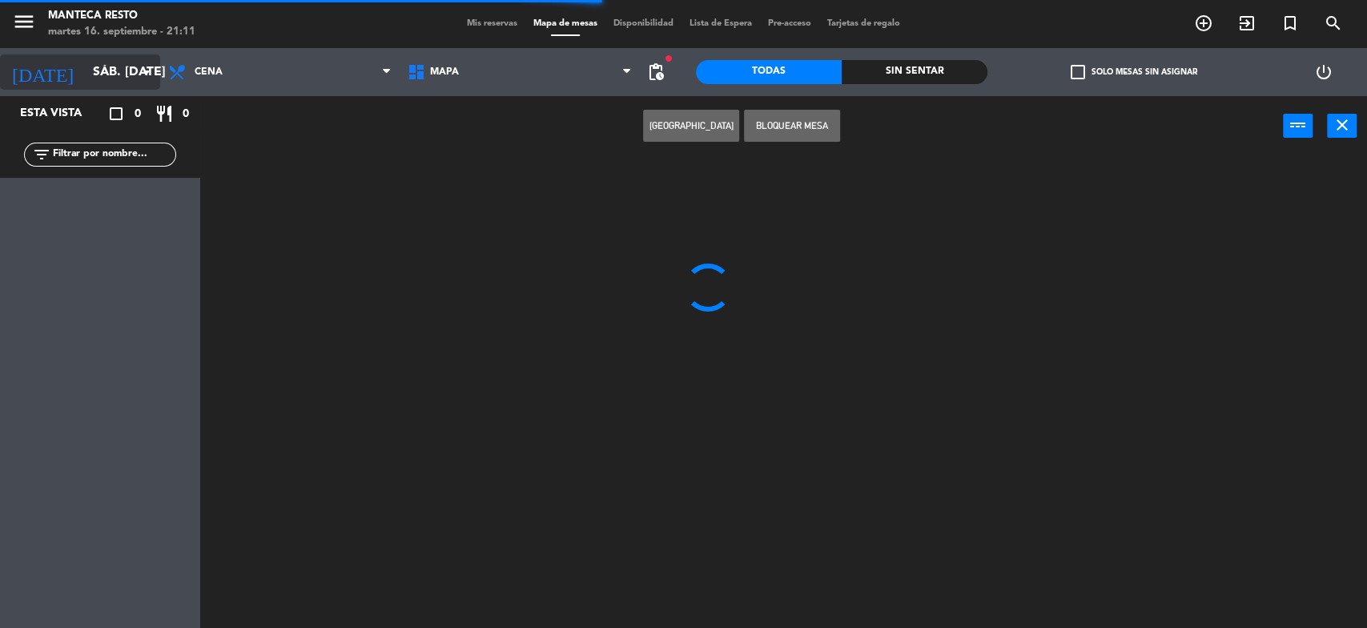
click at [133, 70] on input "sáb. [DATE]" at bounding box center [169, 72] width 169 height 31
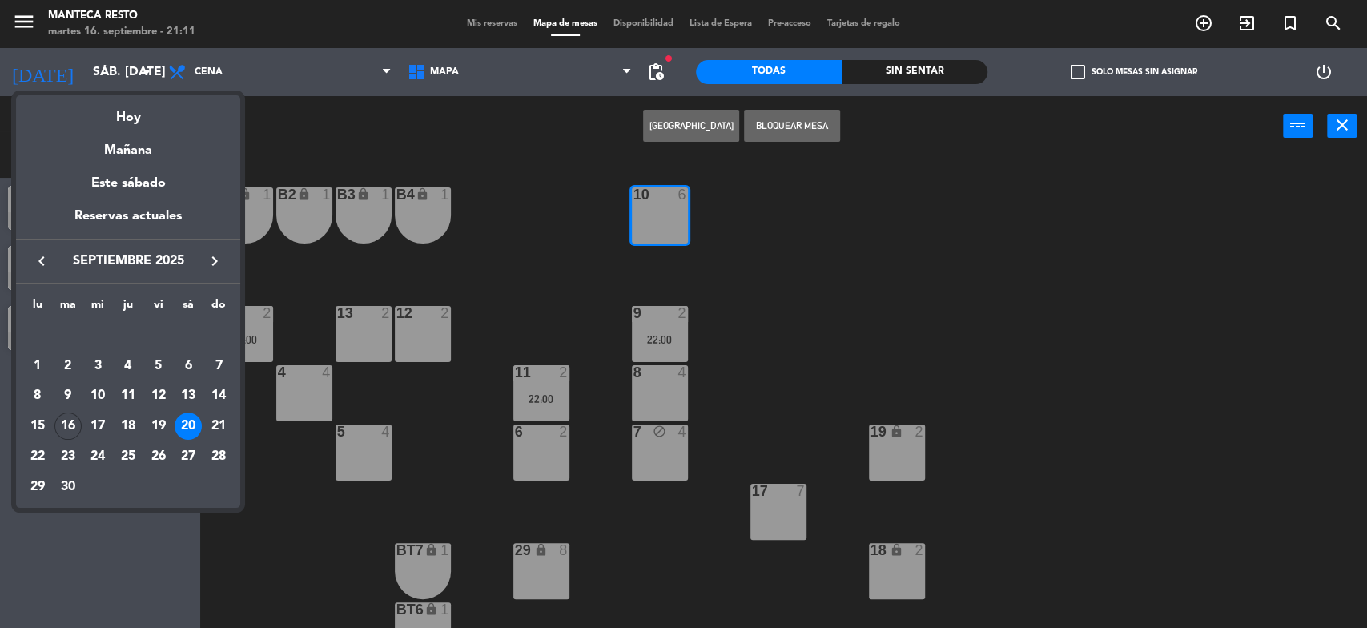
click at [162, 424] on div "19" at bounding box center [158, 425] width 27 height 27
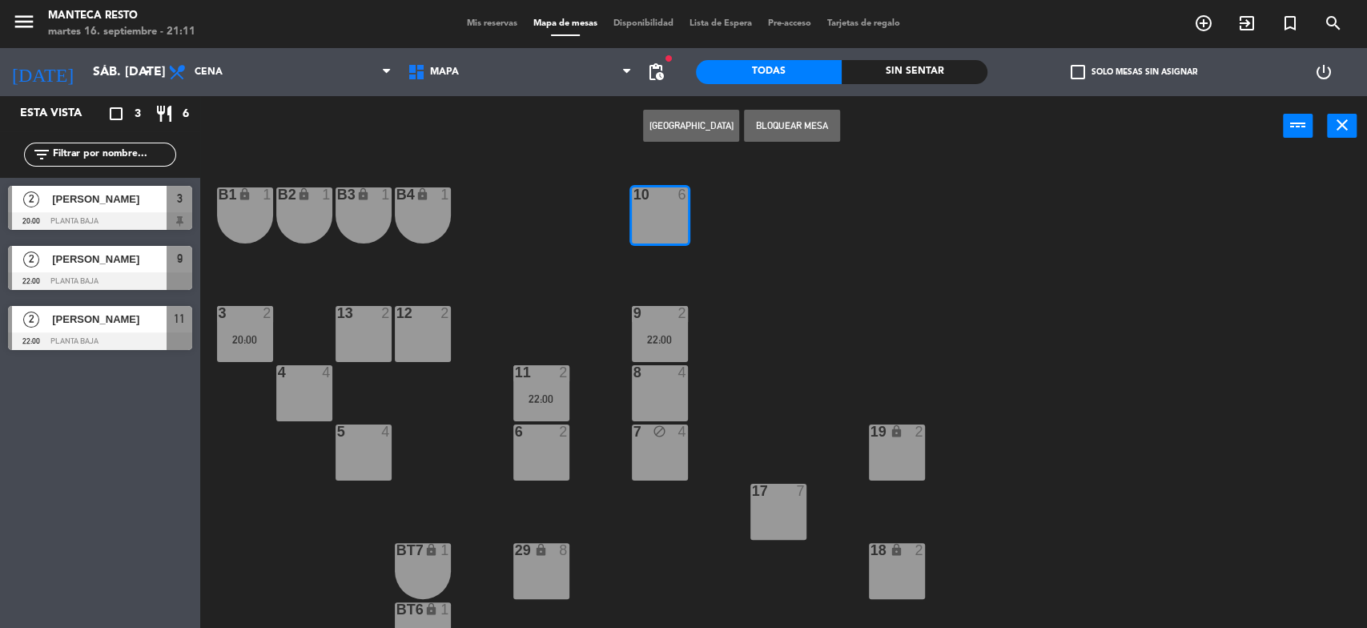
type input "vie. [DATE]"
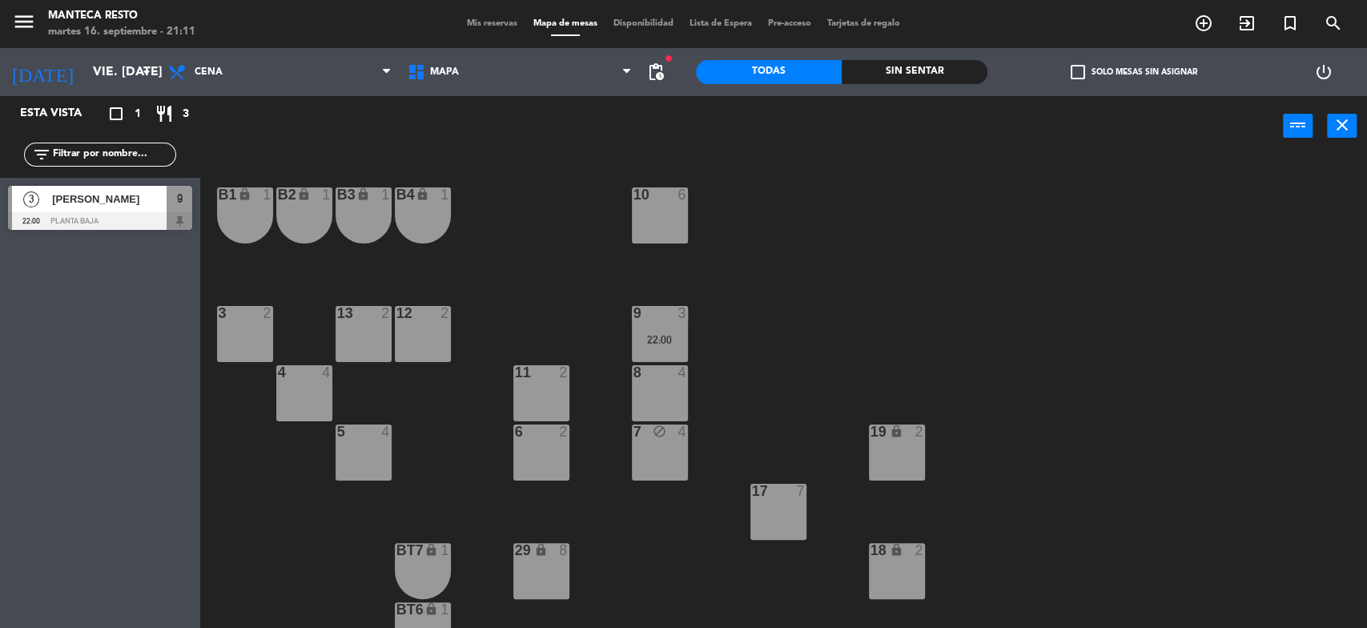
click at [659, 400] on div "8 4" at bounding box center [660, 393] width 56 height 56
click at [698, 125] on button "[GEOGRAPHIC_DATA]" at bounding box center [691, 126] width 96 height 32
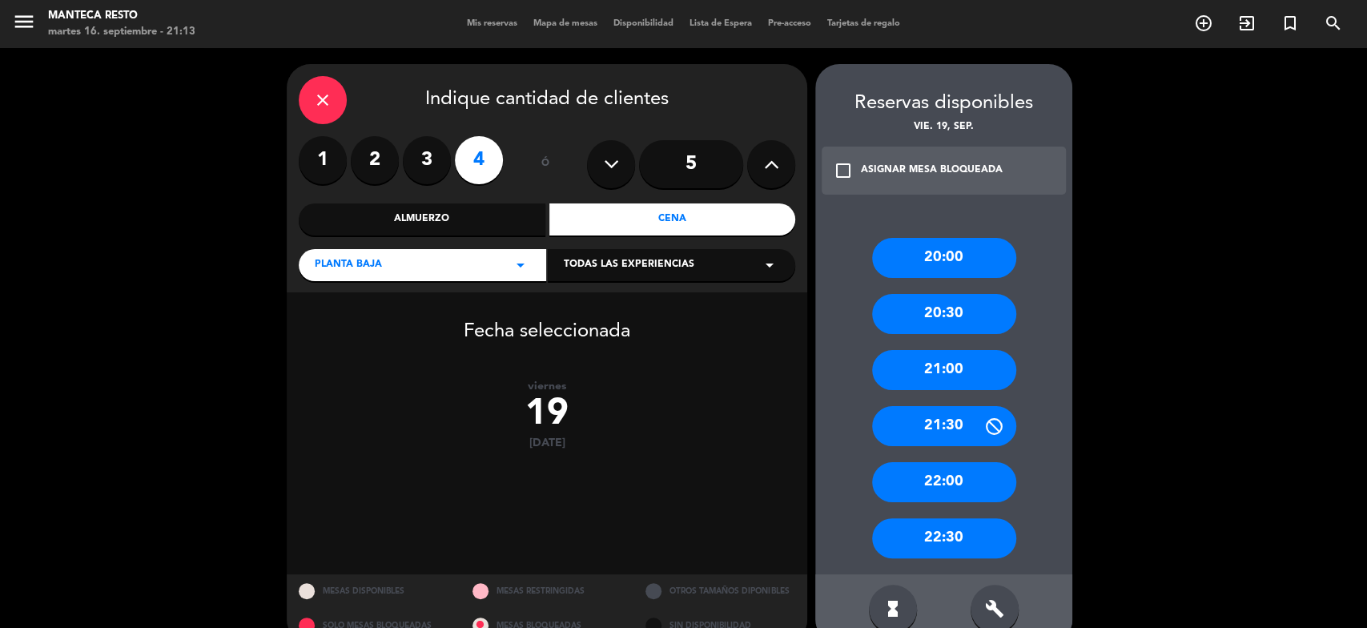
click at [919, 312] on div "20:30" at bounding box center [944, 314] width 144 height 40
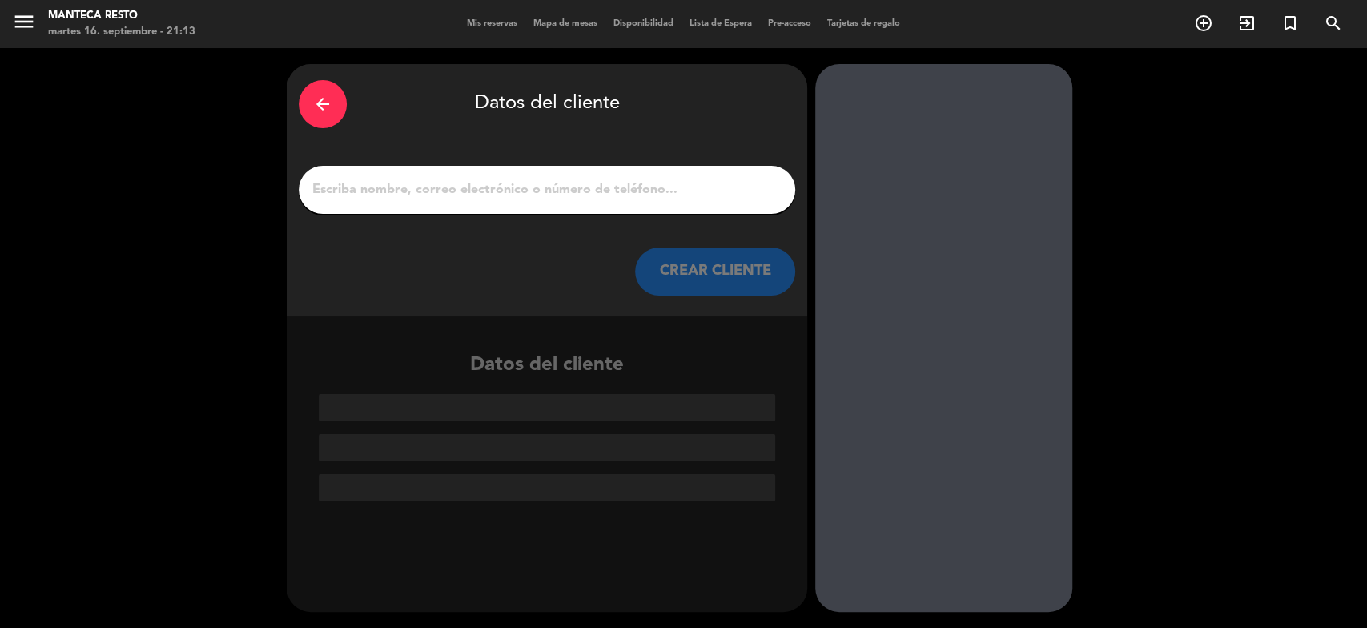
click at [322, 111] on icon "arrow_back" at bounding box center [322, 103] width 19 height 19
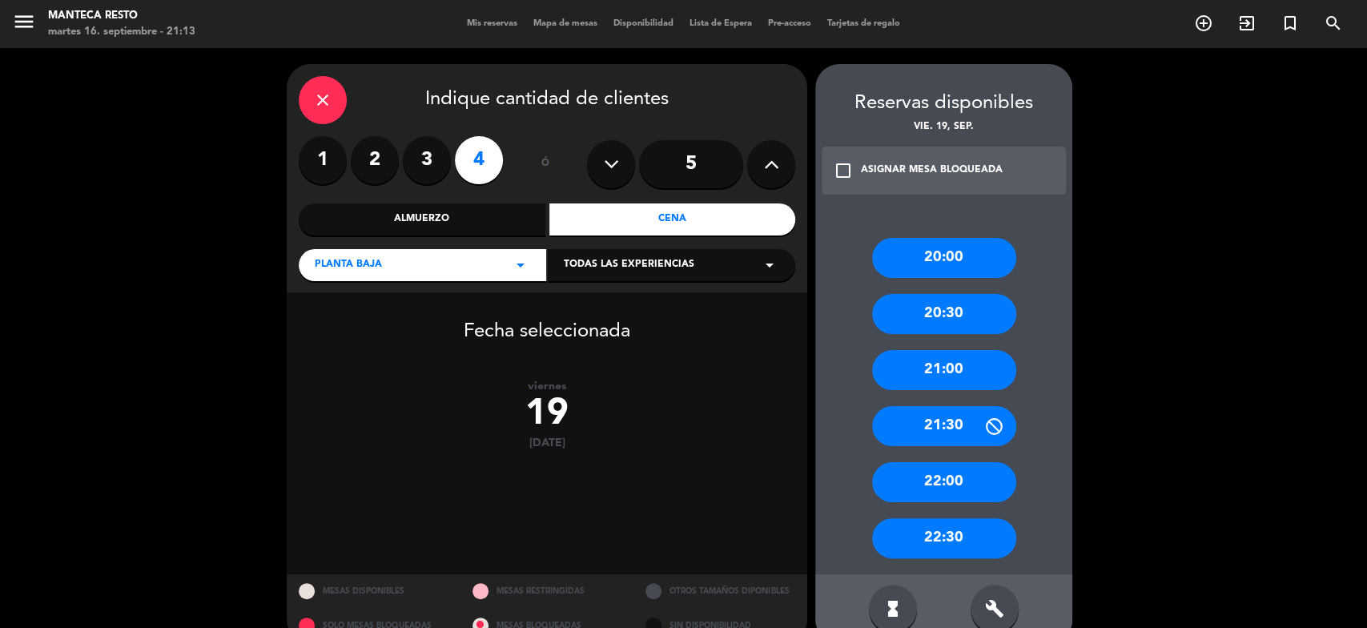
click at [959, 312] on div "20:30" at bounding box center [944, 314] width 144 height 40
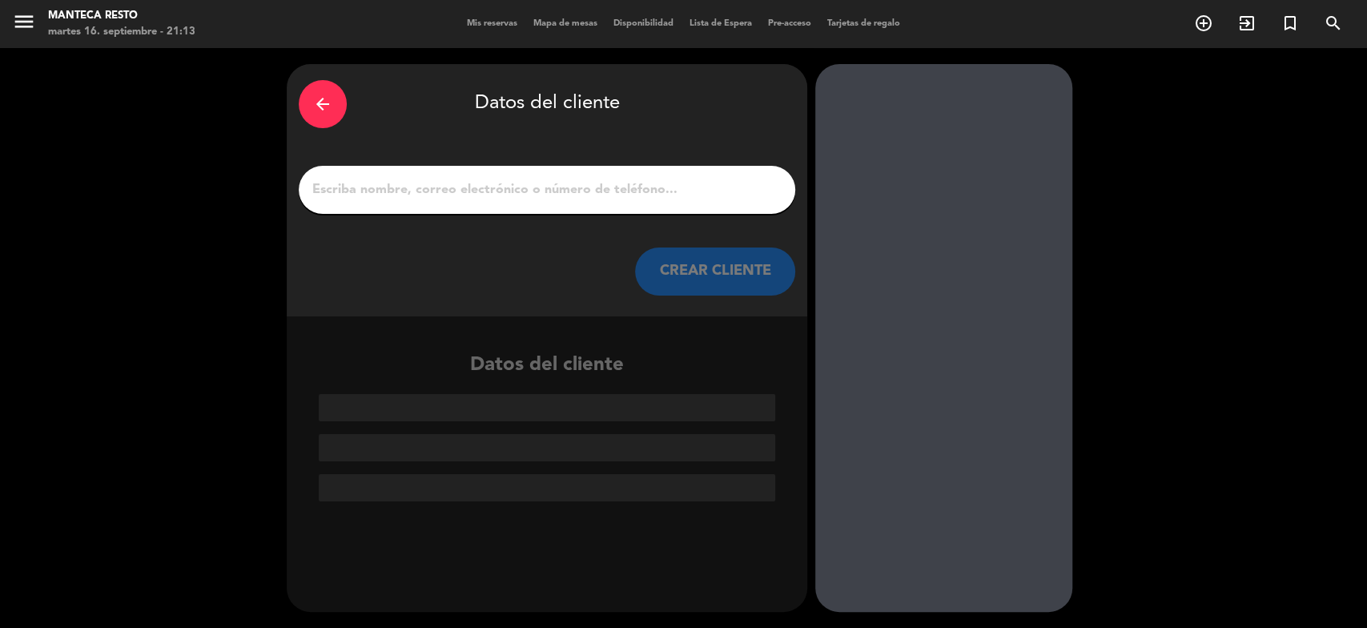
click at [634, 191] on input "1" at bounding box center [547, 190] width 472 height 22
click at [462, 195] on input "1" at bounding box center [547, 190] width 472 height 22
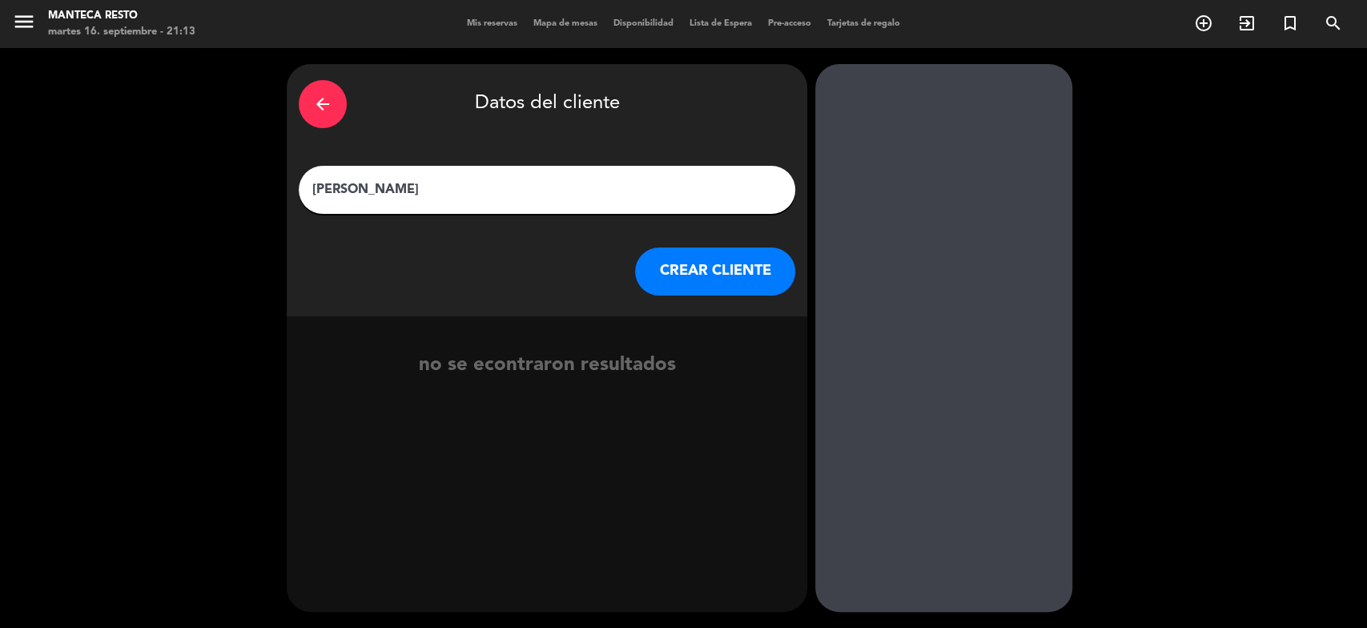
type input "[PERSON_NAME]"
click at [692, 277] on button "CREAR CLIENTE" at bounding box center [715, 271] width 160 height 48
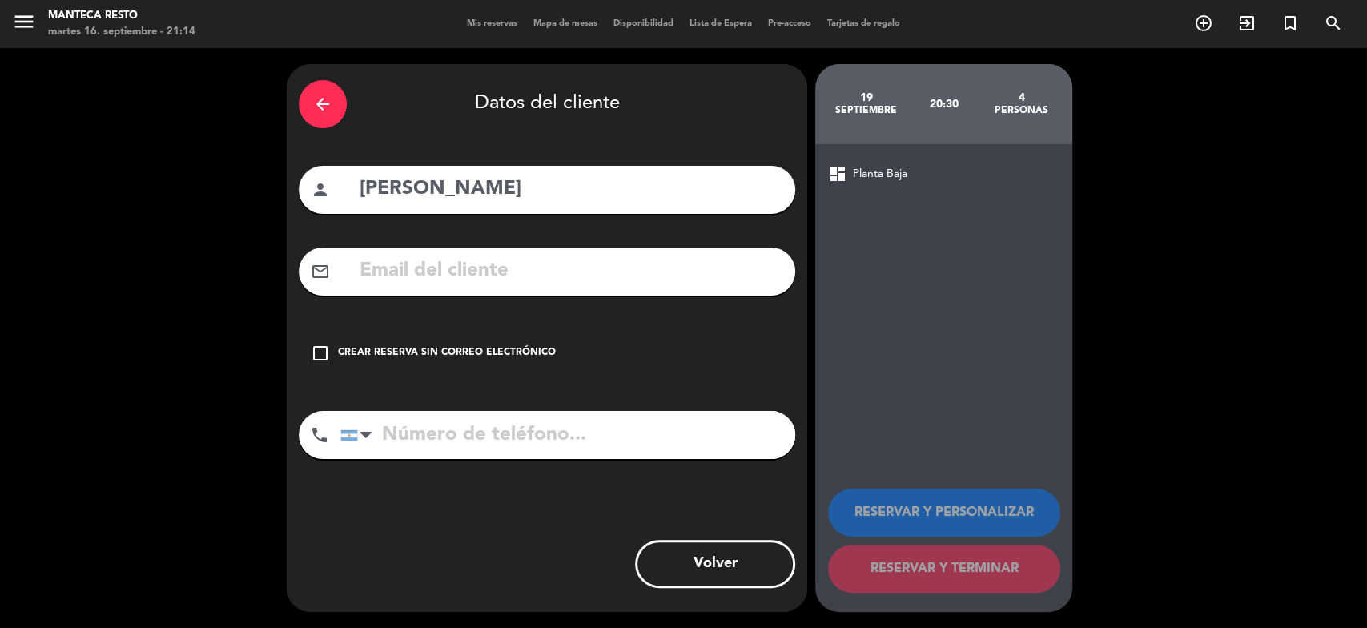
click at [492, 276] on input "text" at bounding box center [570, 271] width 425 height 33
click at [492, 274] on input "text" at bounding box center [570, 271] width 425 height 33
paste input "[EMAIL_ADDRESS][DOMAIN_NAME]"
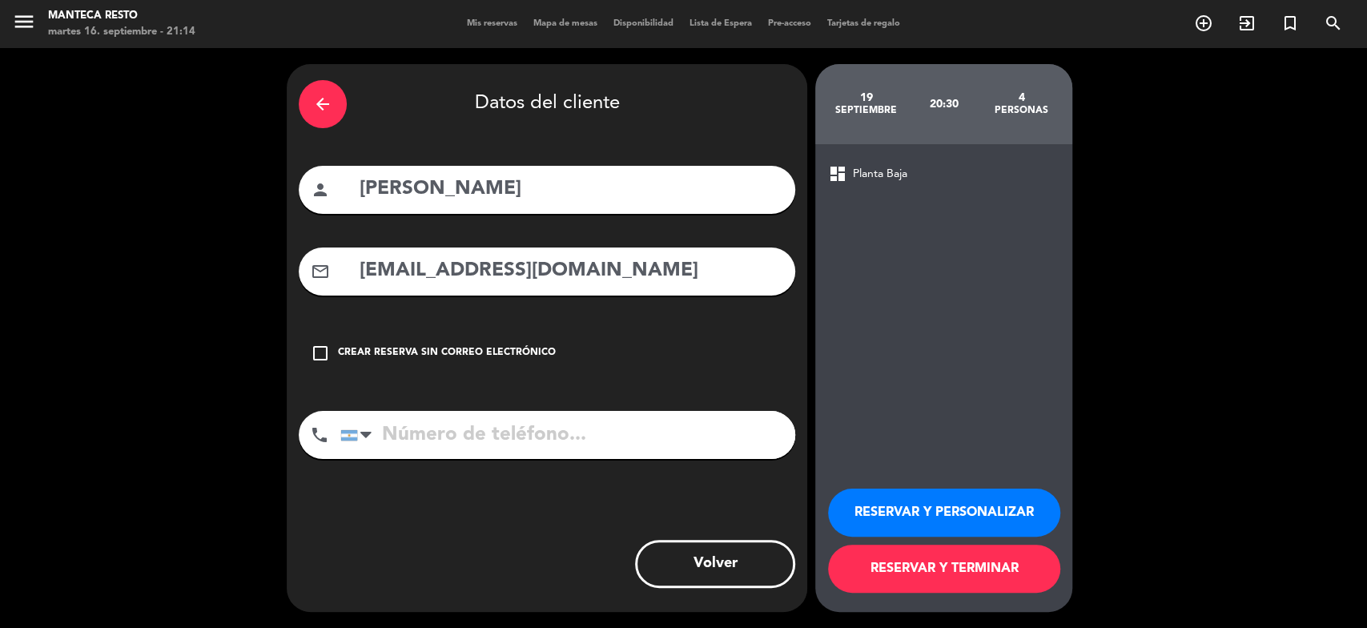
type input "[EMAIL_ADDRESS][DOMAIN_NAME]"
click at [461, 430] on input "tel" at bounding box center [567, 435] width 455 height 48
paste input "[PHONE_NUMBER]"
type input "[PHONE_NUMBER]"
click at [967, 574] on button "RESERVAR Y TERMINAR" at bounding box center [944, 569] width 232 height 48
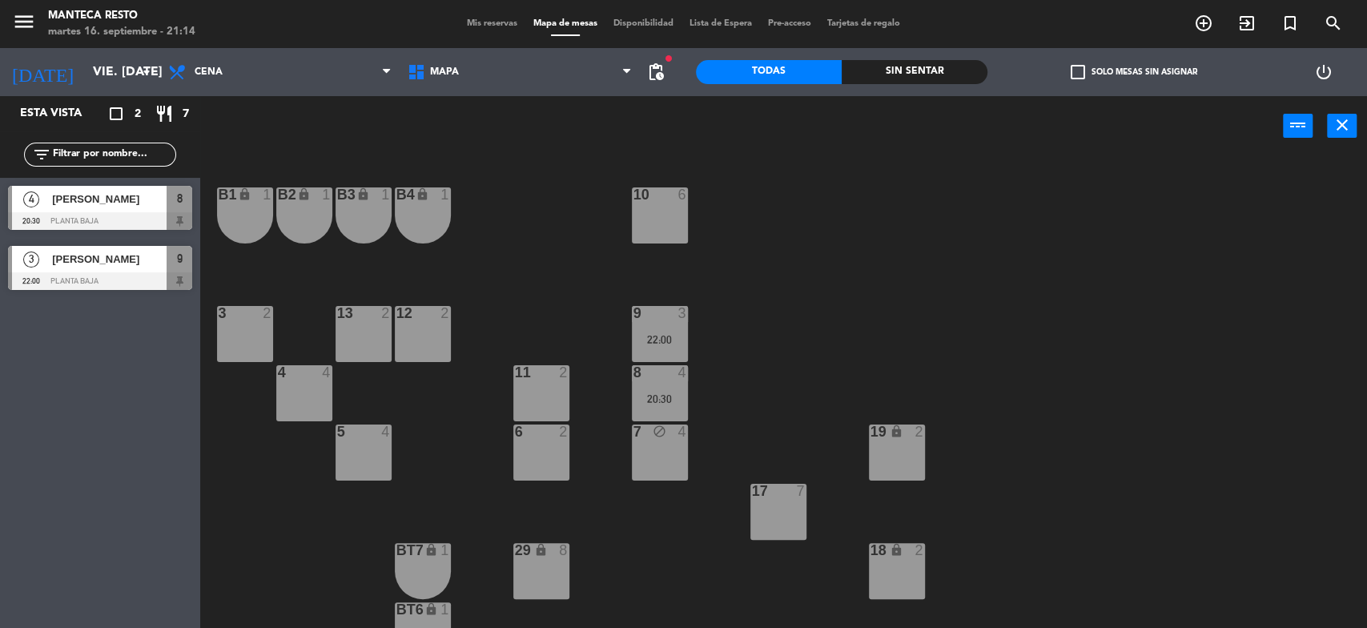
click at [472, 20] on span "Mis reservas" at bounding box center [492, 23] width 66 height 9
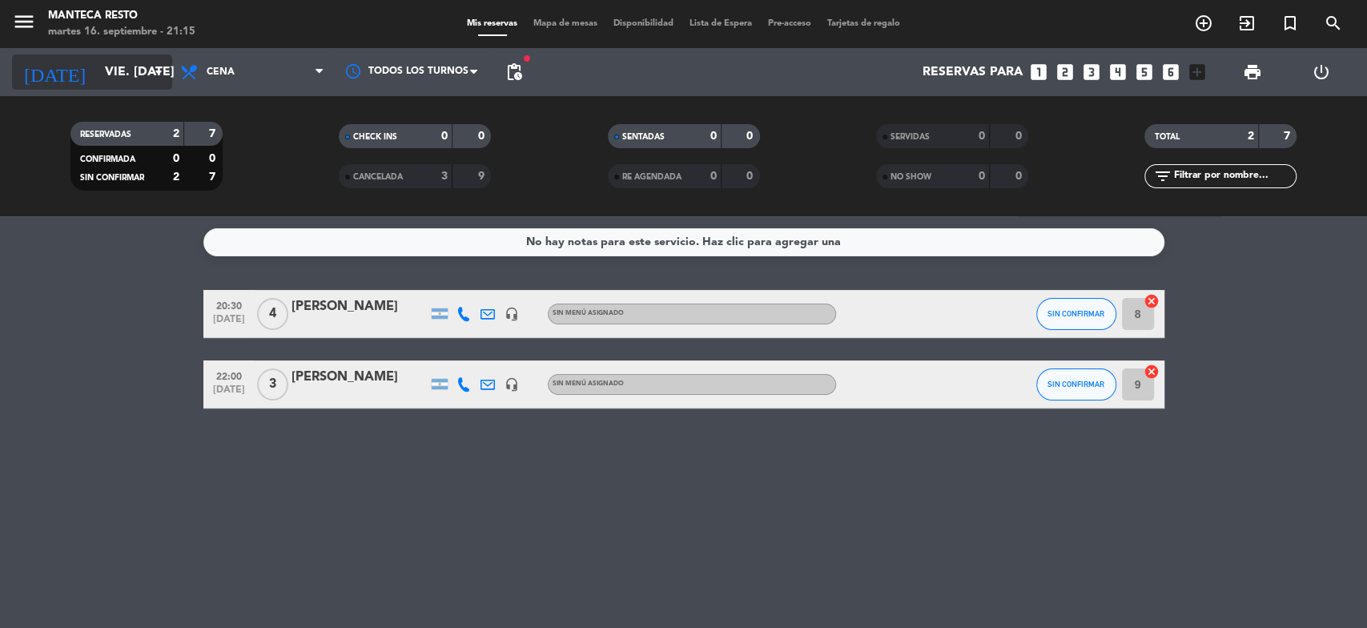
click at [97, 78] on input "vie. [DATE]" at bounding box center [181, 72] width 169 height 31
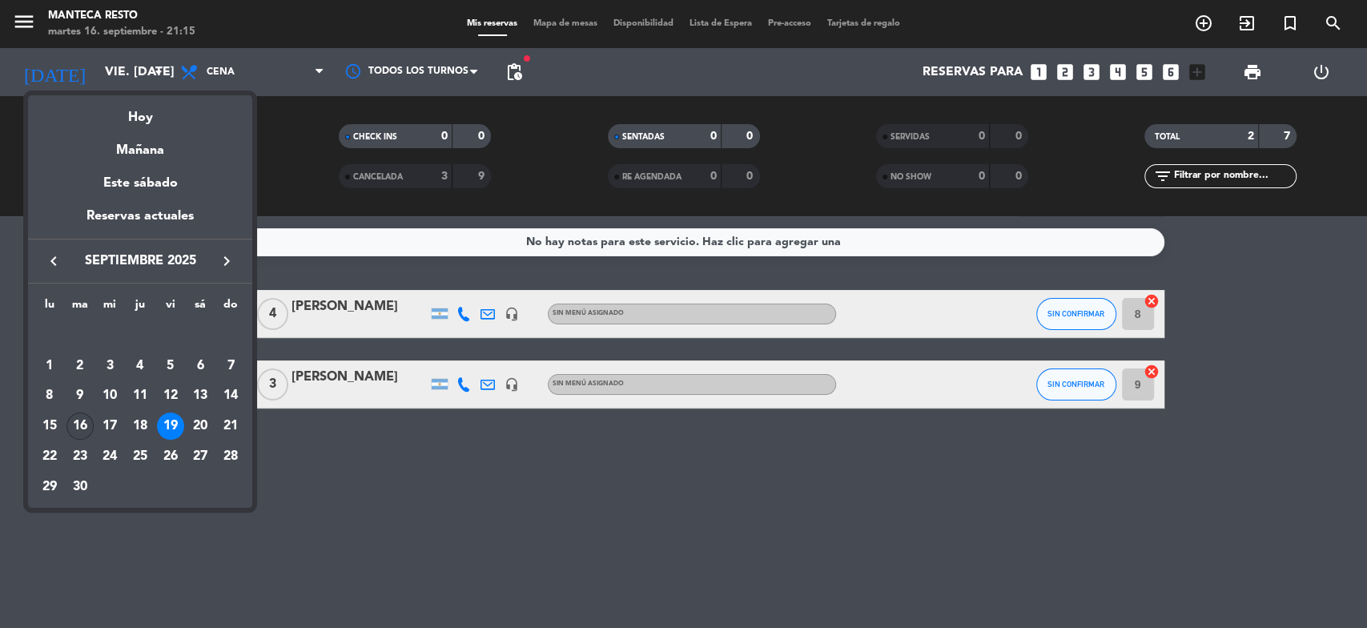
click at [85, 424] on div "16" at bounding box center [79, 425] width 27 height 27
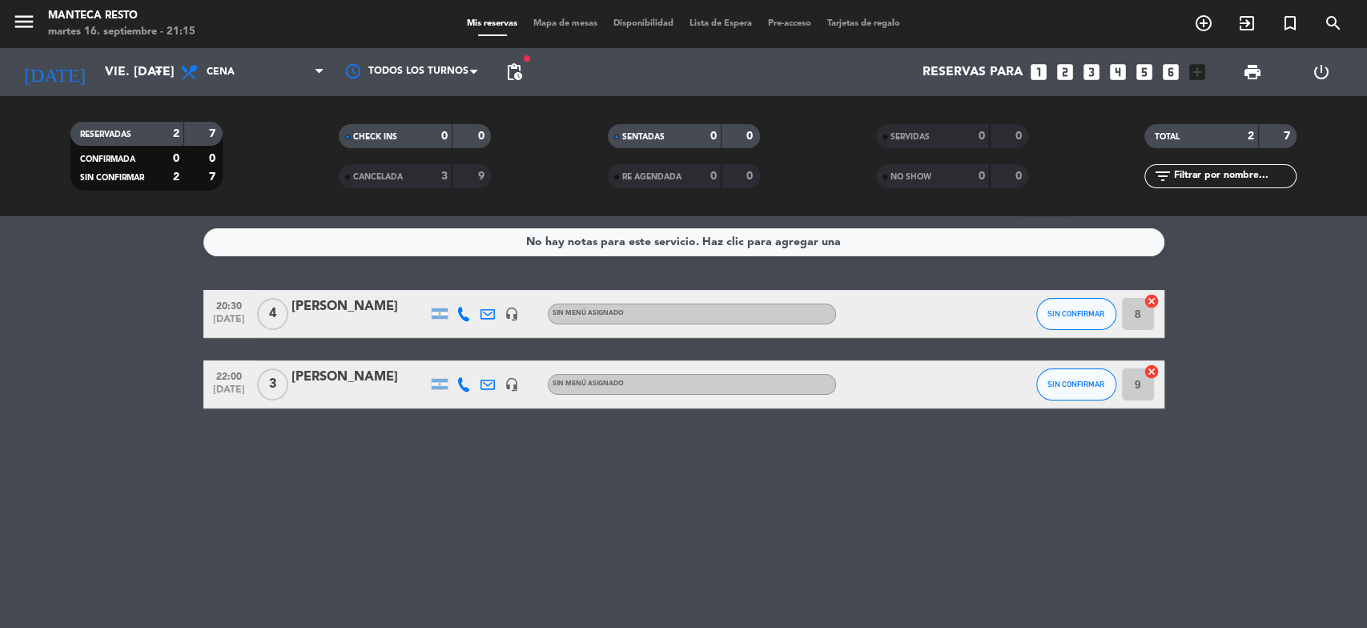
type input "[DATE] sep."
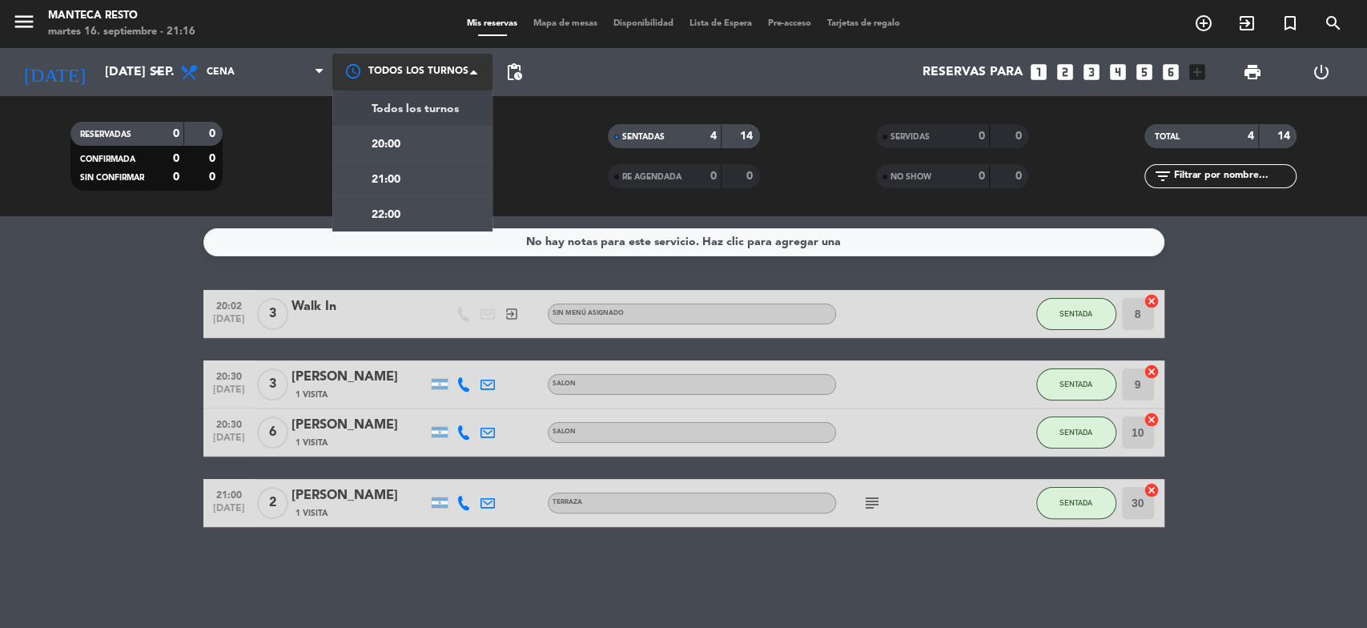
click at [410, 57] on div at bounding box center [412, 72] width 160 height 36
click at [648, 27] on span "Disponibilidad" at bounding box center [643, 23] width 76 height 9
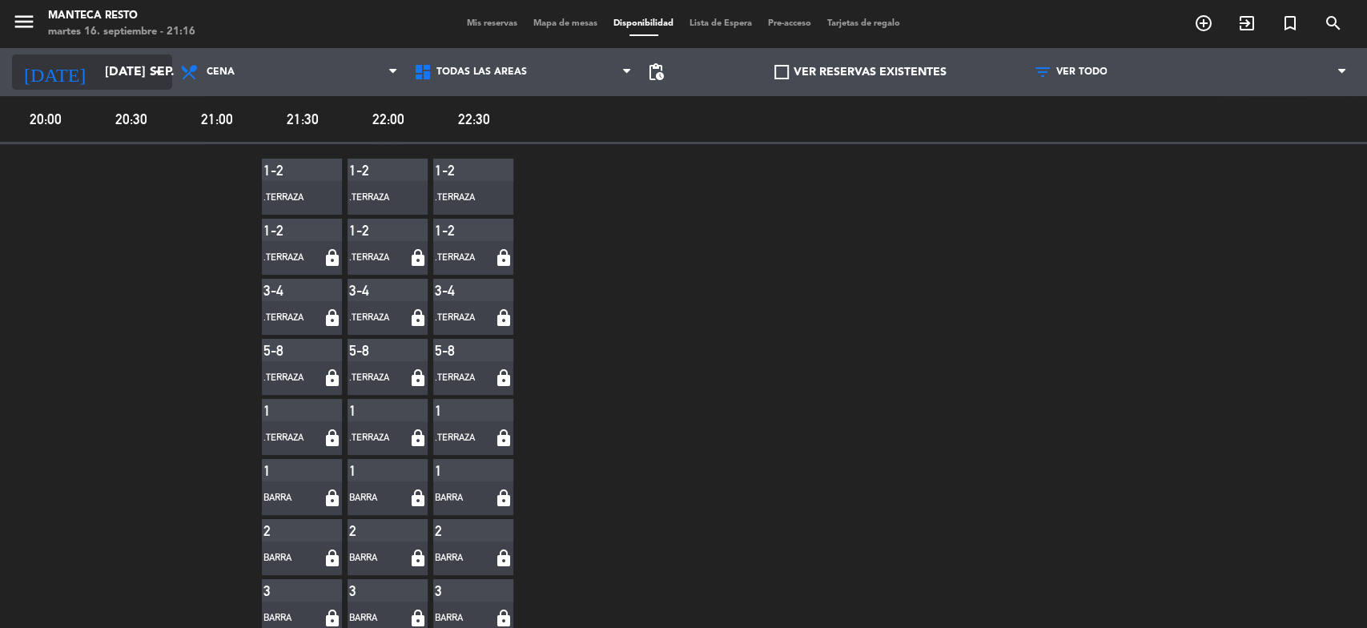
click at [144, 67] on input "[DATE] sep." at bounding box center [181, 72] width 169 height 31
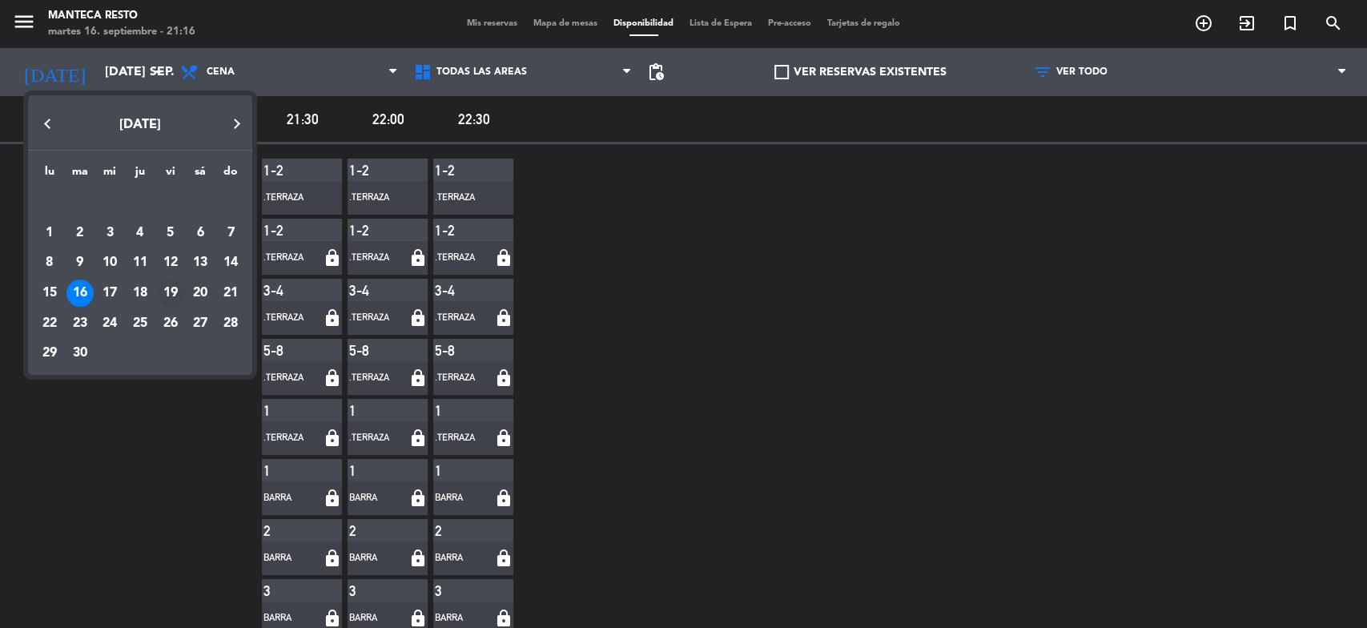
click at [169, 291] on div "19" at bounding box center [170, 292] width 27 height 27
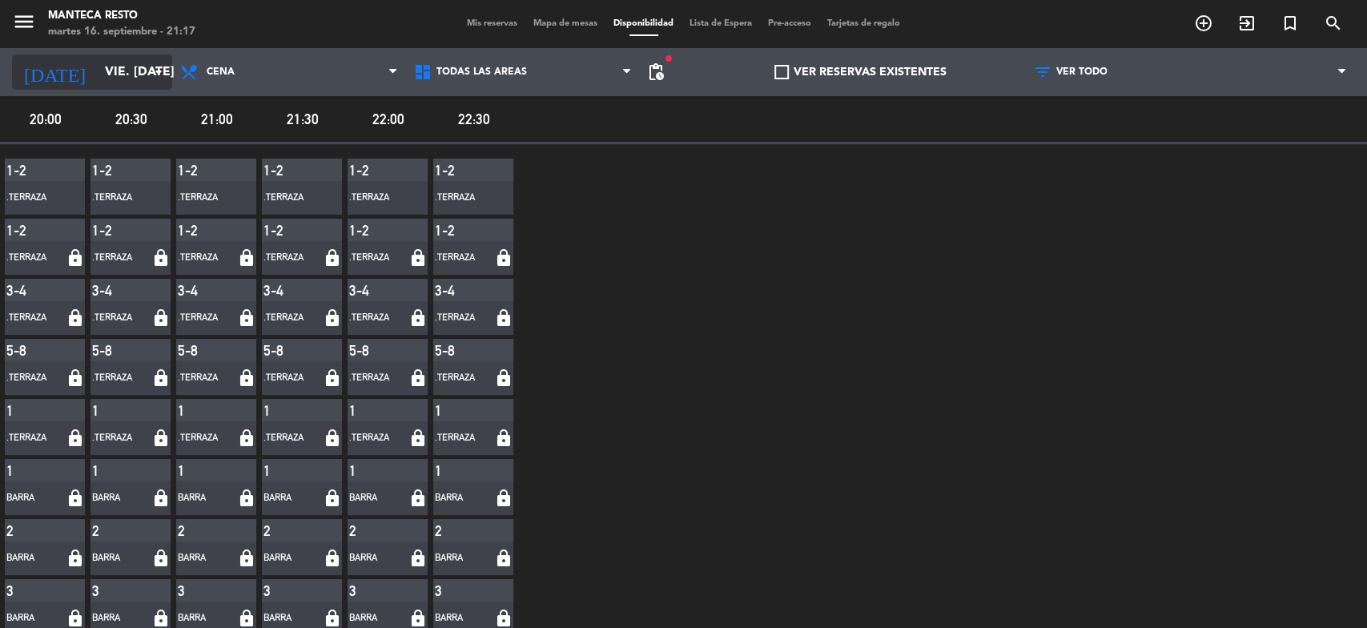
click at [145, 62] on input "vie. [DATE]" at bounding box center [181, 72] width 169 height 31
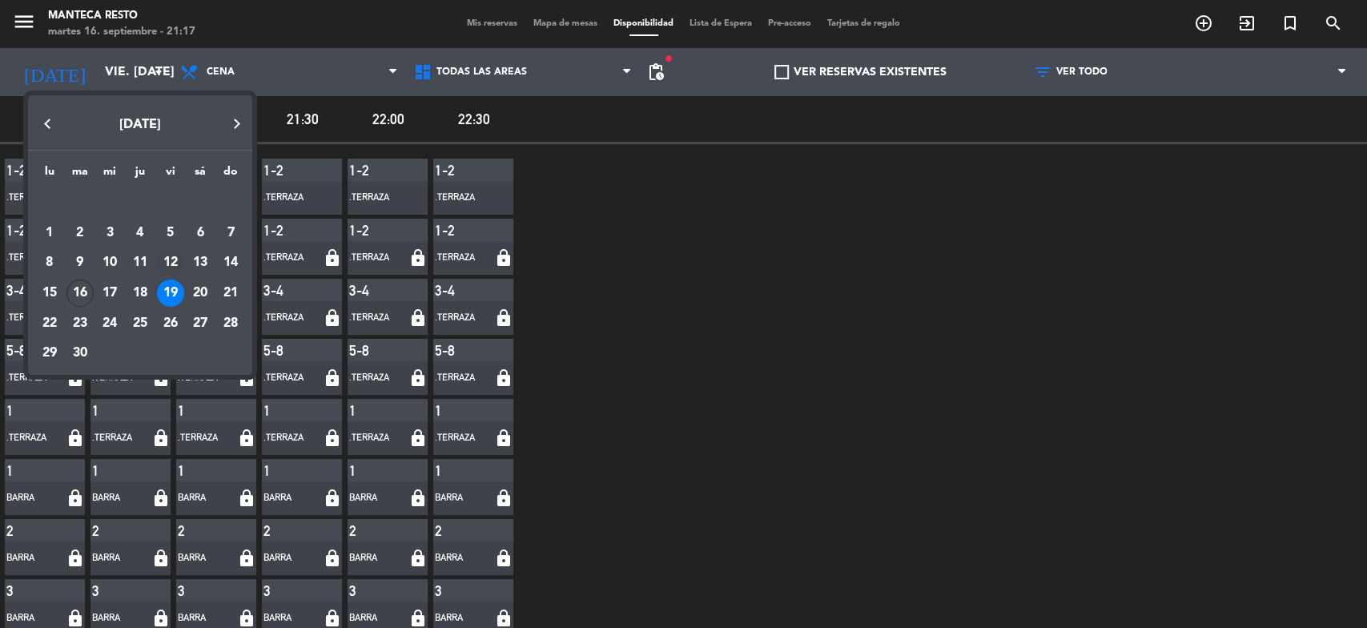
click at [178, 263] on div "12" at bounding box center [170, 262] width 27 height 27
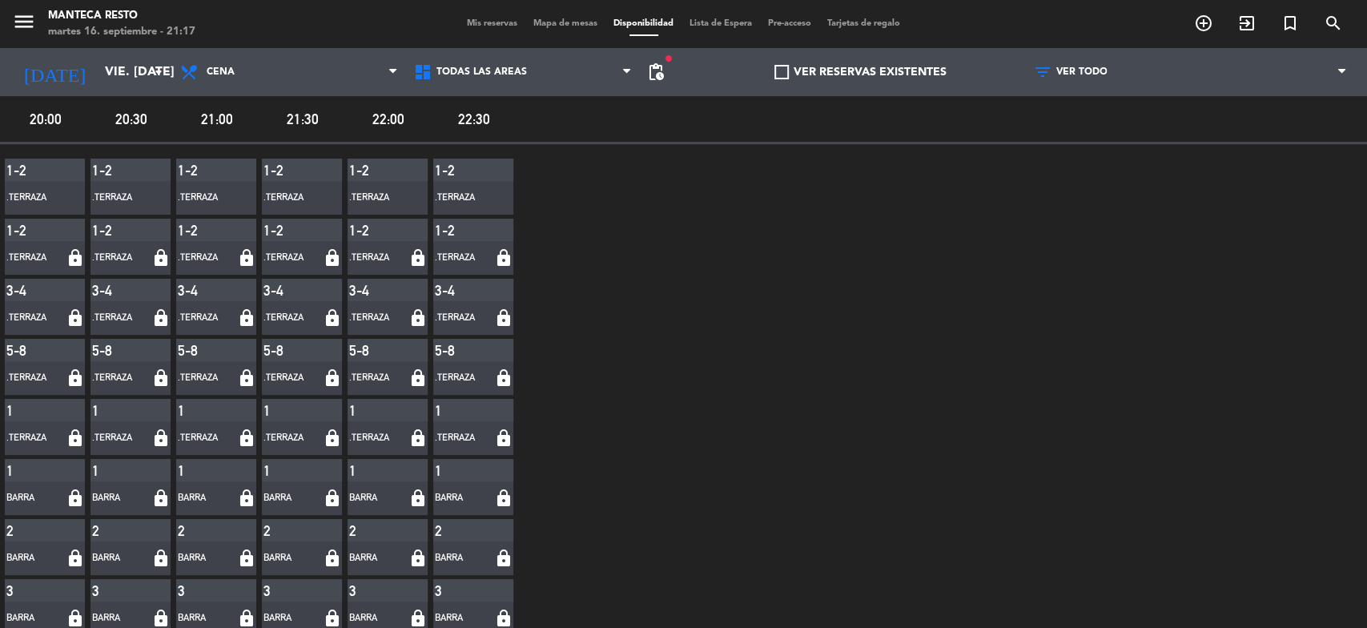
type input "vie. [DATE]"
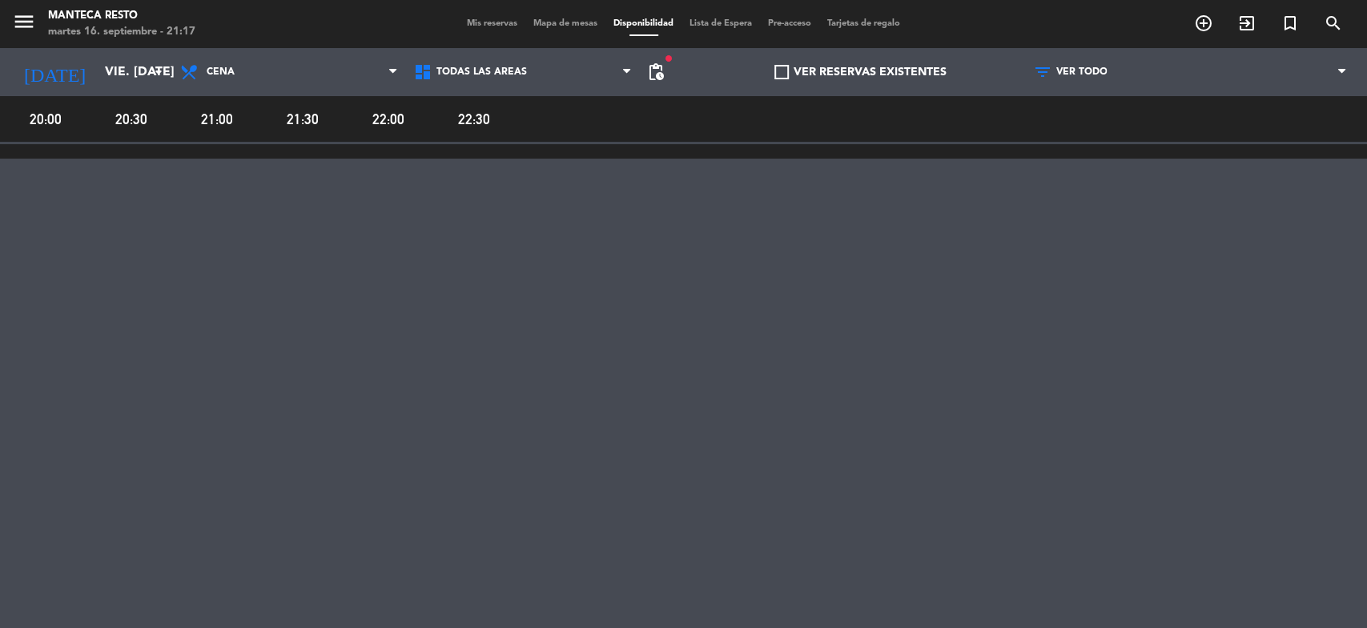
click at [549, 22] on span "Mapa de mesas" at bounding box center [565, 23] width 80 height 9
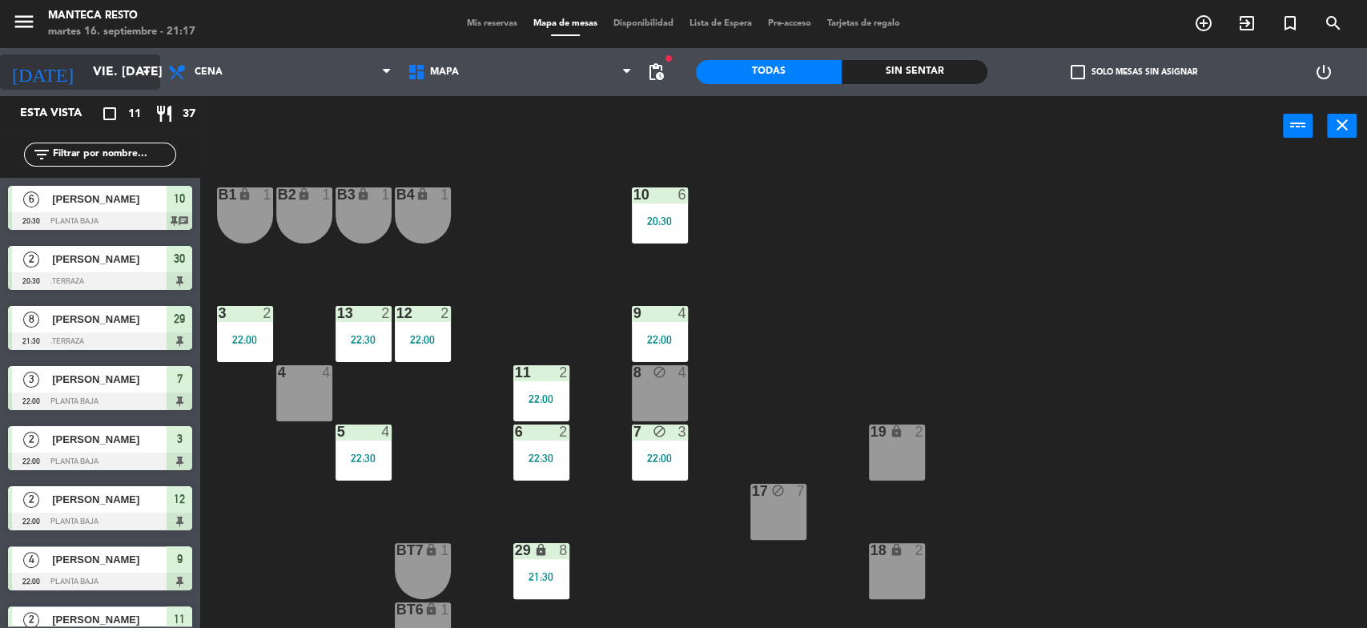
click at [134, 66] on input "vie. [DATE]" at bounding box center [169, 72] width 169 height 31
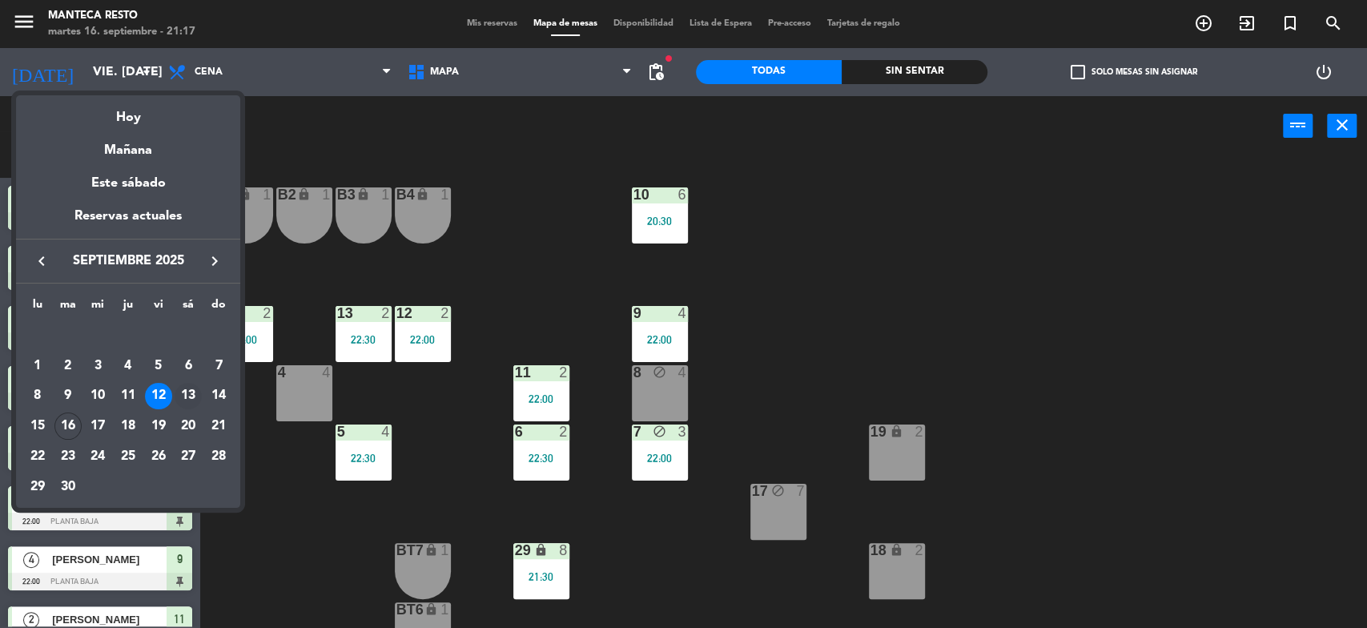
click at [187, 402] on div "13" at bounding box center [188, 396] width 27 height 27
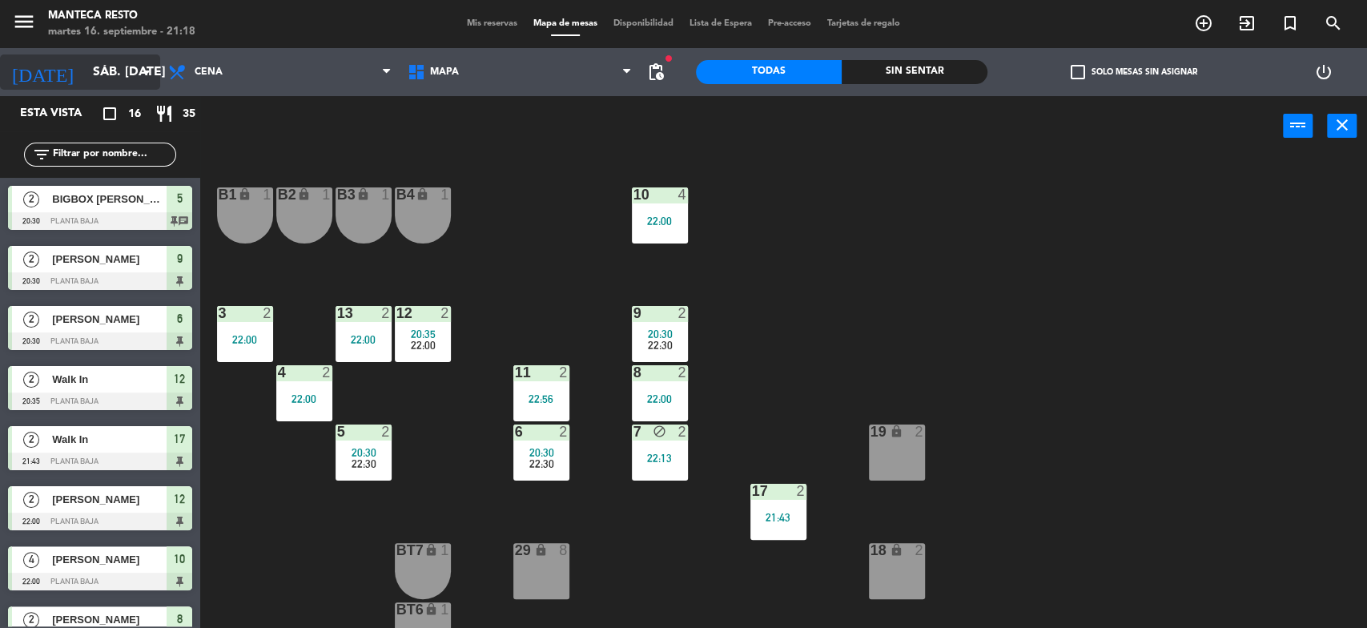
click at [147, 74] on icon "arrow_drop_down" at bounding box center [146, 71] width 19 height 19
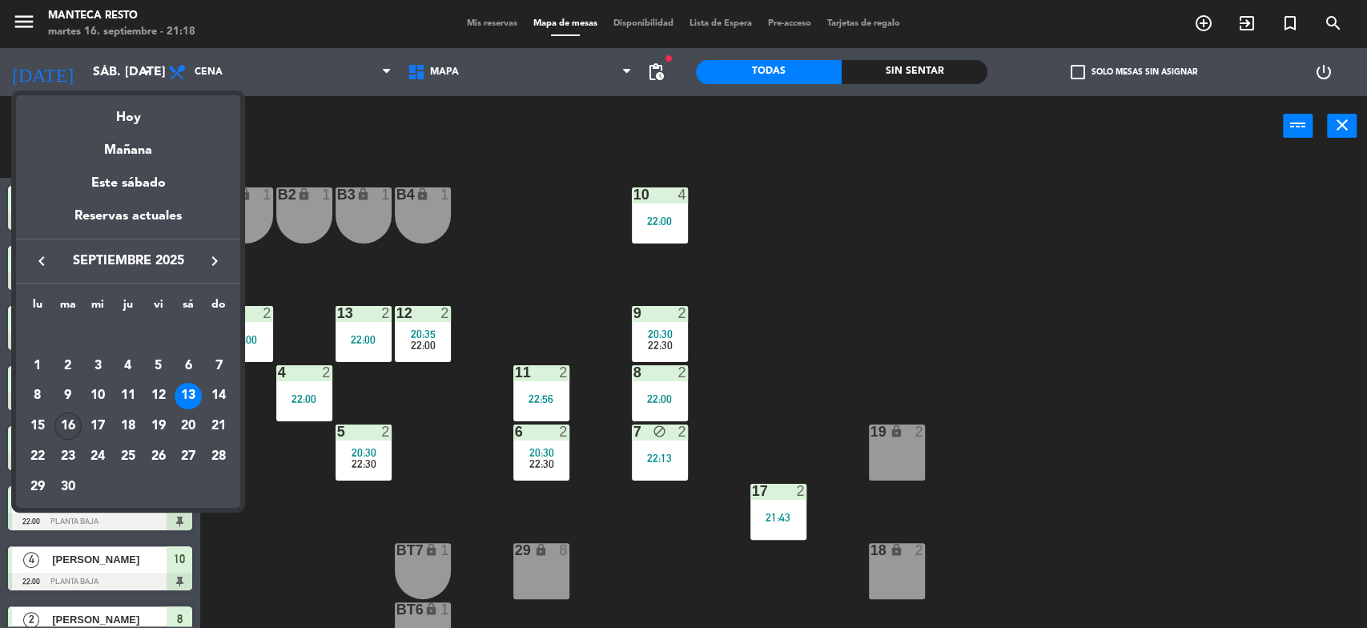
click at [69, 417] on div "16" at bounding box center [67, 425] width 27 height 27
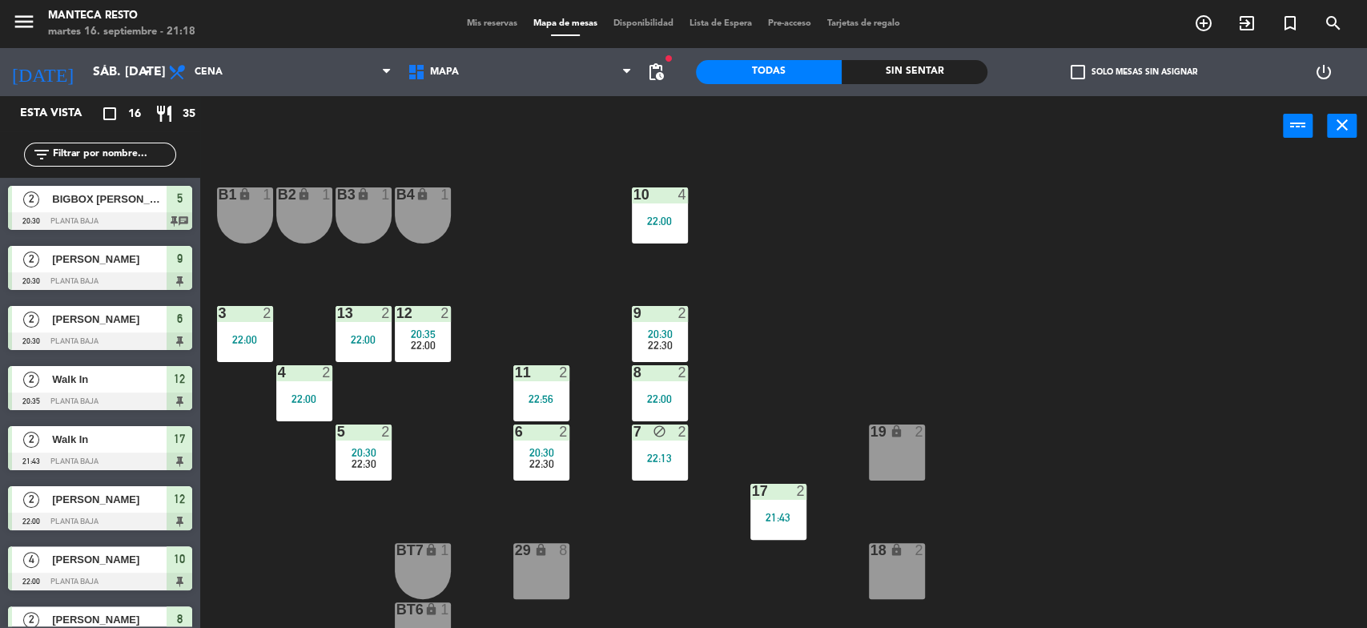
type input "[DATE] sep."
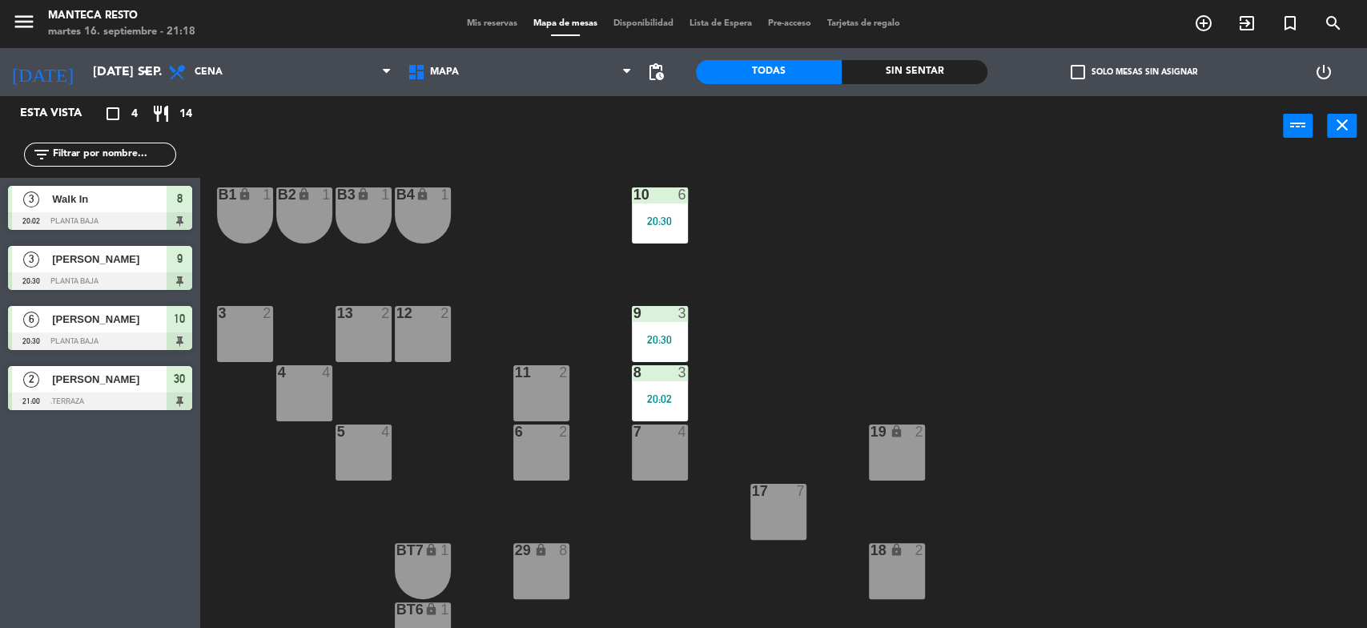
click at [497, 19] on span "Mis reservas" at bounding box center [492, 23] width 66 height 9
